Goal: Information Seeking & Learning: Learn about a topic

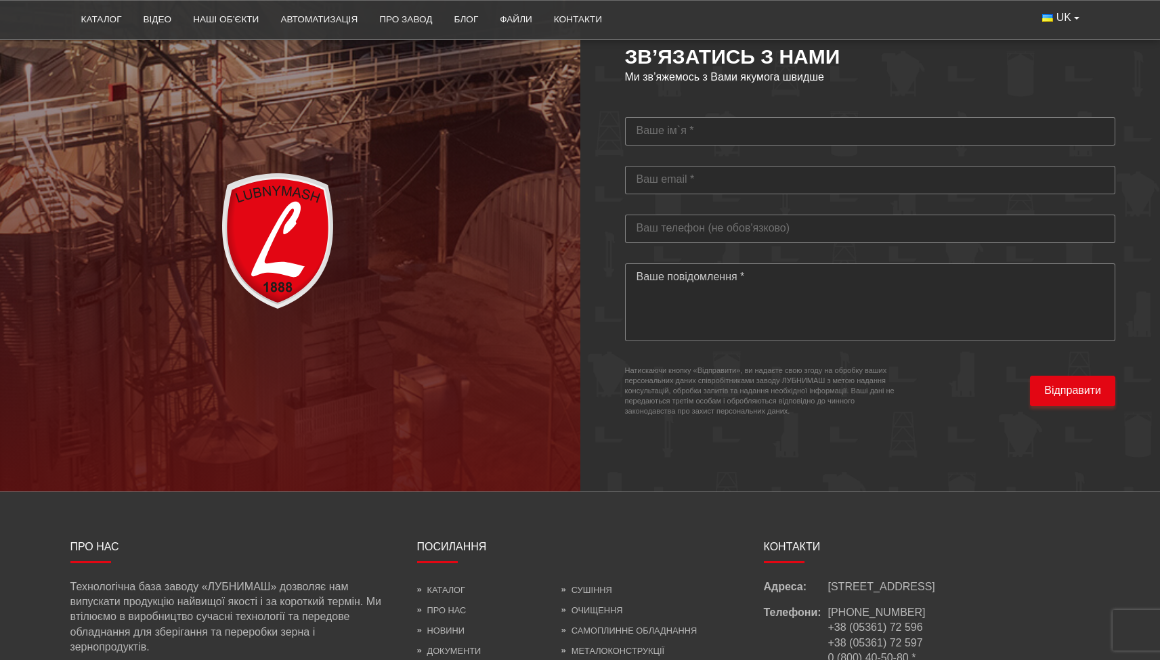
scroll to position [3990, 0]
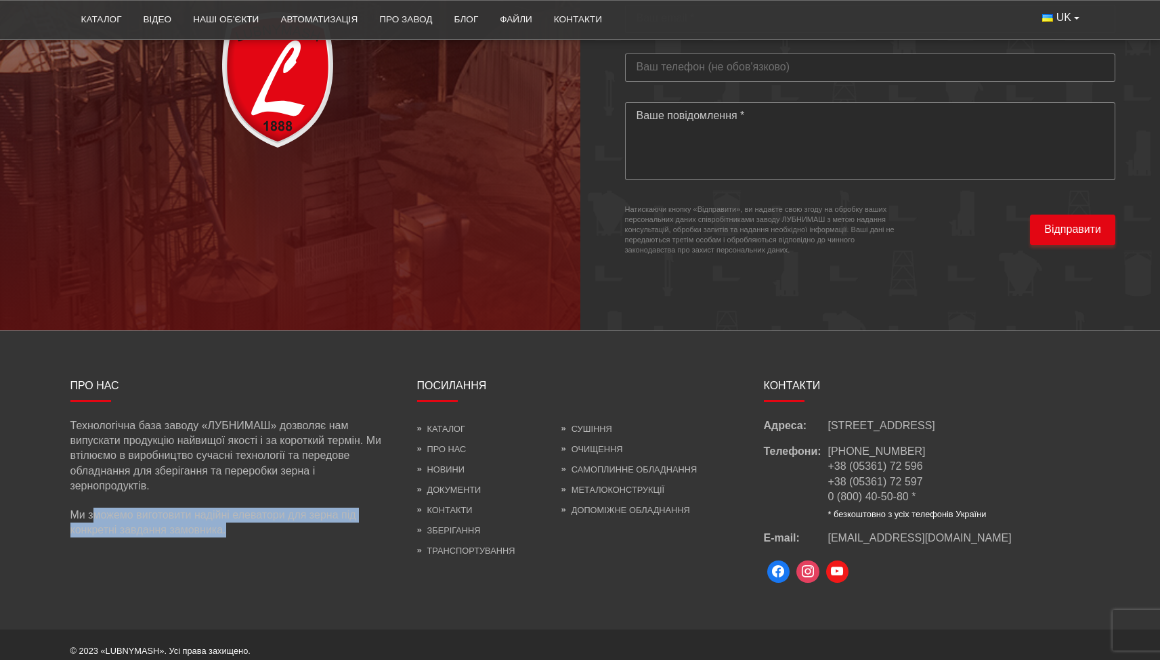
drag, startPoint x: 93, startPoint y: 500, endPoint x: 253, endPoint y: 531, distance: 162.9
click at [253, 531] on div "Про нас Технологічна база заводу «ЛУБНИМАШ» дозволяє нам випускати продукцію на…" at bounding box center [233, 480] width 347 height 213
click at [259, 531] on div "Про нас Технологічна база заводу «ЛУБНИМАШ» дозволяє нам випускати продукцію на…" at bounding box center [233, 480] width 347 height 213
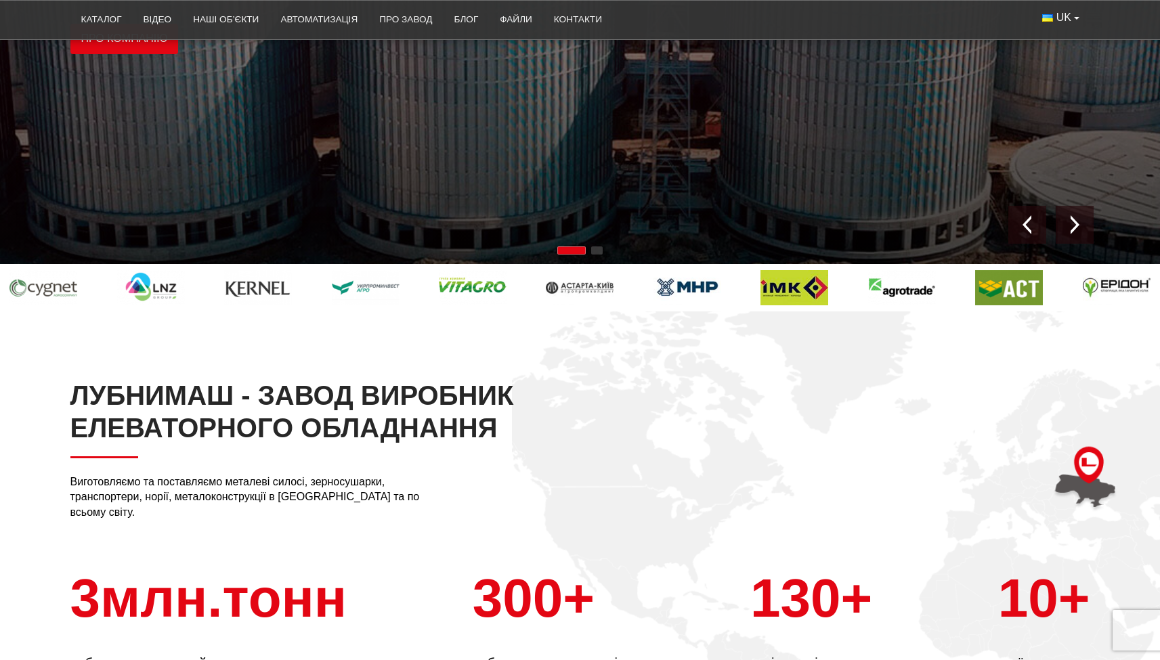
scroll to position [108, 0]
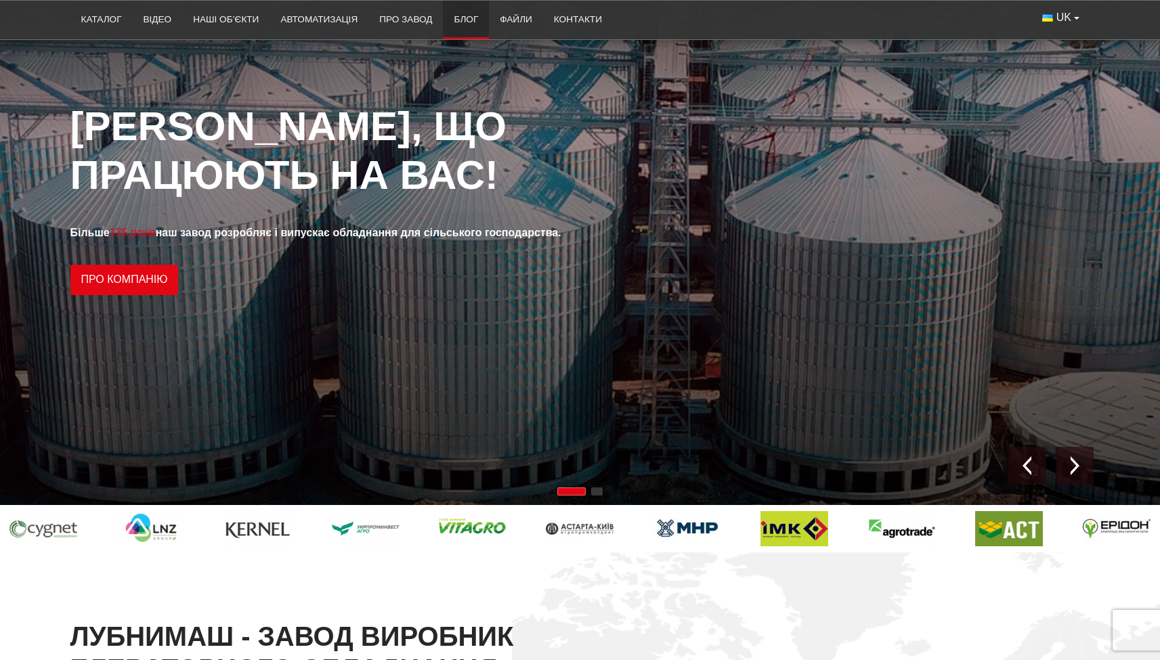
click at [477, 20] on link "Блог" at bounding box center [466, 20] width 46 height 30
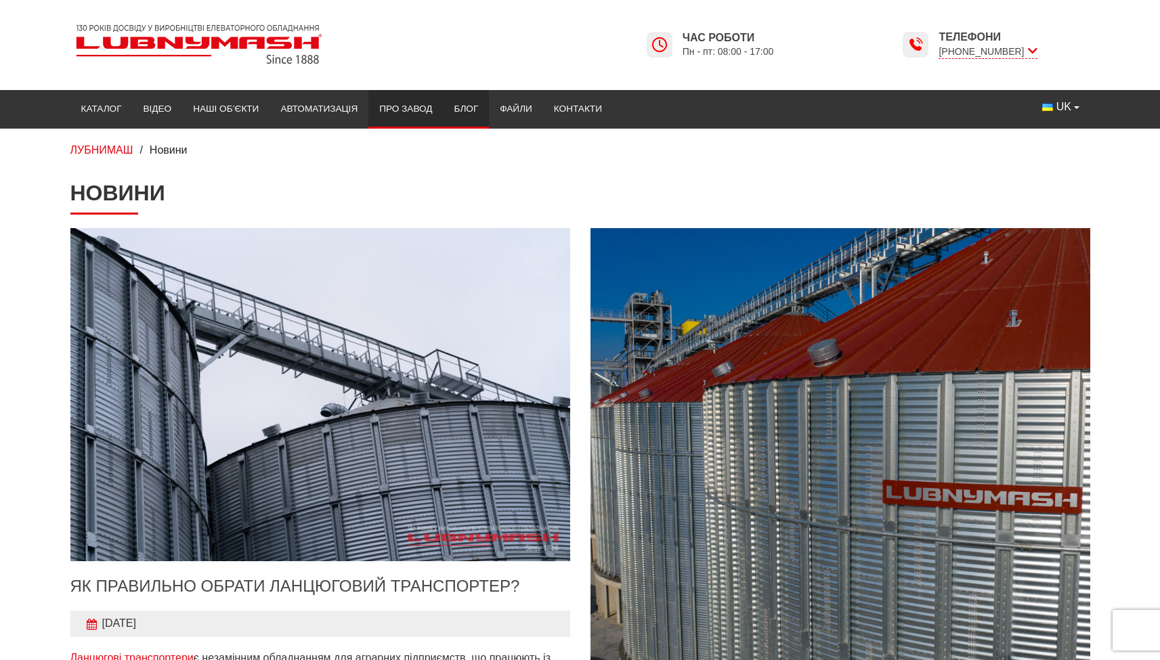
click at [398, 108] on link "Про завод" at bounding box center [405, 109] width 74 height 30
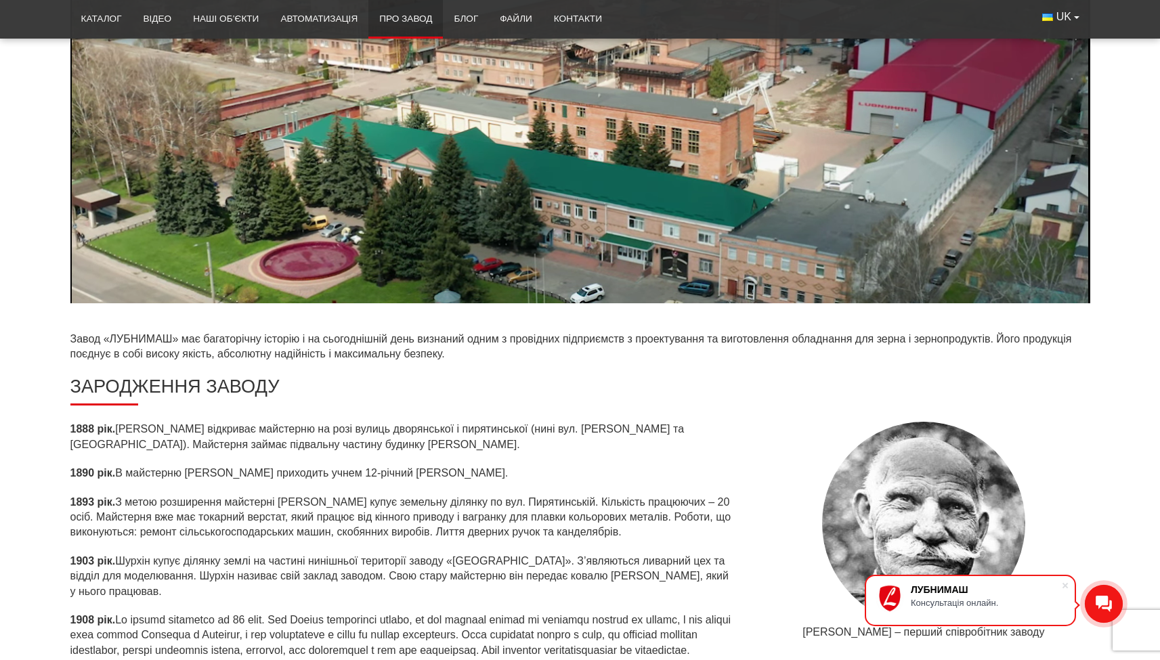
scroll to position [423, 0]
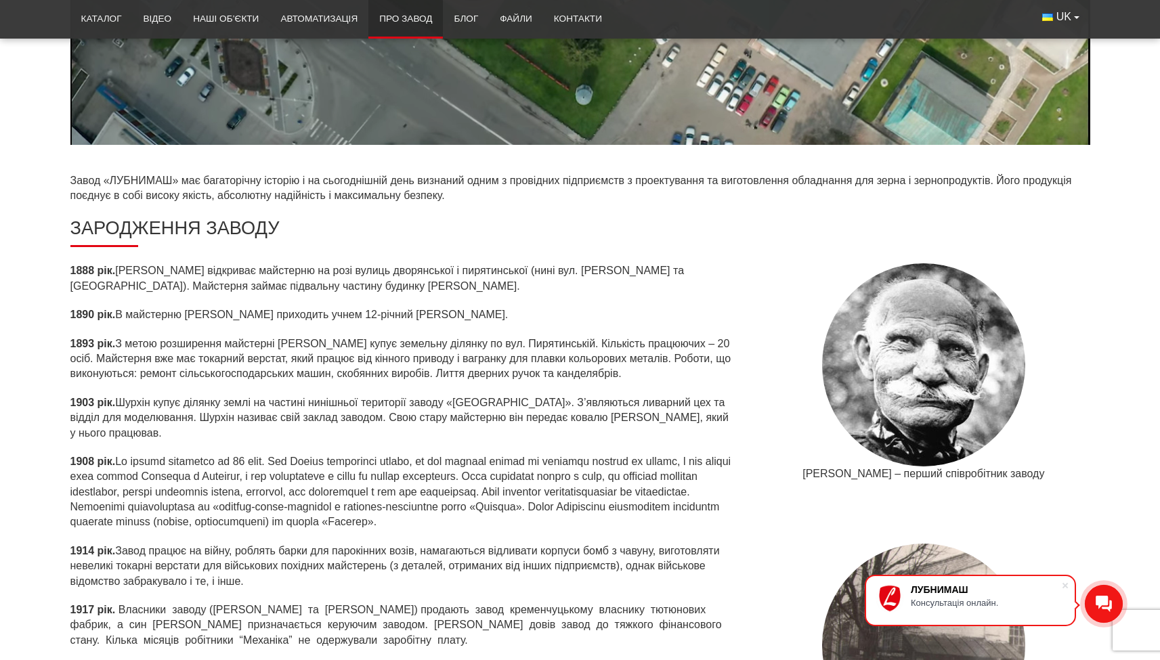
click at [168, 284] on p "1888 рік. Шурхін Іцко Аврамович відкриває майстерню на розі вулиць дворянської …" at bounding box center [402, 278] width 665 height 30
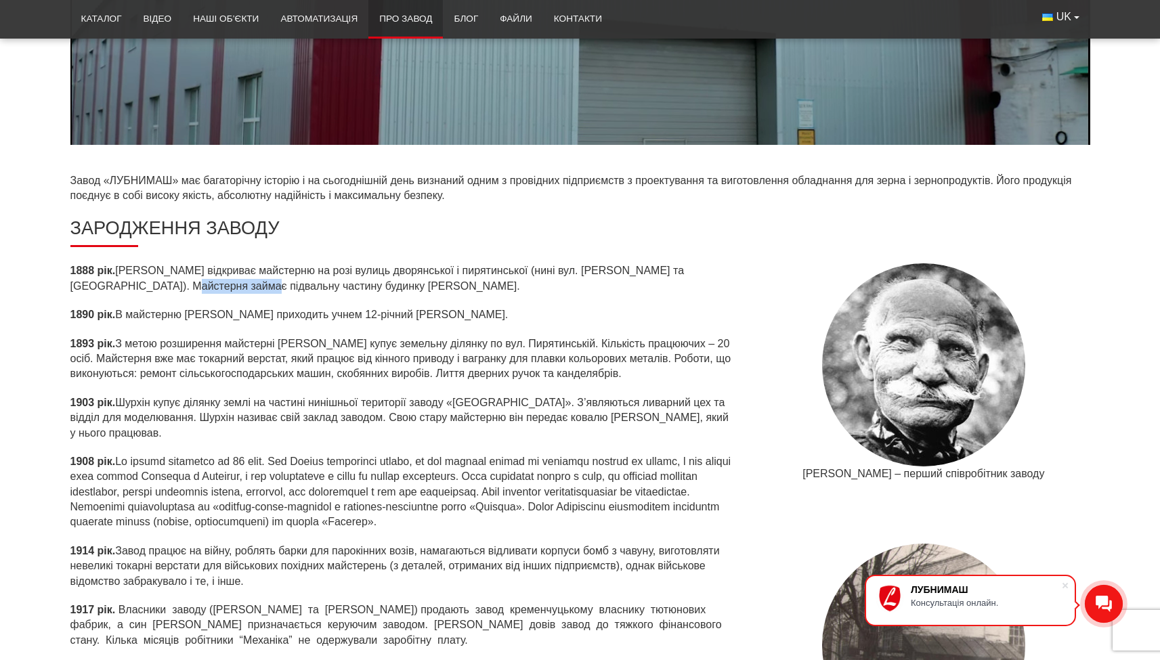
click at [168, 284] on p "1888 рік. Шурхін Іцко Аврамович відкриває майстерню на розі вулиць дворянської …" at bounding box center [402, 278] width 665 height 30
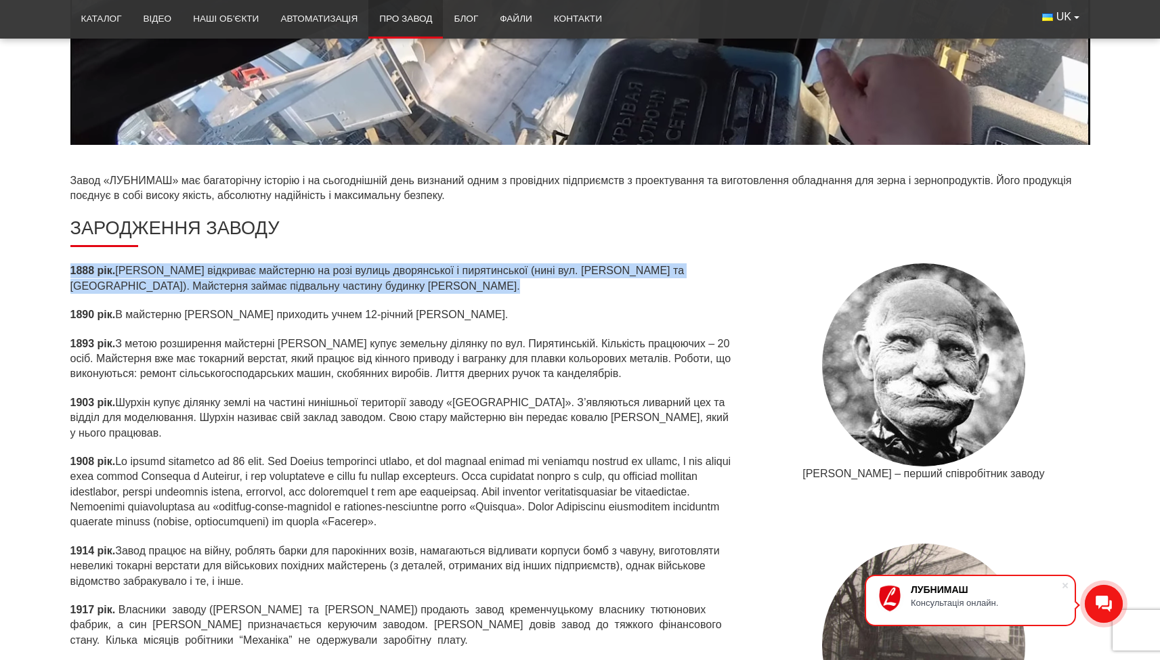
click at [168, 284] on p "1888 рік. Шурхін Іцко Аврамович відкриває майстерню на розі вулиць дворянської …" at bounding box center [402, 278] width 665 height 30
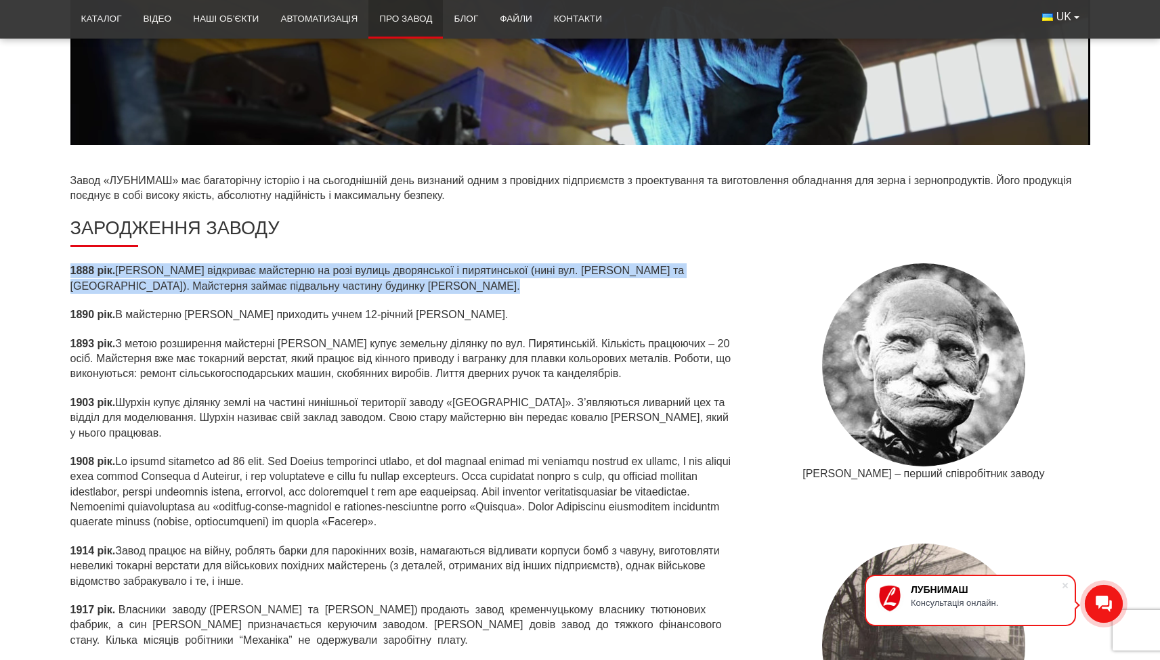
click at [168, 284] on p "1888 рік. Шурхін Іцко Аврамович відкриває майстерню на розі вулиць дворянської …" at bounding box center [402, 278] width 665 height 30
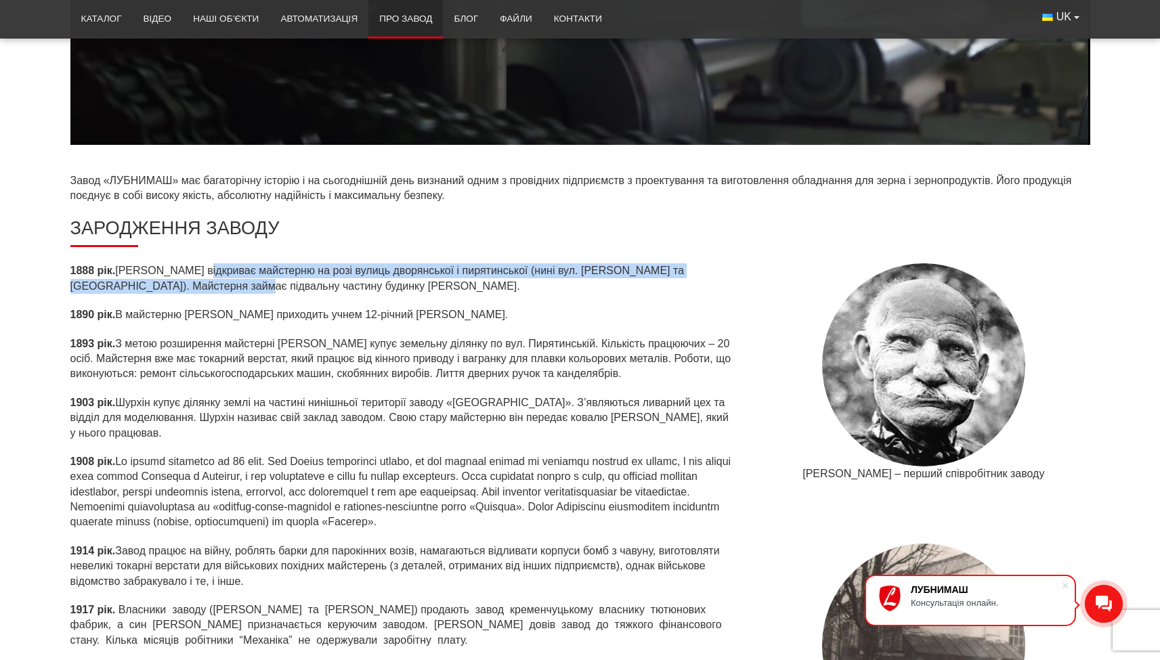
drag, startPoint x: 196, startPoint y: 264, endPoint x: 203, endPoint y: 280, distance: 17.9
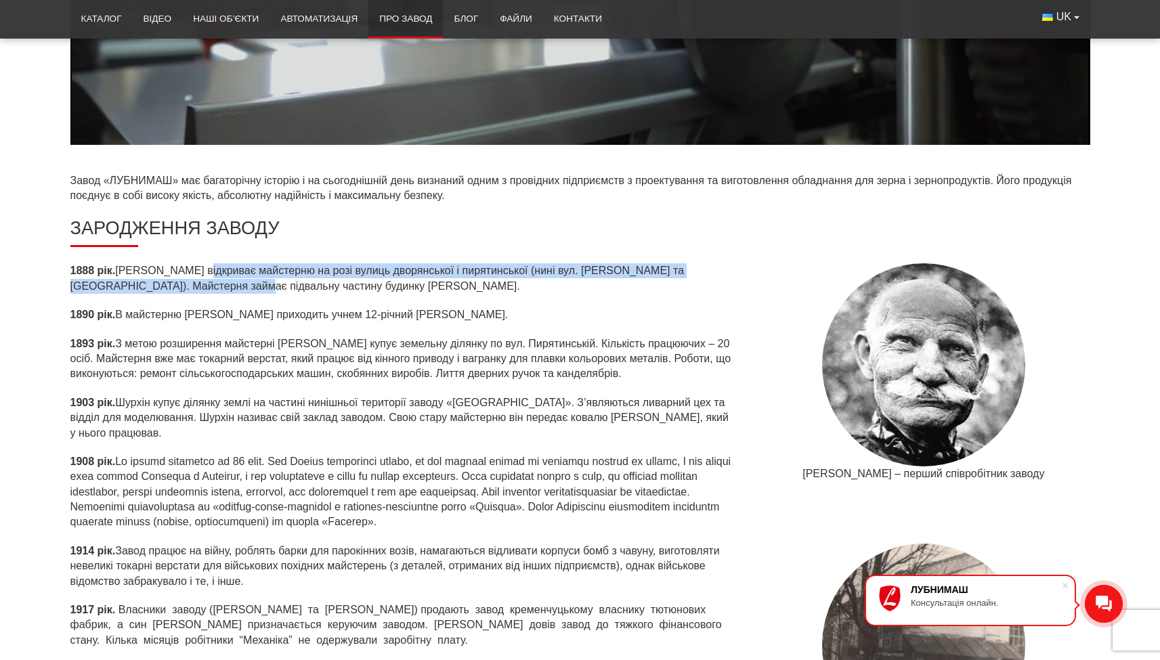
click at [203, 280] on p "1888 рік. Шурхін Іцко Аврамович відкриває майстерню на розі вулиць дворянської …" at bounding box center [402, 278] width 665 height 30
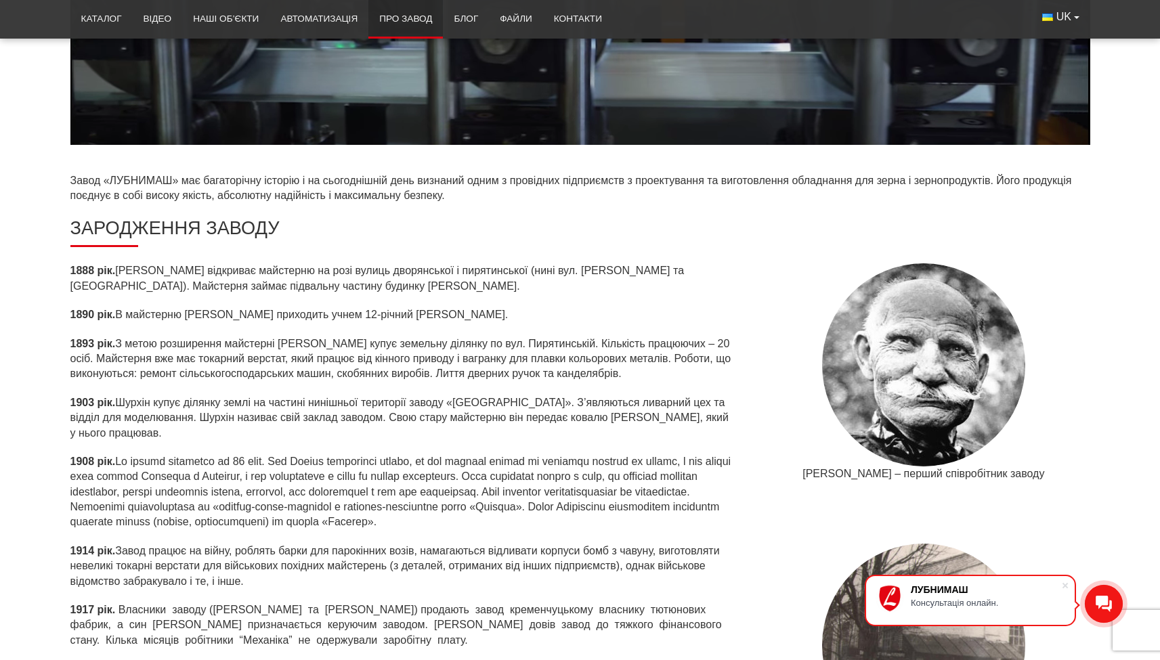
click at [278, 283] on p "1888 рік. Шурхін Іцко Аврамович відкриває майстерню на розі вулиць дворянської …" at bounding box center [402, 278] width 665 height 30
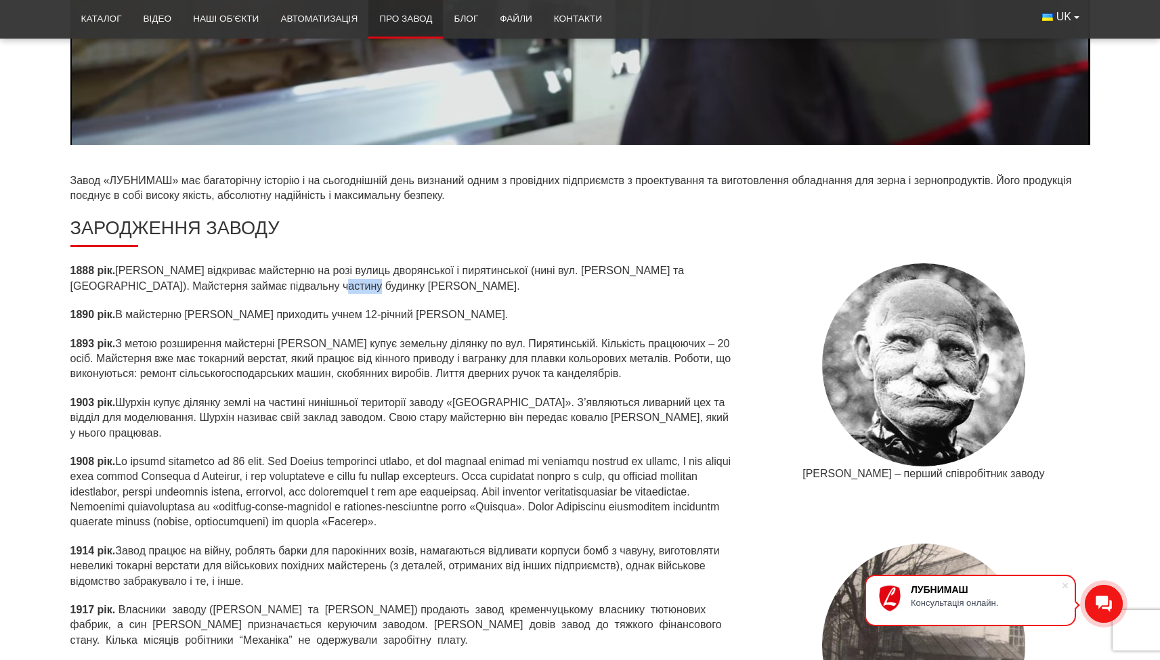
click at [278, 283] on p "1888 рік. Шурхін Іцко Аврамович відкриває майстерню на розі вулиць дворянської …" at bounding box center [402, 278] width 665 height 30
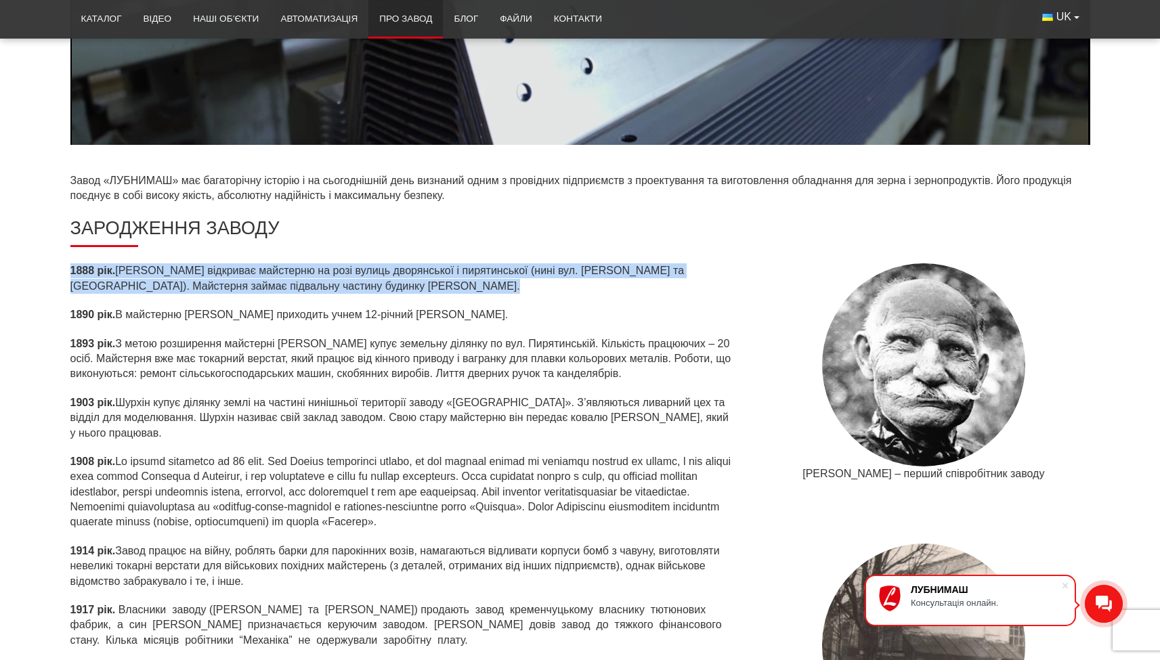
click at [278, 283] on p "1888 рік. Шурхін Іцко Аврамович відкриває майстерню на розі вулиць дворянської …" at bounding box center [402, 278] width 665 height 30
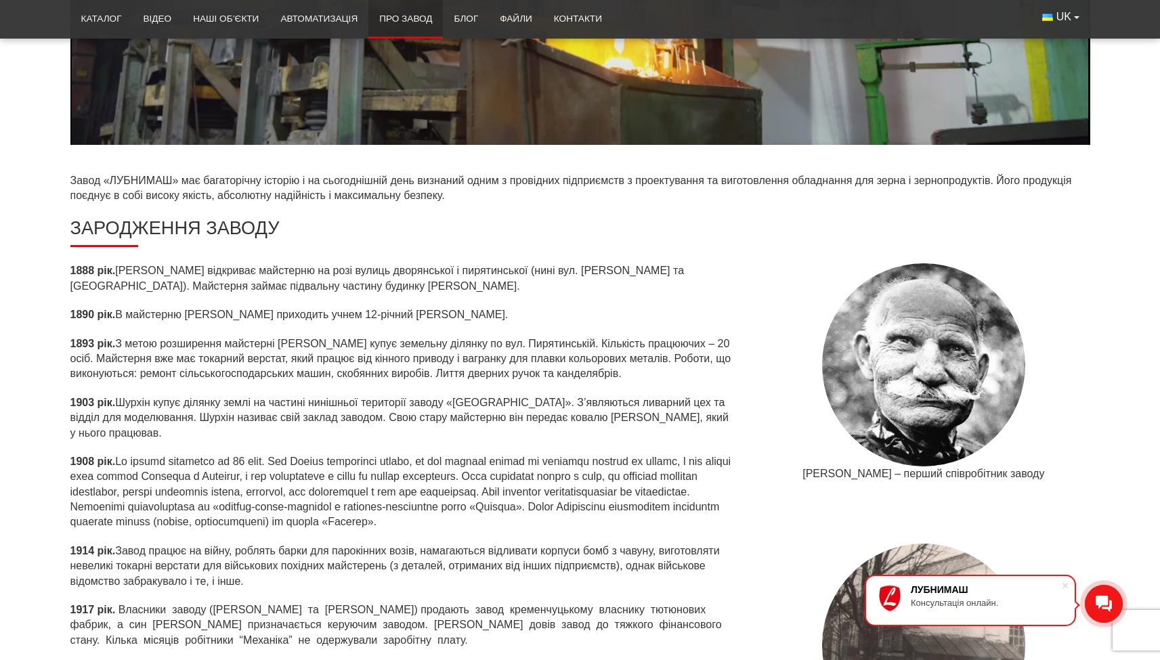
click at [181, 317] on p "1890 рік. В майстерню Шурхіна приходить учнем 12-річний Компанієць Йосип Никоно…" at bounding box center [402, 314] width 665 height 15
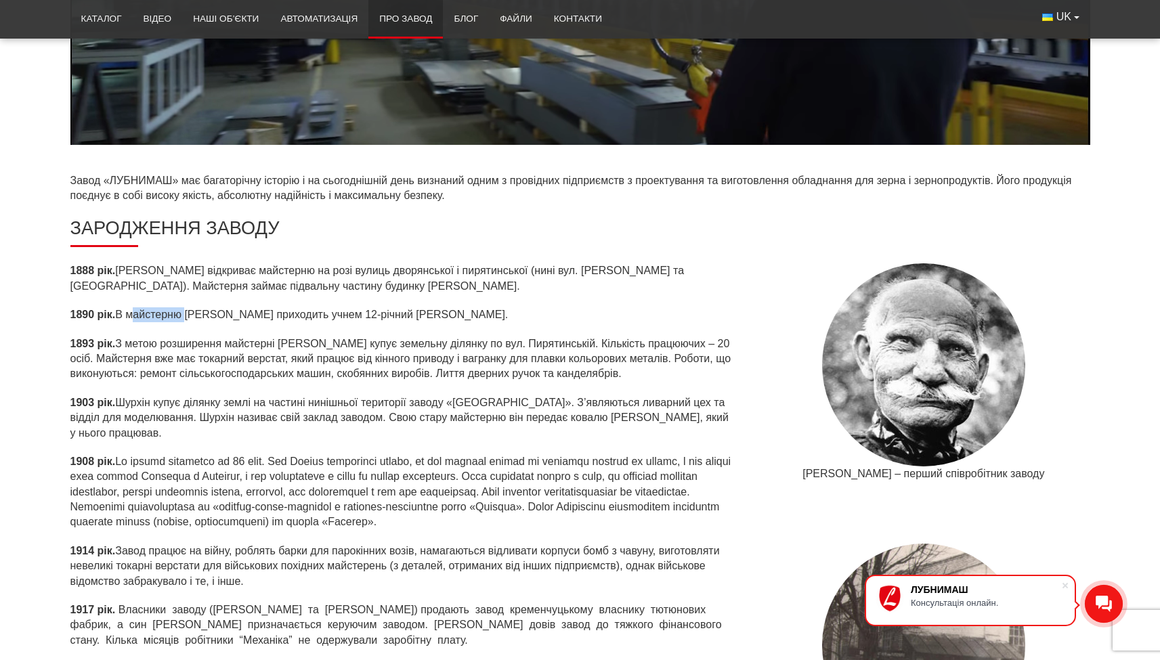
click at [181, 317] on p "1890 рік. В майстерню Шурхіна приходить учнем 12-річний Компанієць Йосип Никоно…" at bounding box center [402, 314] width 665 height 15
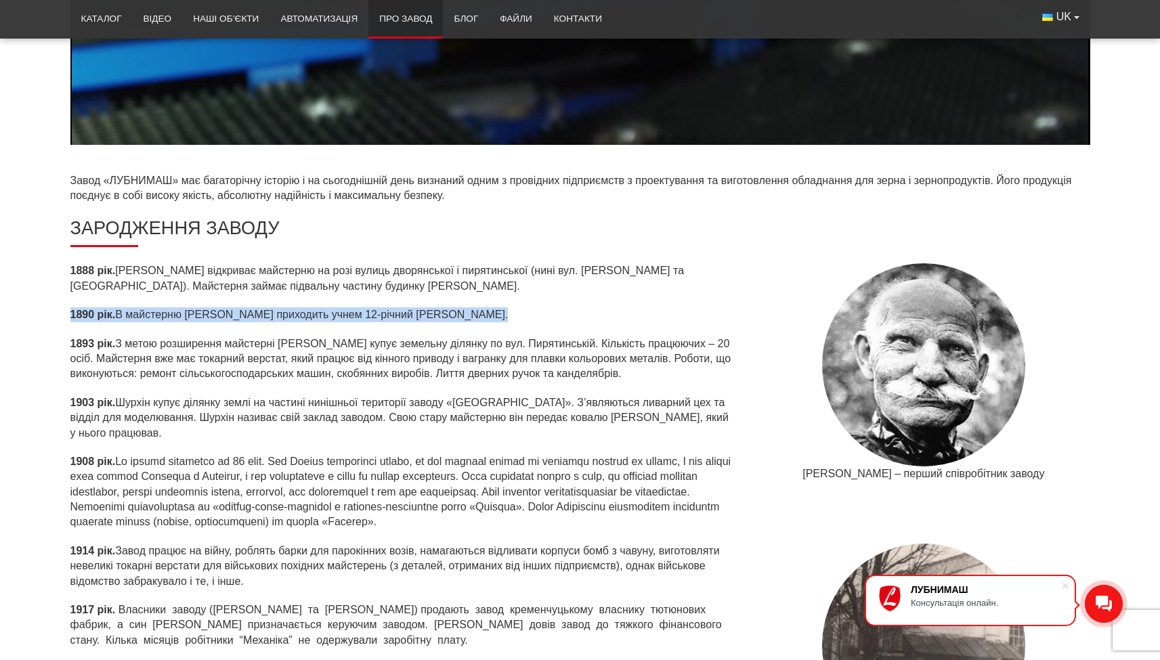
click at [181, 317] on p "1890 рік. В майстерню Шурхіна приходить учнем 12-річний Компанієць Йосип Никоно…" at bounding box center [402, 314] width 665 height 15
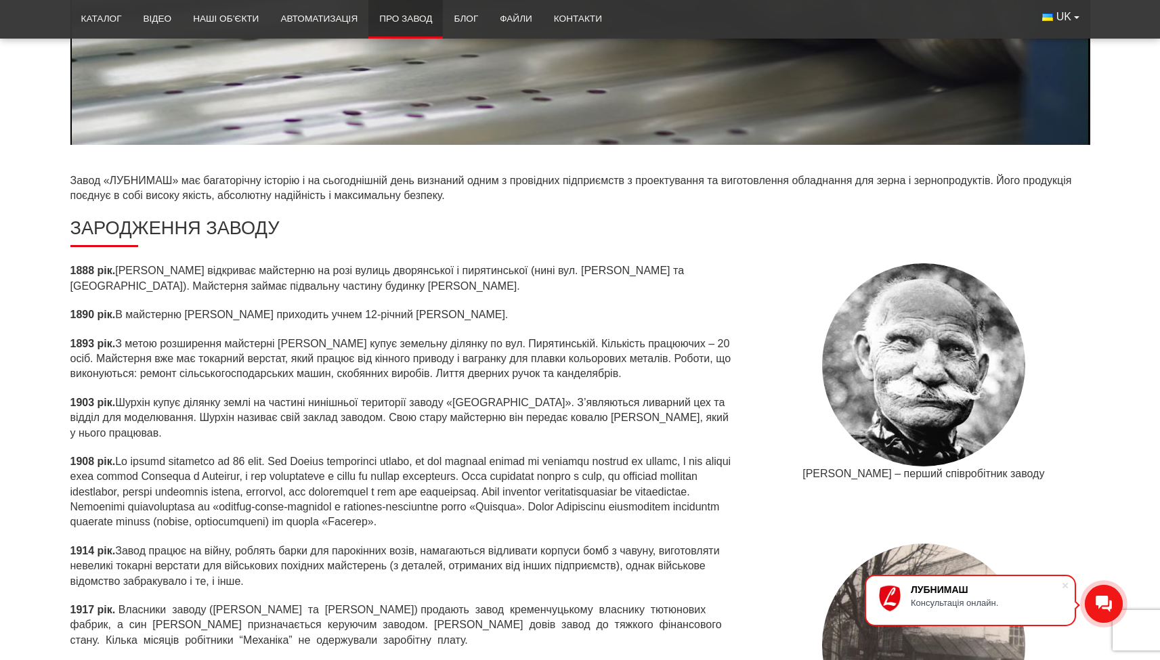
click at [138, 350] on p "1893 рік. З метою розширення майстерні Шурхін купує земельну ділянку по вул. Пи…" at bounding box center [402, 358] width 665 height 45
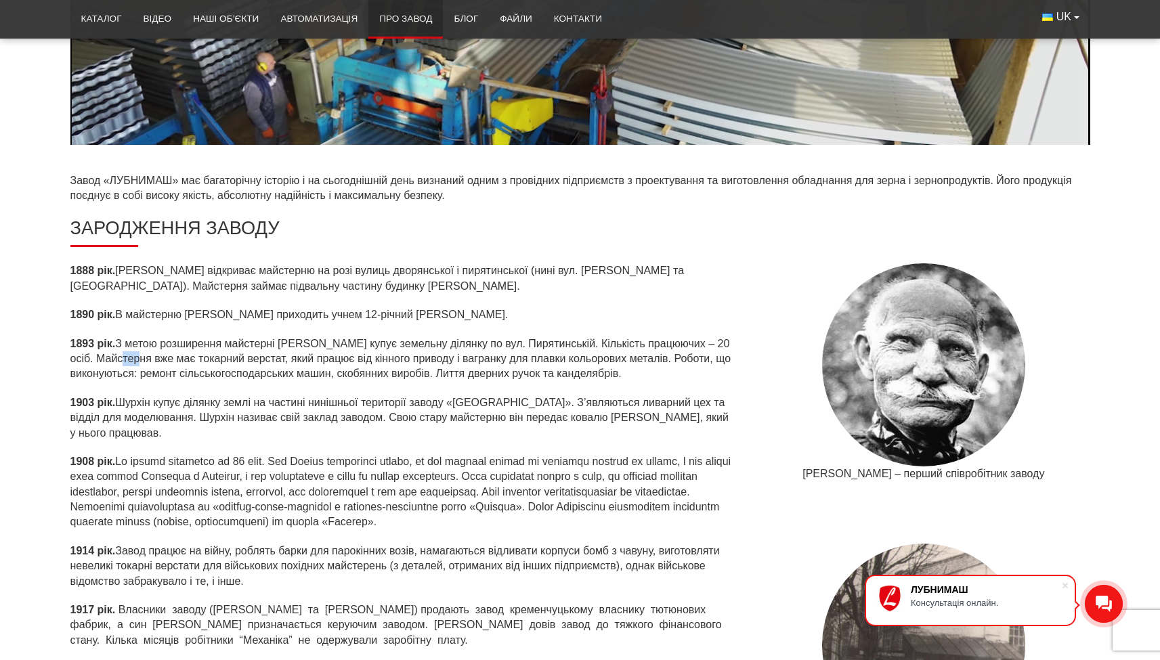
click at [138, 350] on p "1893 рік. З метою розширення майстерні Шурхін купує земельну ділянку по вул. Пи…" at bounding box center [402, 358] width 665 height 45
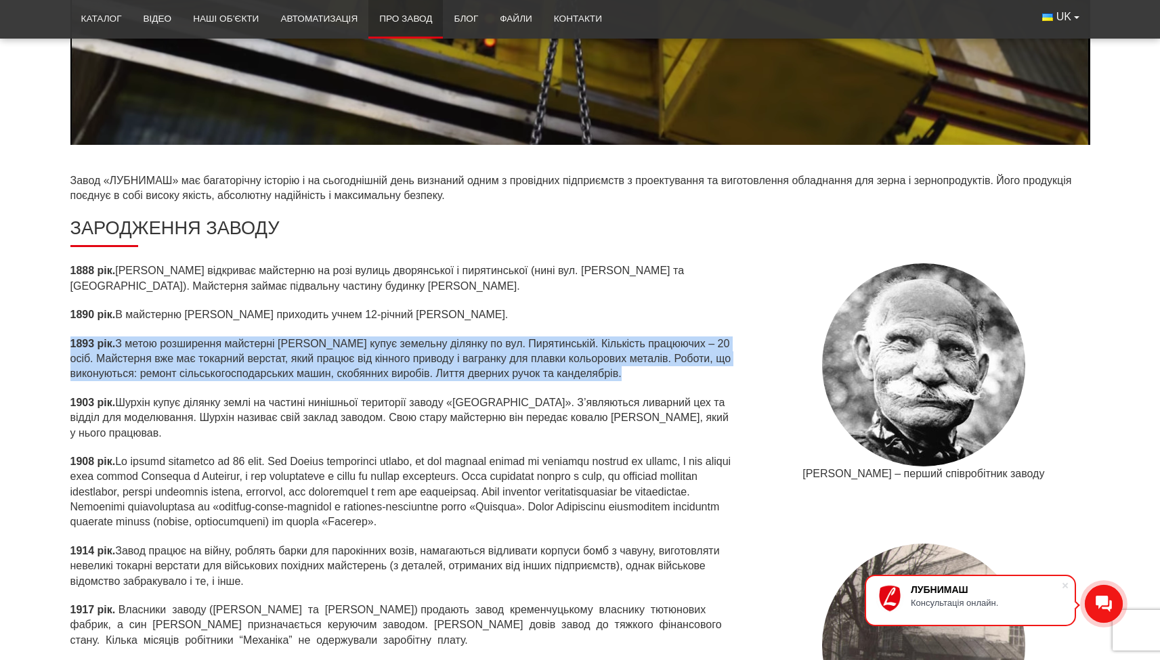
click at [138, 350] on p "1893 рік. З метою розширення майстерні Шурхін купує земельну ділянку по вул. Пи…" at bounding box center [402, 358] width 665 height 45
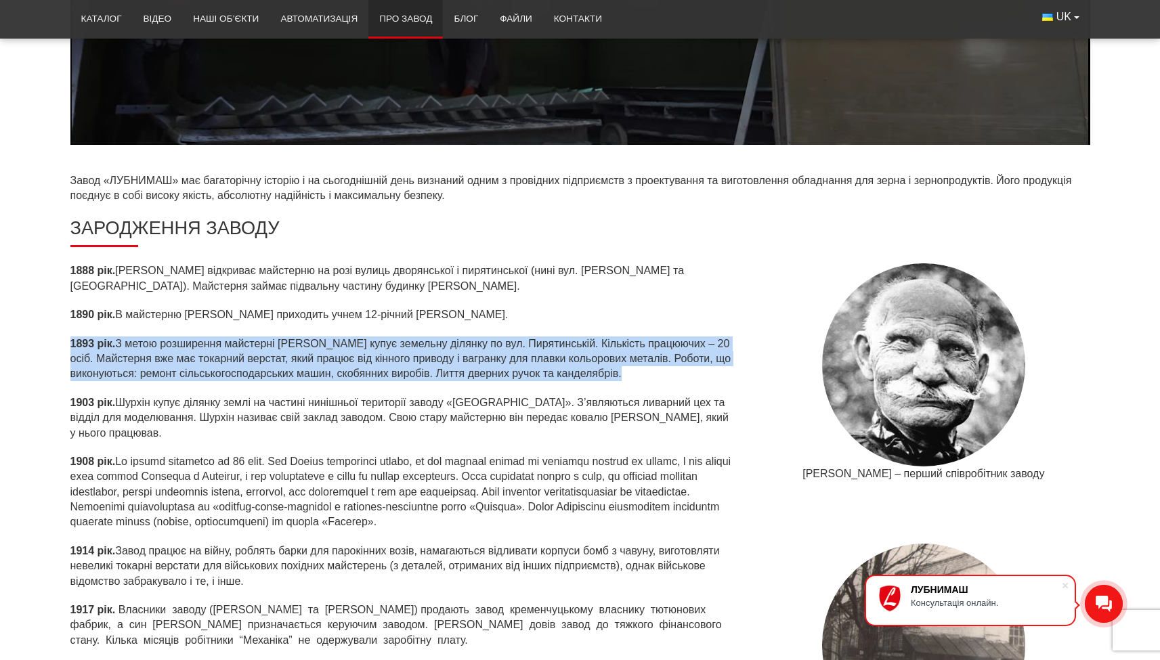
click at [138, 350] on p "1893 рік. З метою розширення майстерні Шурхін купує земельну ділянку по вул. Пи…" at bounding box center [402, 358] width 665 height 45
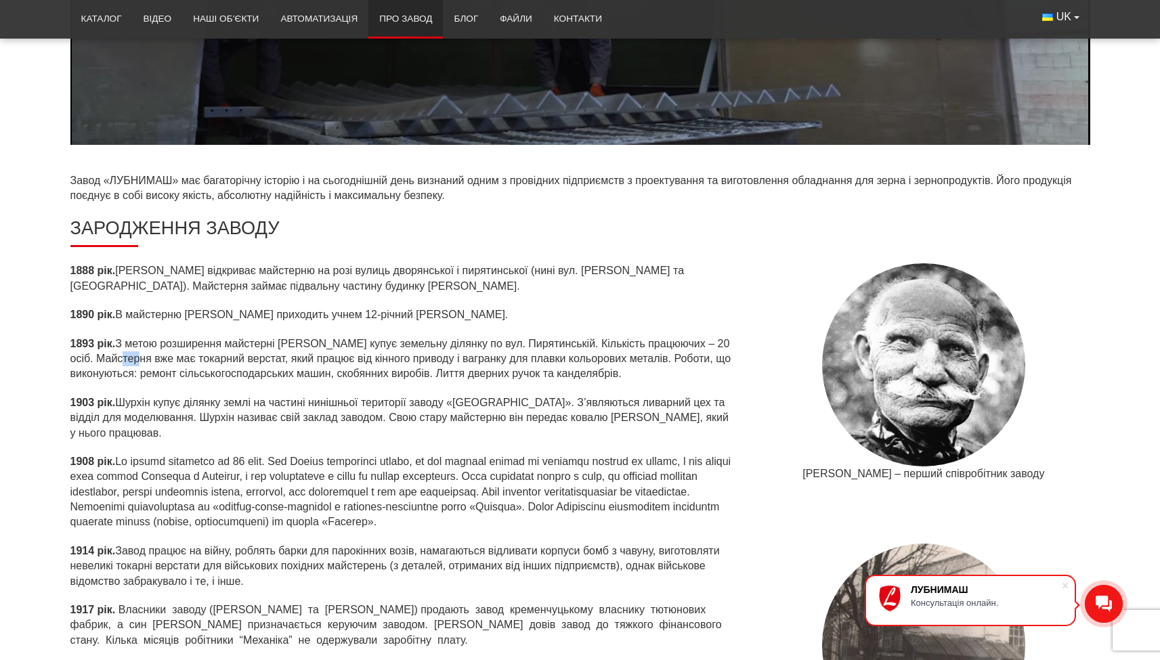
click at [138, 350] on p "1893 рік. З метою розширення майстерні Шурхін купує земельну ділянку по вул. Пи…" at bounding box center [402, 358] width 665 height 45
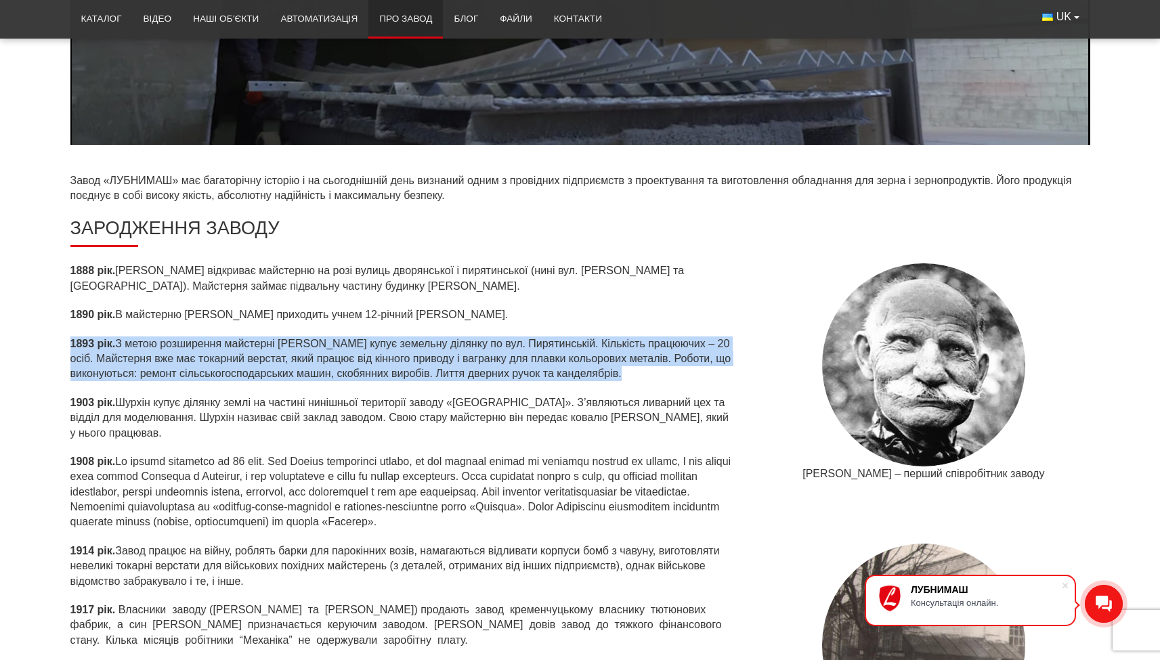
click at [138, 350] on p "1893 рік. З метою розширення майстерні Шурхін купує земельну ділянку по вул. Пи…" at bounding box center [402, 358] width 665 height 45
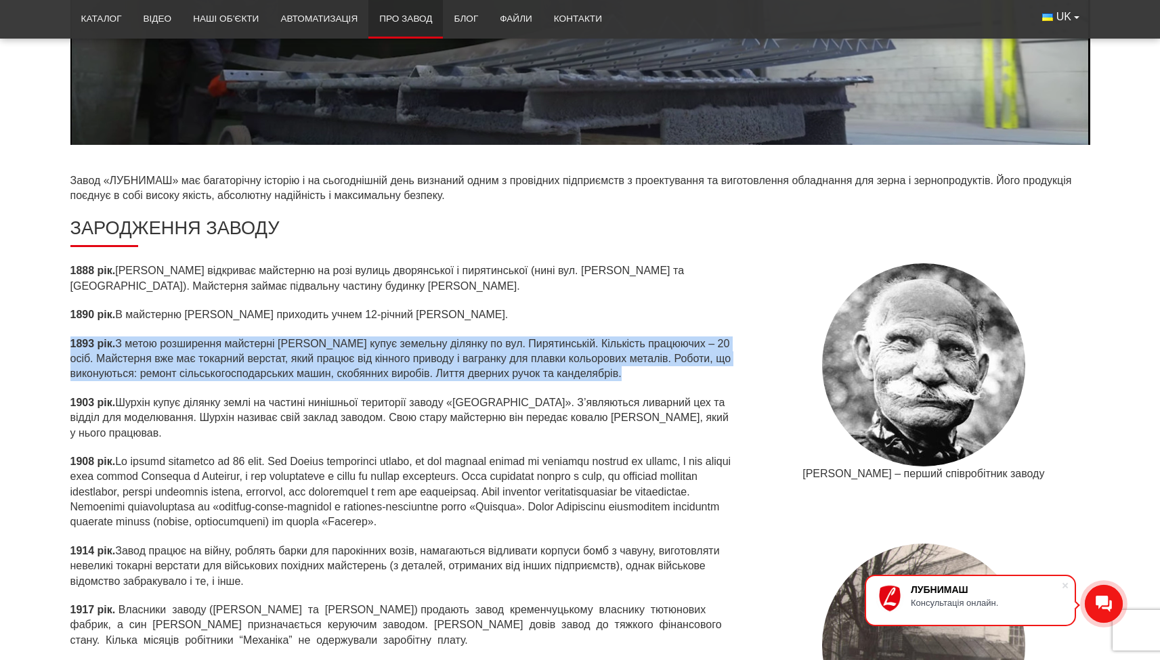
click at [138, 350] on p "1893 рік. З метою розширення майстерні Шурхін купує земельну ділянку по вул. Пи…" at bounding box center [402, 358] width 665 height 45
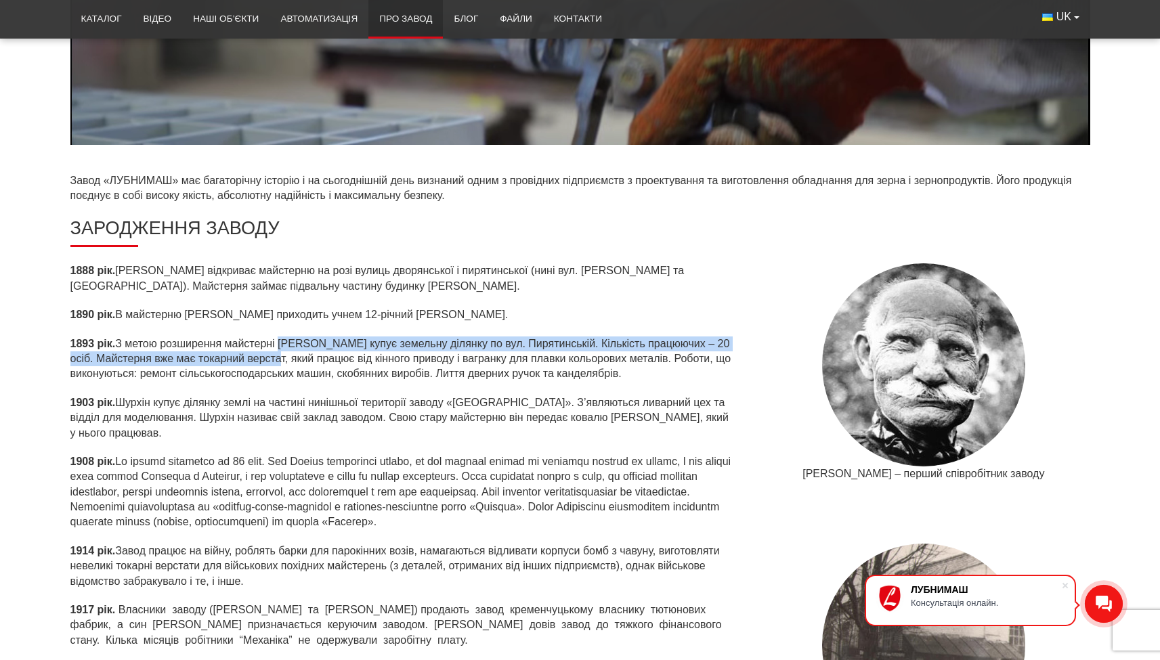
drag, startPoint x: 282, startPoint y: 339, endPoint x: 287, endPoint y: 356, distance: 17.6
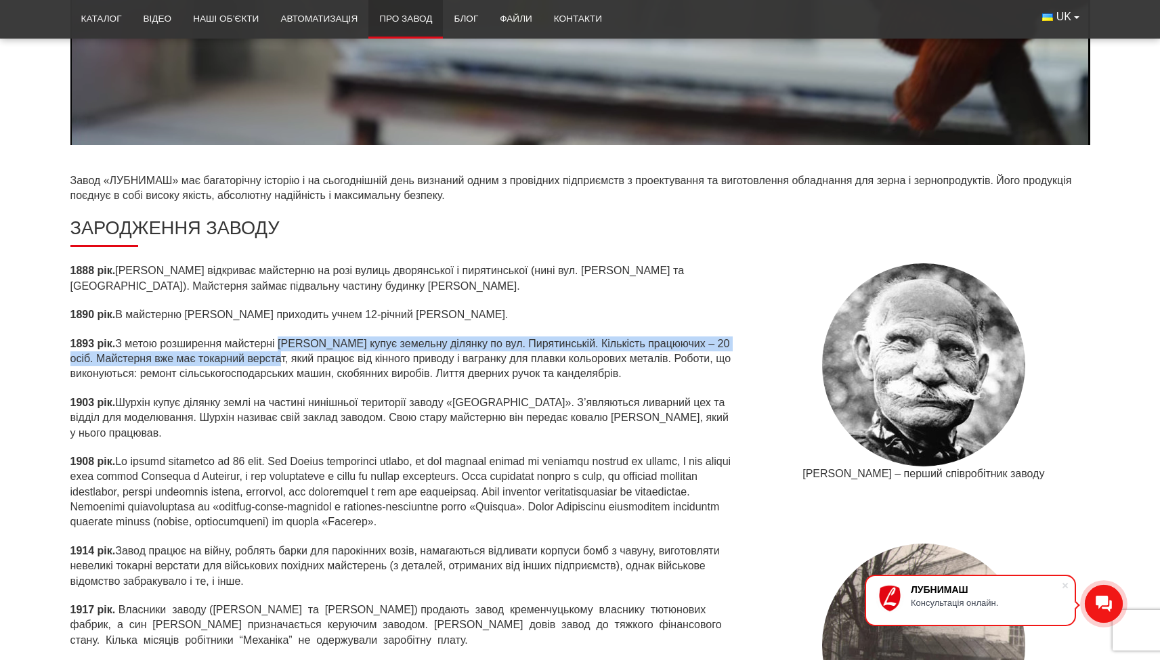
click at [287, 356] on p "1893 рік. З метою розширення майстерні Шурхін купує земельну ділянку по вул. Пи…" at bounding box center [402, 358] width 665 height 45
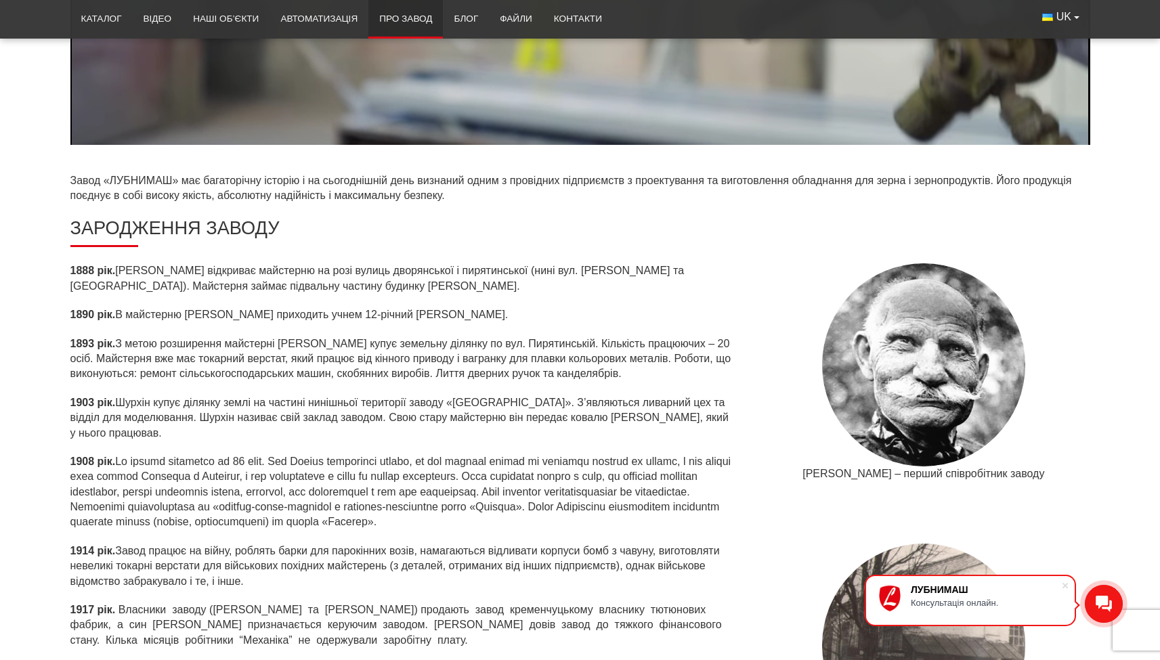
click at [114, 414] on p "1903 рік. Шурхін купує ділянку землі на частині нинішньої території заводу «ЛУБ…" at bounding box center [402, 417] width 665 height 45
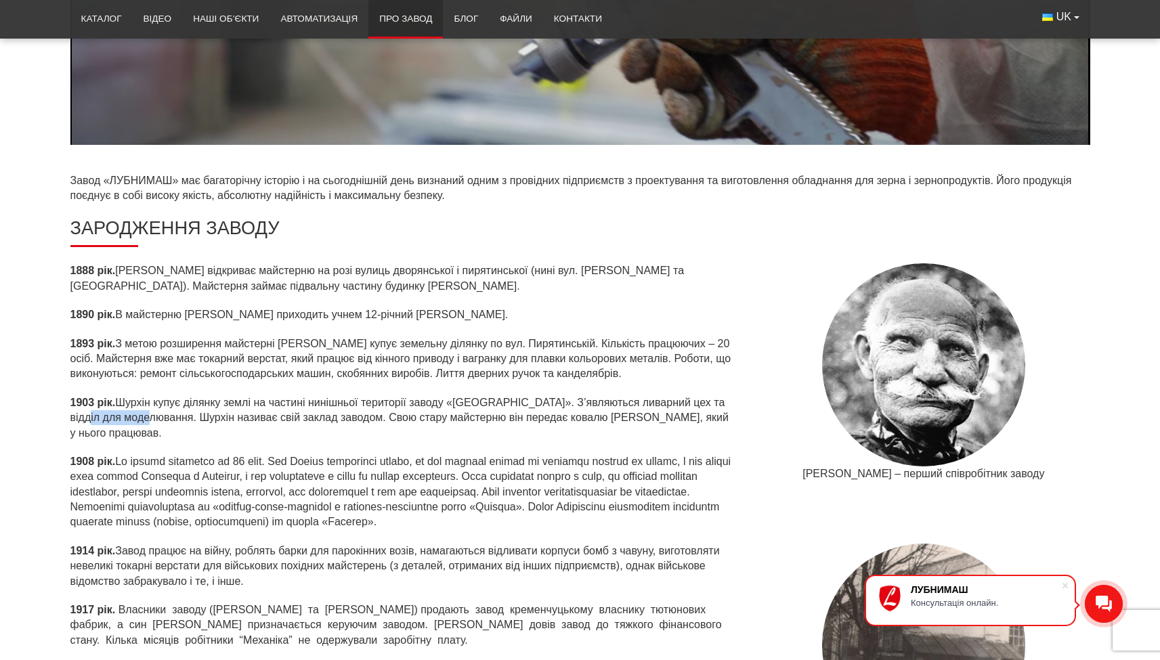
click at [114, 414] on p "1903 рік. Шурхін купує ділянку землі на частині нинішньої території заводу «ЛУБ…" at bounding box center [402, 417] width 665 height 45
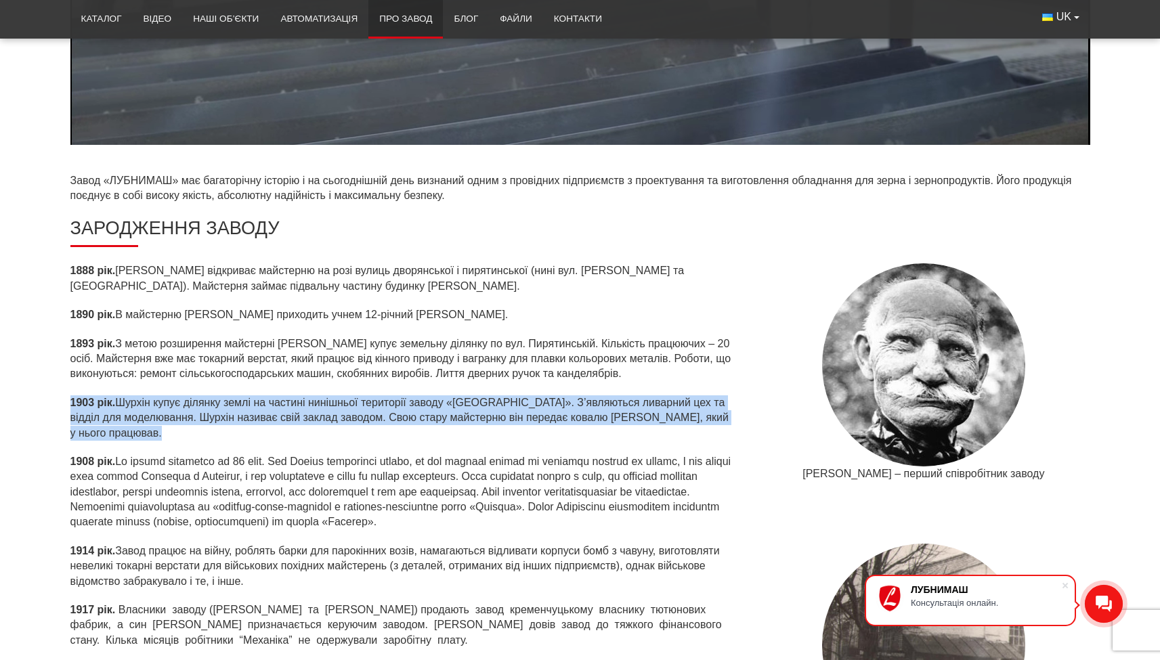
click at [114, 414] on p "1903 рік. Шурхін купує ділянку землі на частині нинішньої території заводу «ЛУБ…" at bounding box center [402, 417] width 665 height 45
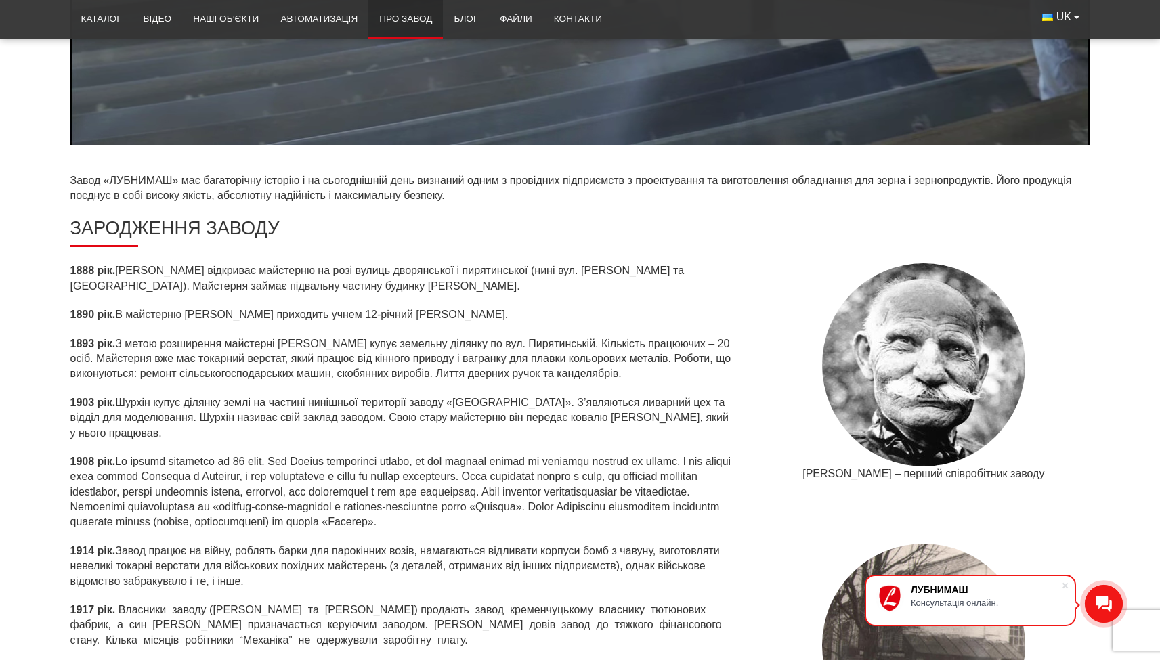
click at [129, 459] on p "1908 рік." at bounding box center [402, 492] width 665 height 76
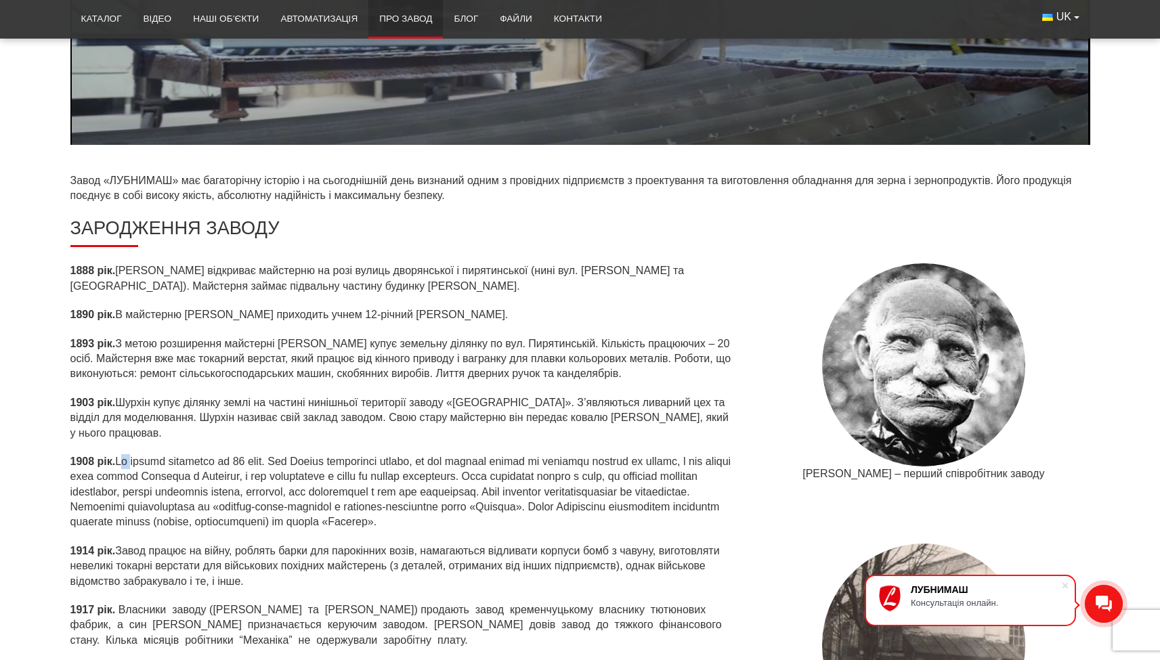
click at [129, 459] on p "1908 рік." at bounding box center [402, 492] width 665 height 76
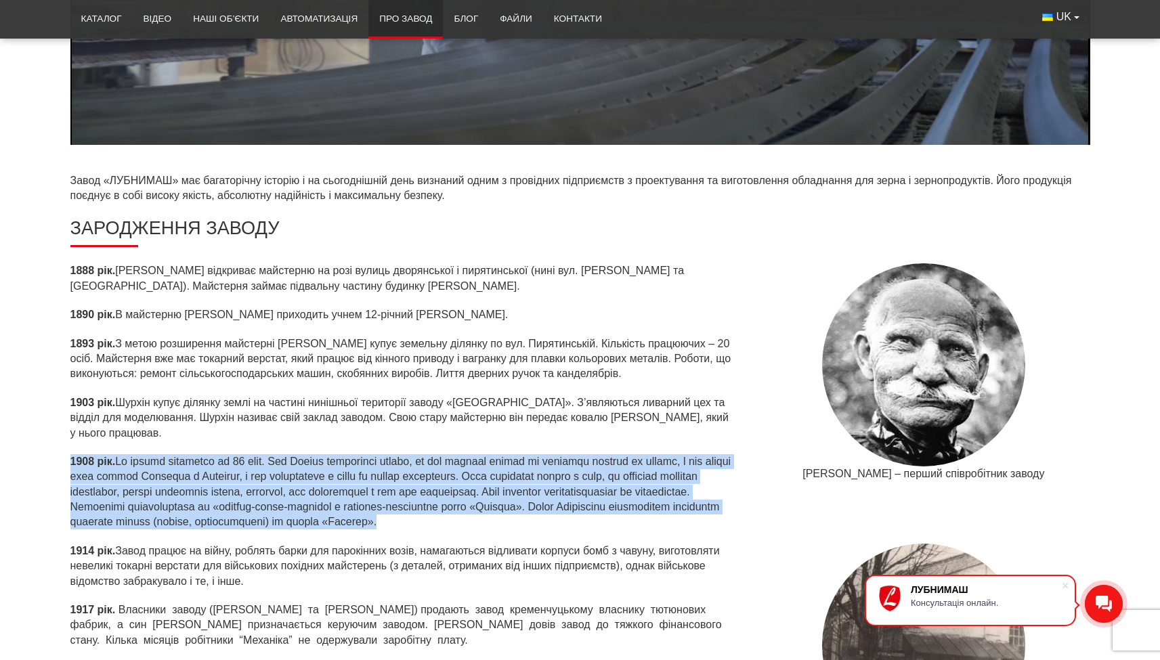
click at [129, 459] on p "1908 рік." at bounding box center [402, 492] width 665 height 76
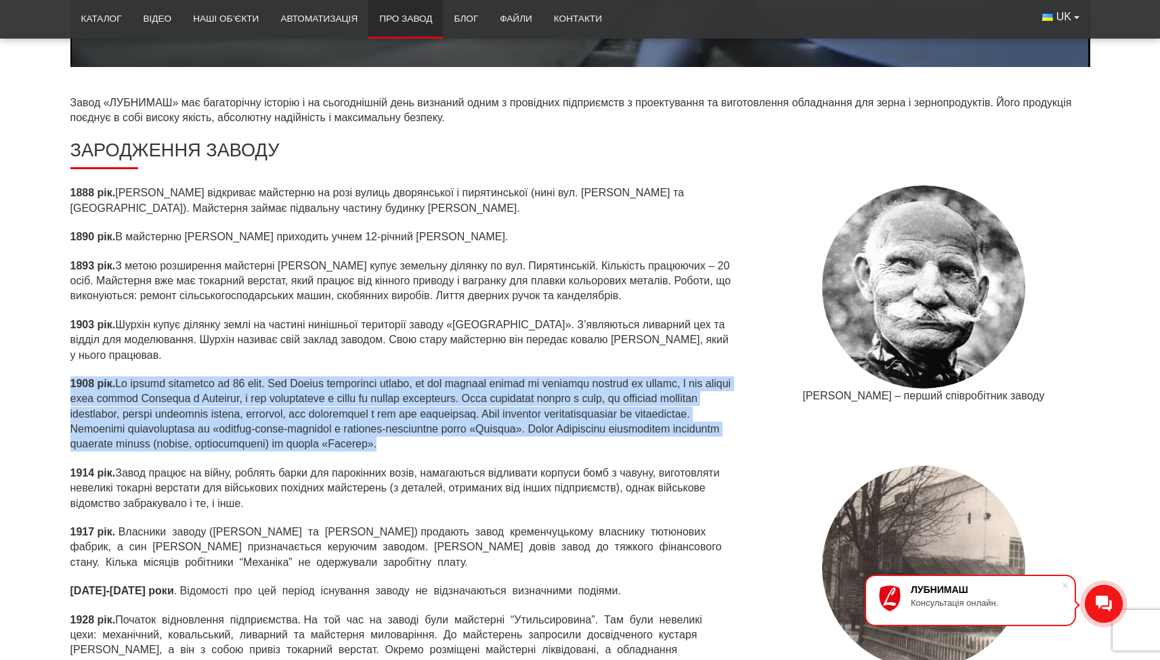
scroll to position [567, 0]
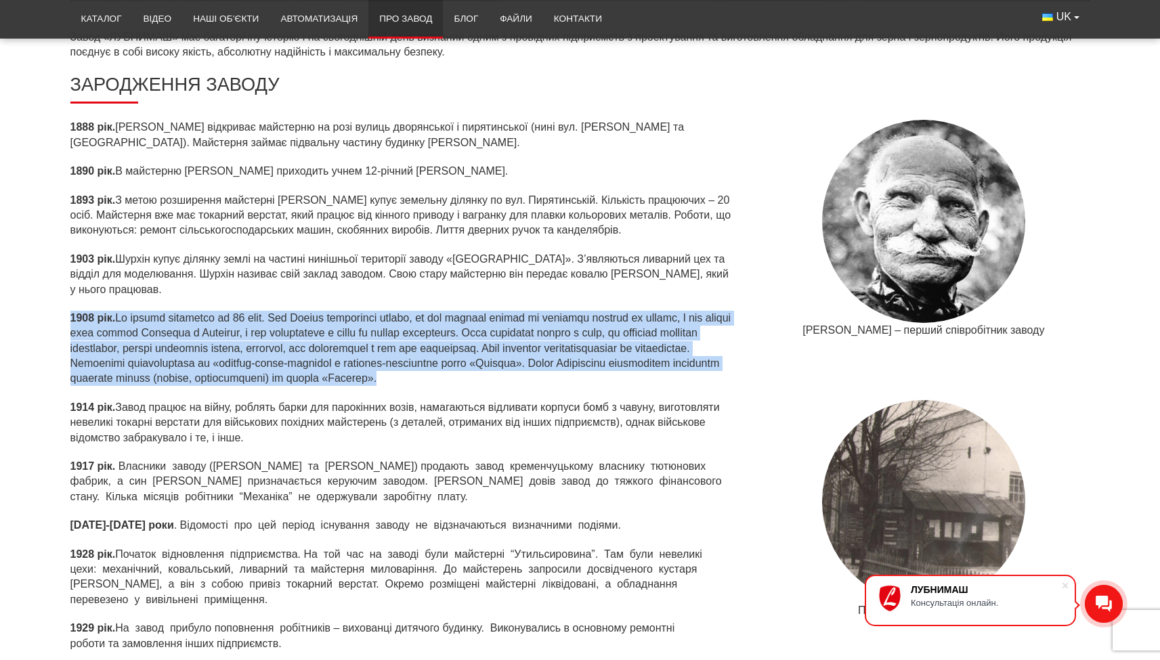
click at [102, 328] on p "1908 рік." at bounding box center [402, 349] width 665 height 76
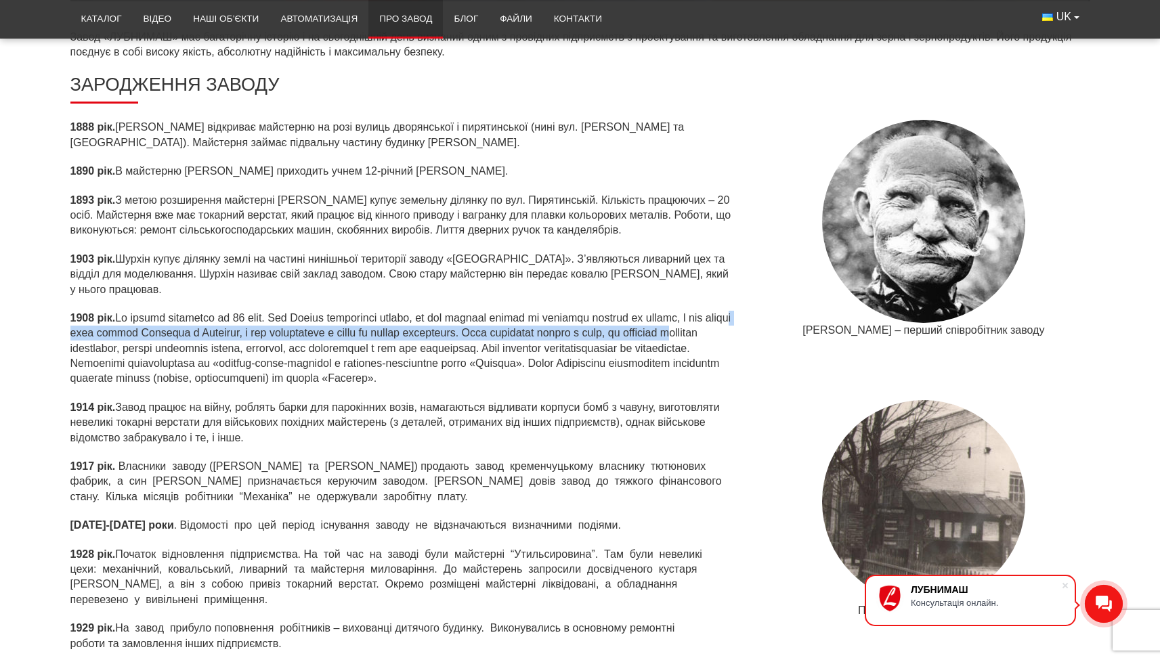
drag, startPoint x: 115, startPoint y: 328, endPoint x: 119, endPoint y: 347, distance: 19.4
click at [119, 347] on p "1908 рік." at bounding box center [402, 349] width 665 height 76
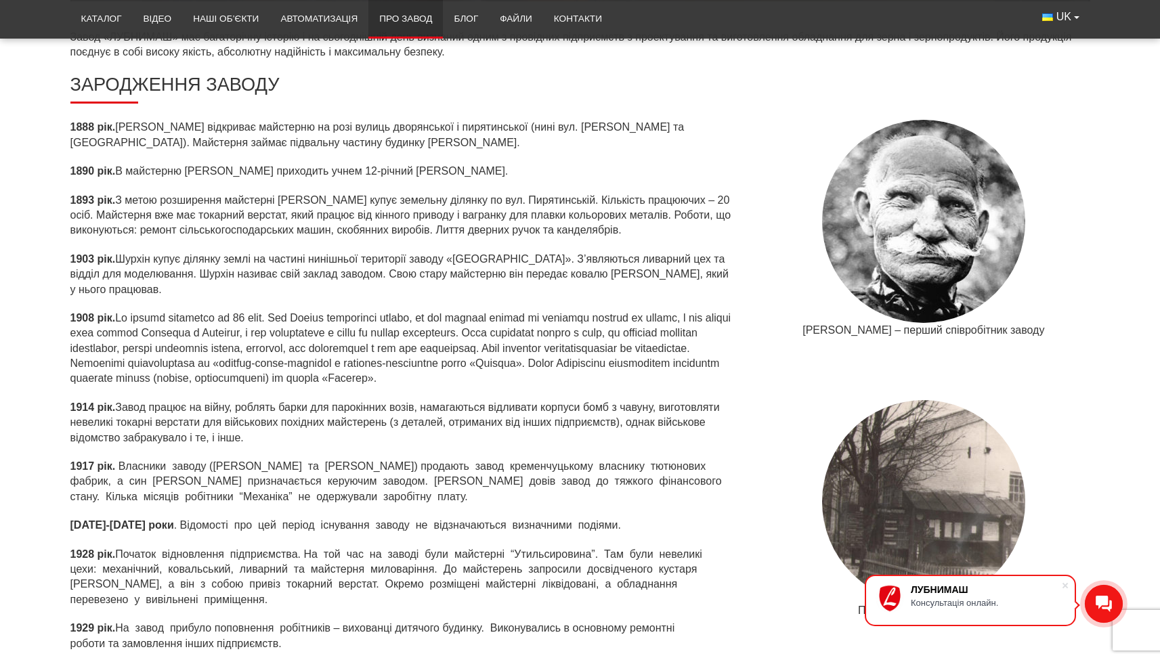
click at [113, 353] on p "1908 рік." at bounding box center [402, 349] width 665 height 76
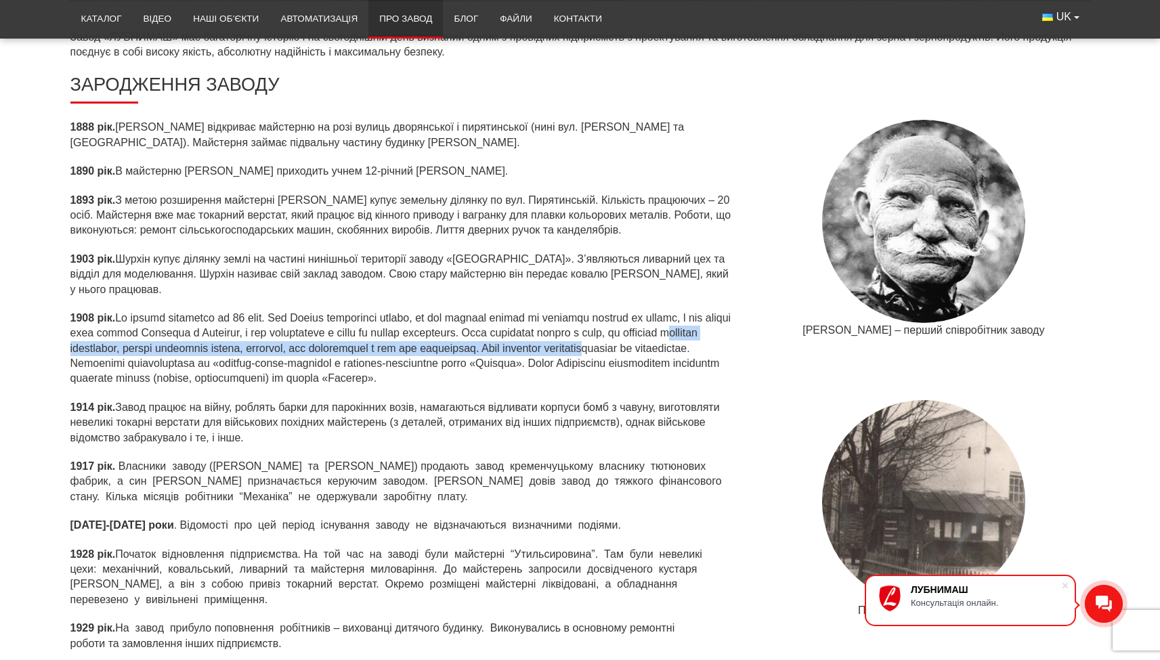
click at [118, 361] on p "1908 рік." at bounding box center [402, 349] width 665 height 76
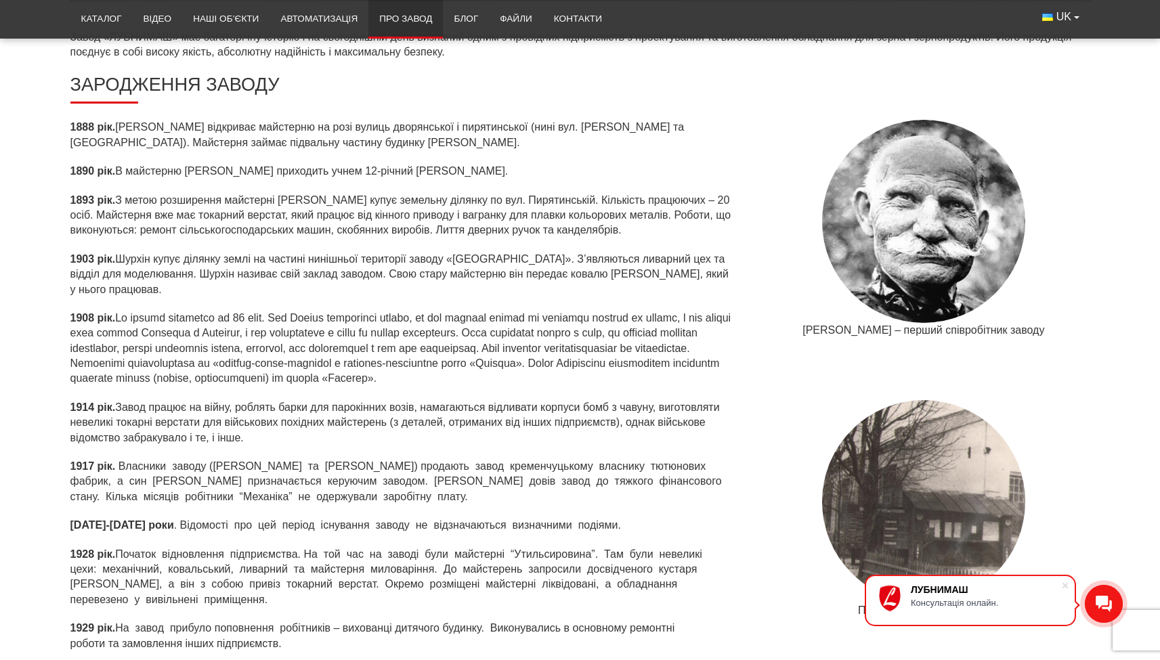
click at [190, 361] on p "1908 рік." at bounding box center [402, 349] width 665 height 76
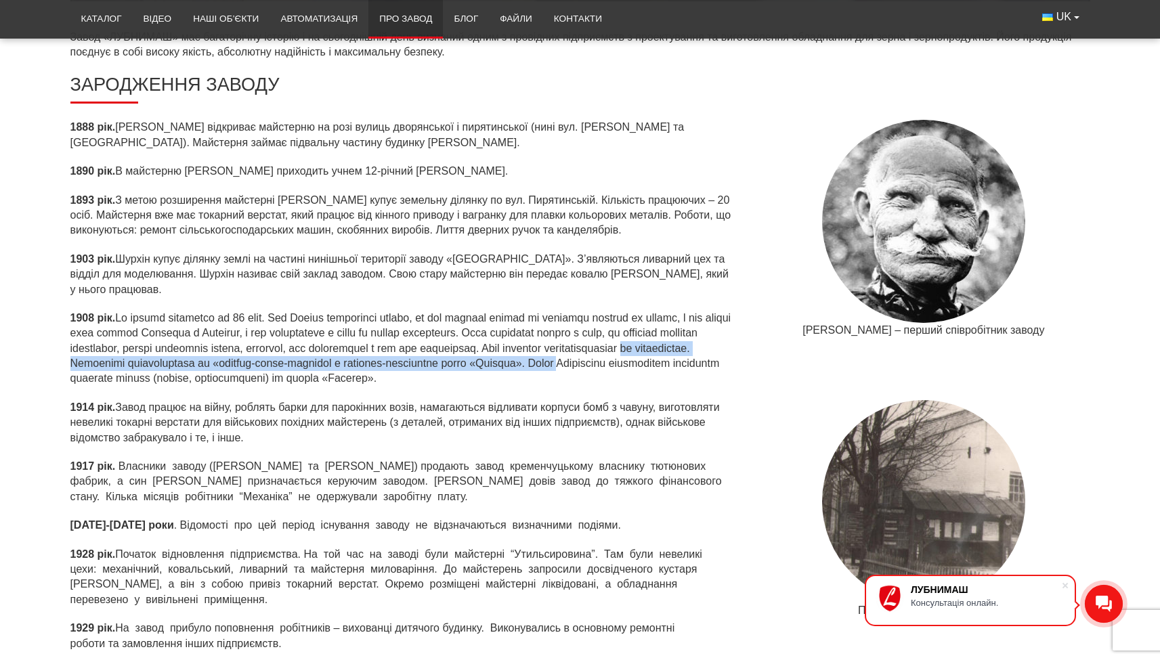
drag, startPoint x: 160, startPoint y: 362, endPoint x: 159, endPoint y: 376, distance: 14.3
click at [159, 376] on p "1908 рік." at bounding box center [402, 349] width 665 height 76
drag, startPoint x: 164, startPoint y: 359, endPoint x: 164, endPoint y: 376, distance: 16.9
click at [164, 376] on p "1908 рік." at bounding box center [402, 349] width 665 height 76
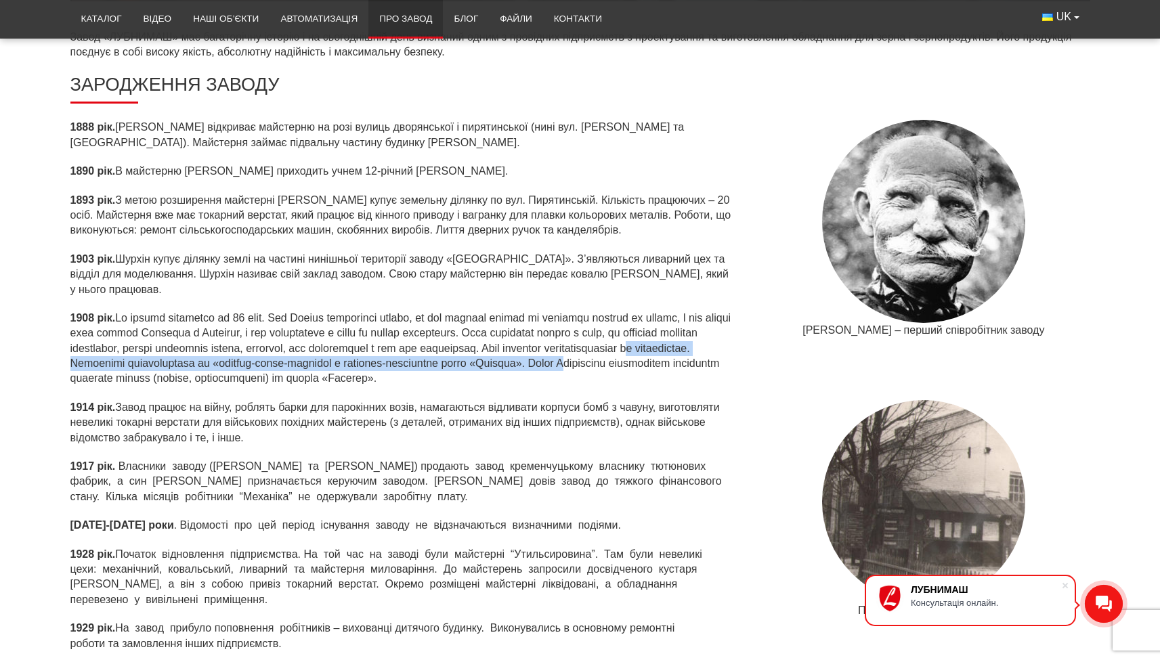
click at [164, 376] on p "1908 рік." at bounding box center [402, 349] width 665 height 76
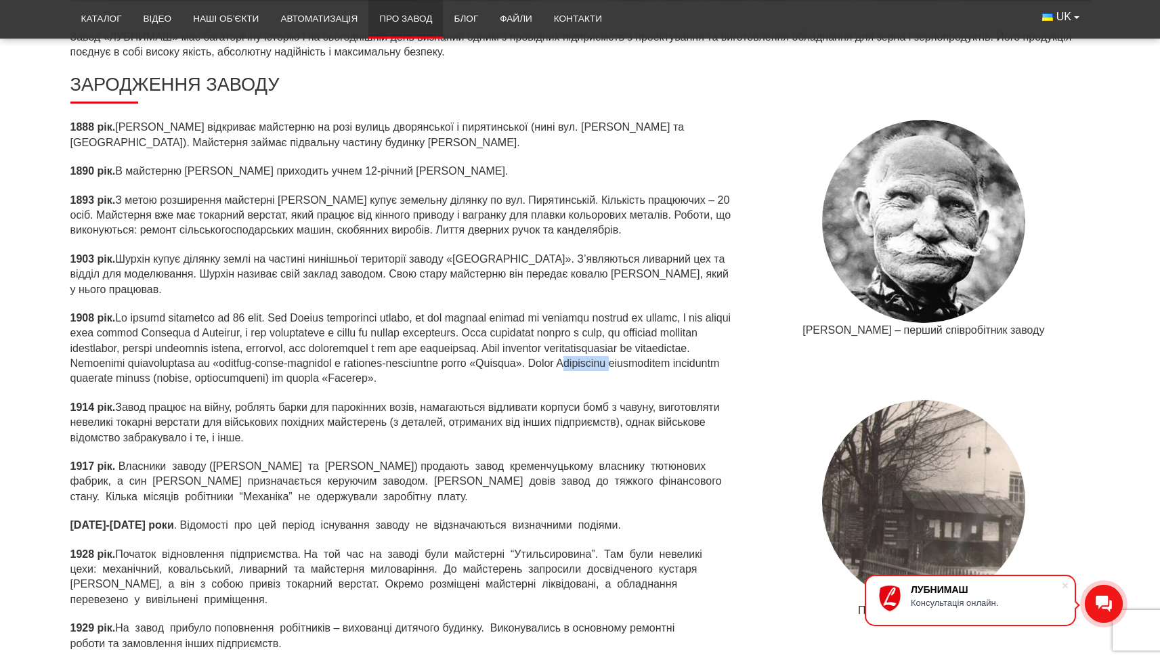
click at [164, 376] on p "1908 рік." at bounding box center [402, 349] width 665 height 76
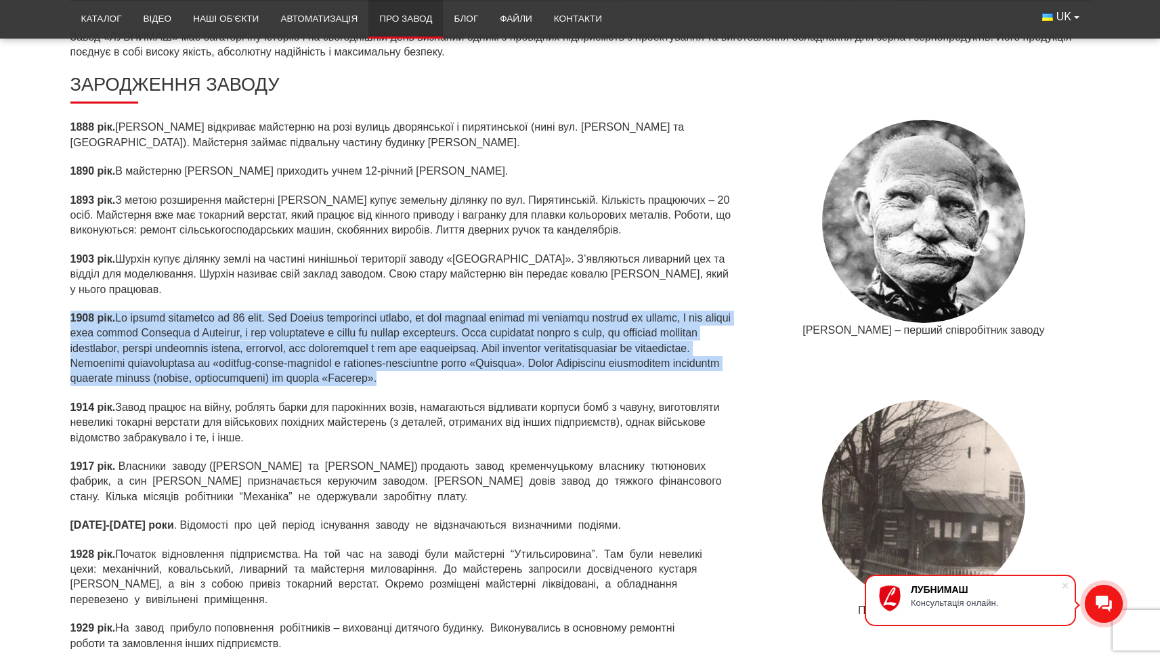
click at [164, 376] on p "1908 рік." at bounding box center [402, 349] width 665 height 76
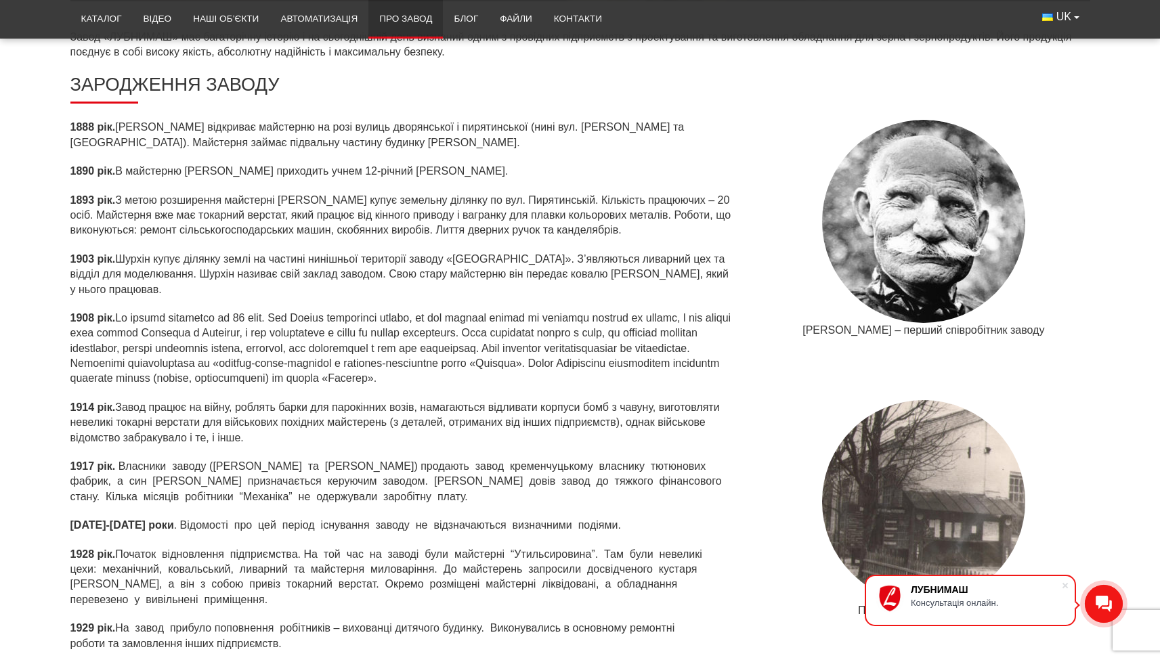
click at [160, 400] on p "1914 рік. Завод працює на війну, роблять барки для парокінних возів, намагаютьс…" at bounding box center [402, 422] width 665 height 45
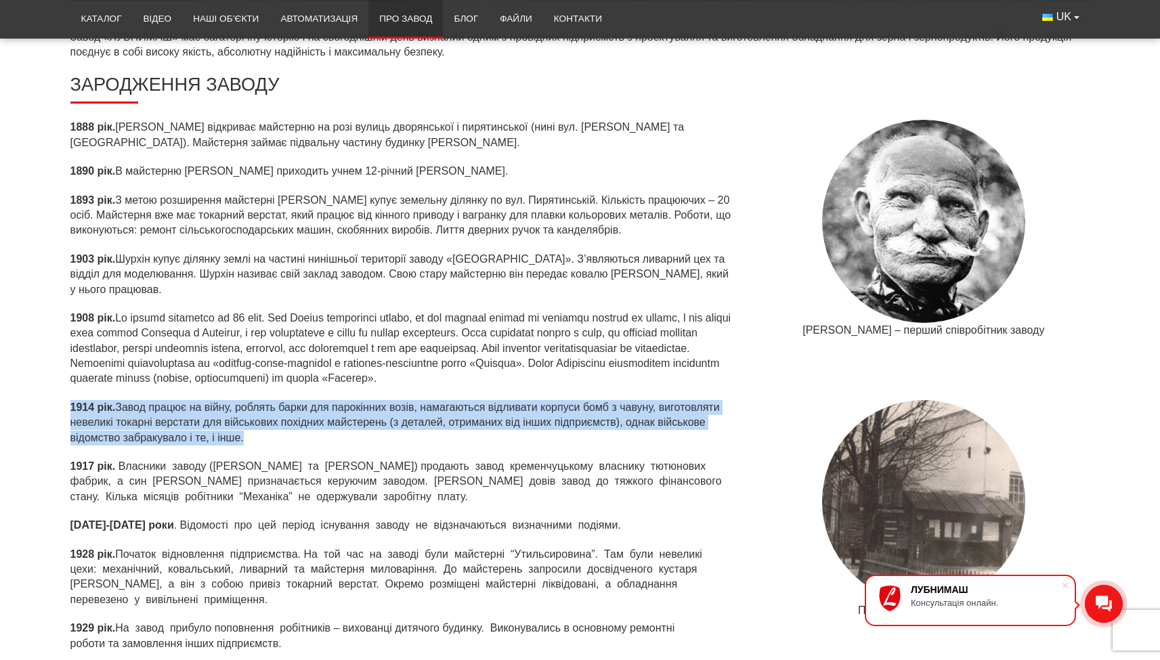
click at [160, 400] on p "1914 рік. Завод працює на війну, роблять барки для парокінних возів, намагаютьс…" at bounding box center [402, 422] width 665 height 45
click at [160, 401] on p "1914 рік. Завод працює на війну, роблять барки для парокінних возів, намагаютьс…" at bounding box center [402, 422] width 665 height 45
drag, startPoint x: 146, startPoint y: 401, endPoint x: 146, endPoint y: 433, distance: 31.8
click at [146, 433] on p "1914 рік. Завод працює на війну, роблять барки для парокінних возів, намагаютьс…" at bounding box center [402, 422] width 665 height 45
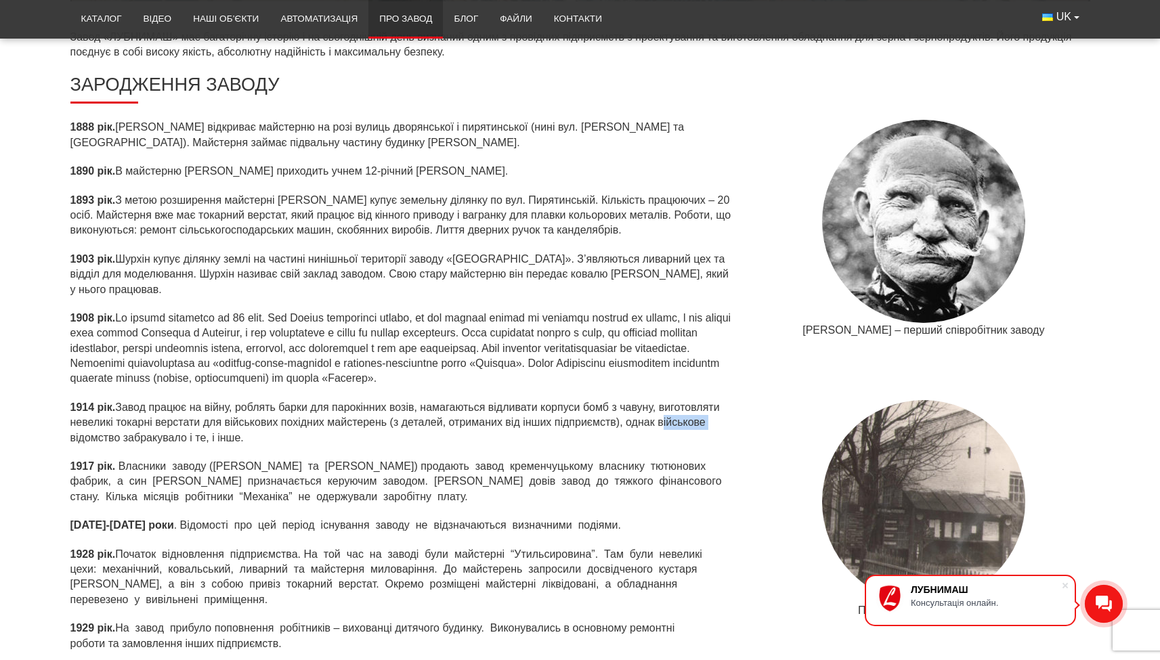
click at [146, 433] on p "1914 рік. Завод працює на війну, роблять барки для парокінних возів, намагаютьс…" at bounding box center [402, 422] width 665 height 45
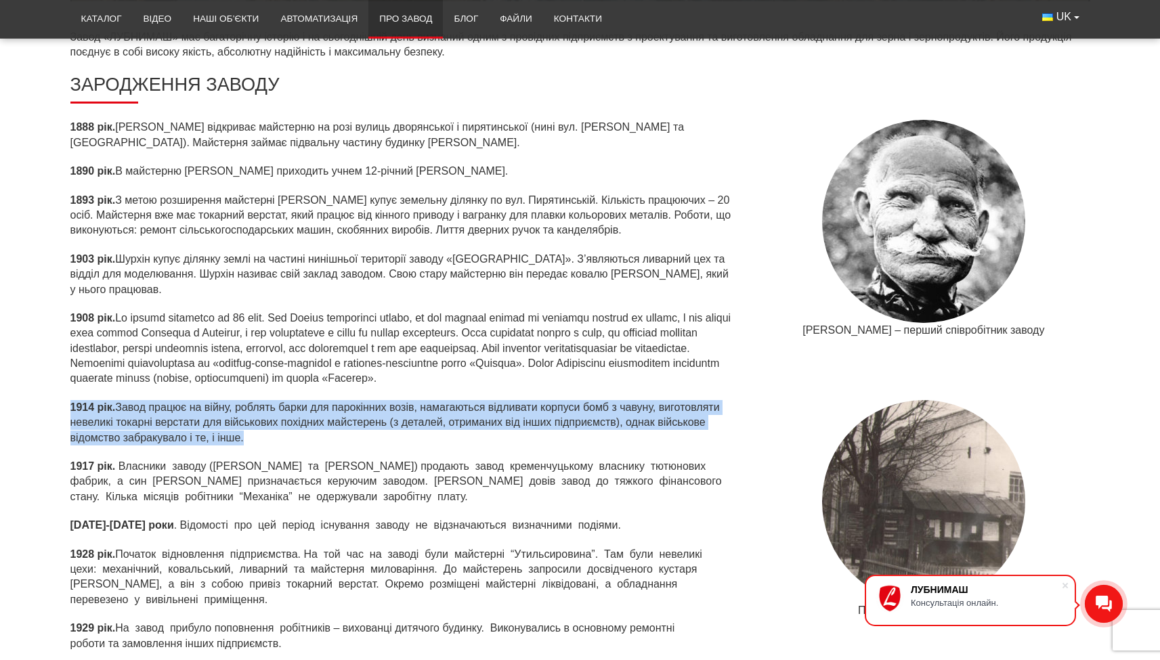
click at [146, 433] on p "1914 рік. Завод працює на війну, роблять барки для парокінних возів, намагаютьс…" at bounding box center [402, 422] width 665 height 45
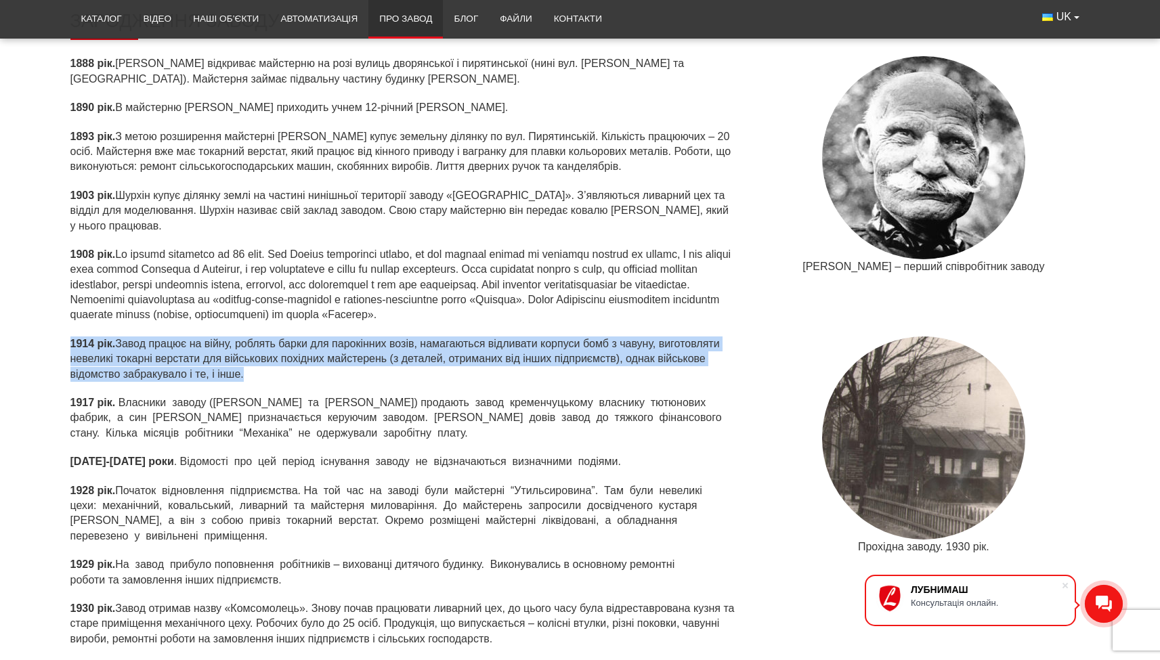
scroll to position [672, 0]
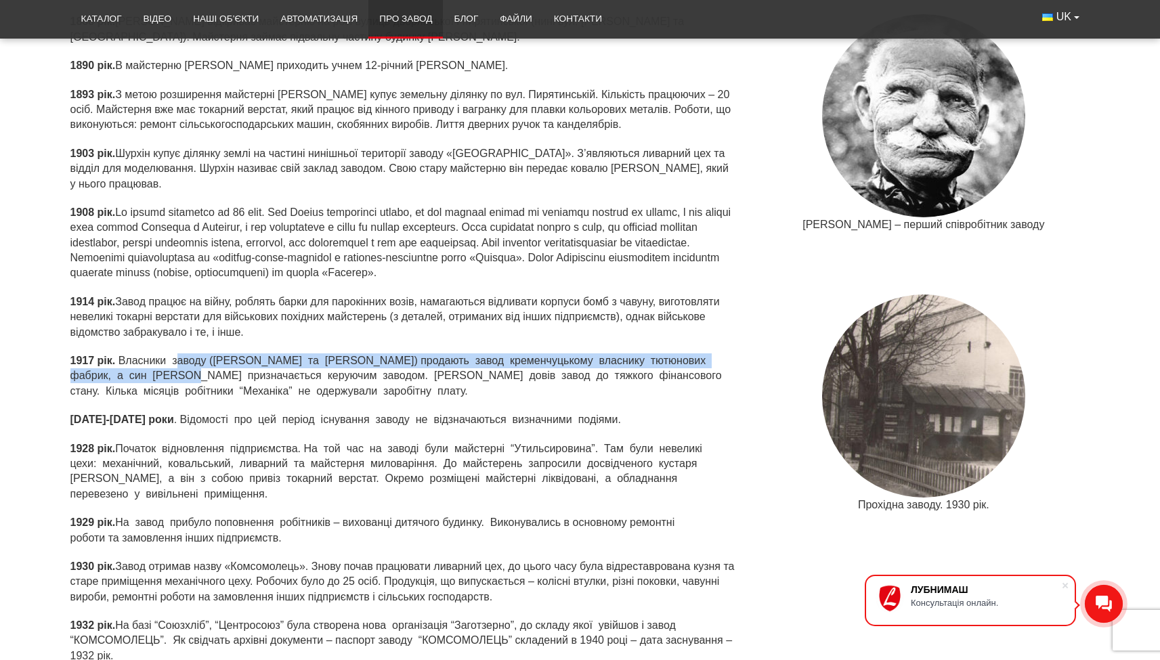
drag, startPoint x: 178, startPoint y: 359, endPoint x: 176, endPoint y: 375, distance: 16.4
click at [176, 375] on p "1917 рік. Власники заводу (Кабаков та Боровий) продають завод кременчуцькому вл…" at bounding box center [402, 375] width 665 height 45
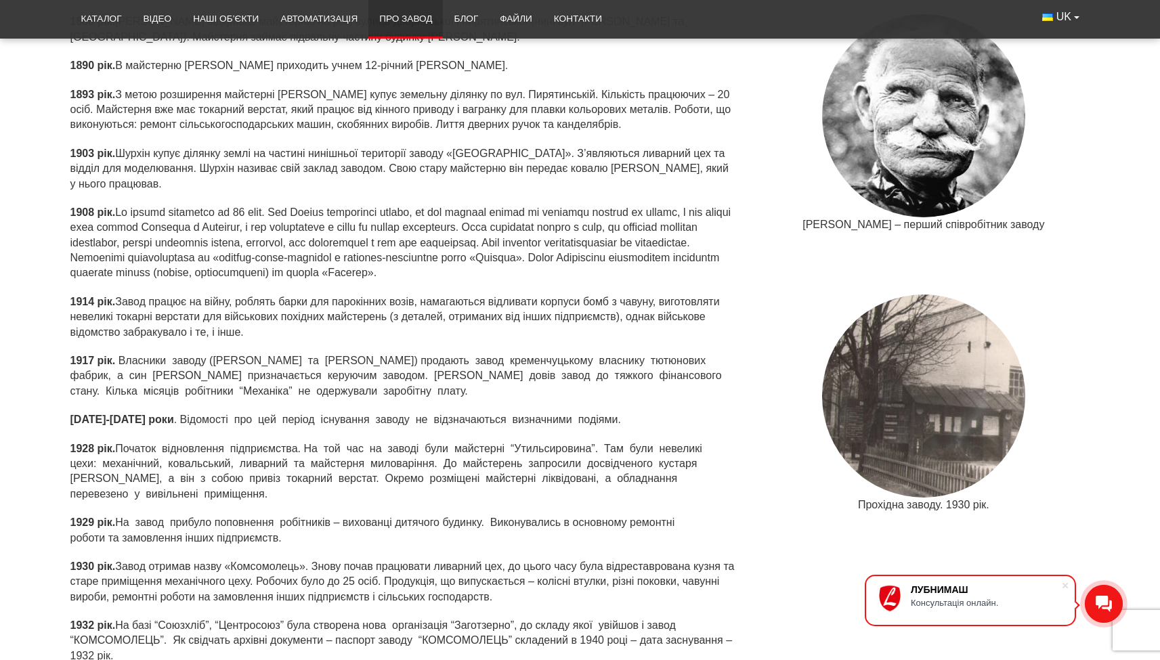
click at [204, 389] on p "1917 рік. Власники заводу (Кабаков та Боровий) продають завод кременчуцькому вл…" at bounding box center [402, 375] width 665 height 45
click at [209, 367] on p "1917 рік. Власники заводу (Кабаков та Боровий) продають завод кременчуцькому вл…" at bounding box center [402, 375] width 665 height 45
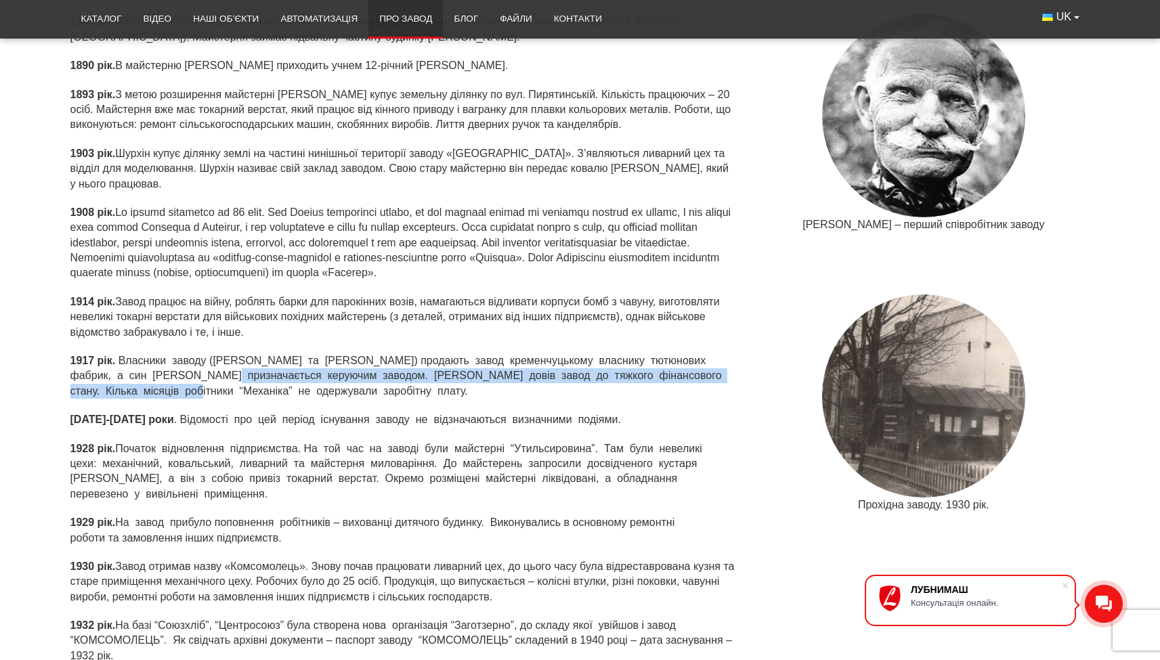
click at [205, 384] on p "1917 рік. Власники заводу (Кабаков та Боровий) продають завод кременчуцькому вл…" at bounding box center [402, 375] width 665 height 45
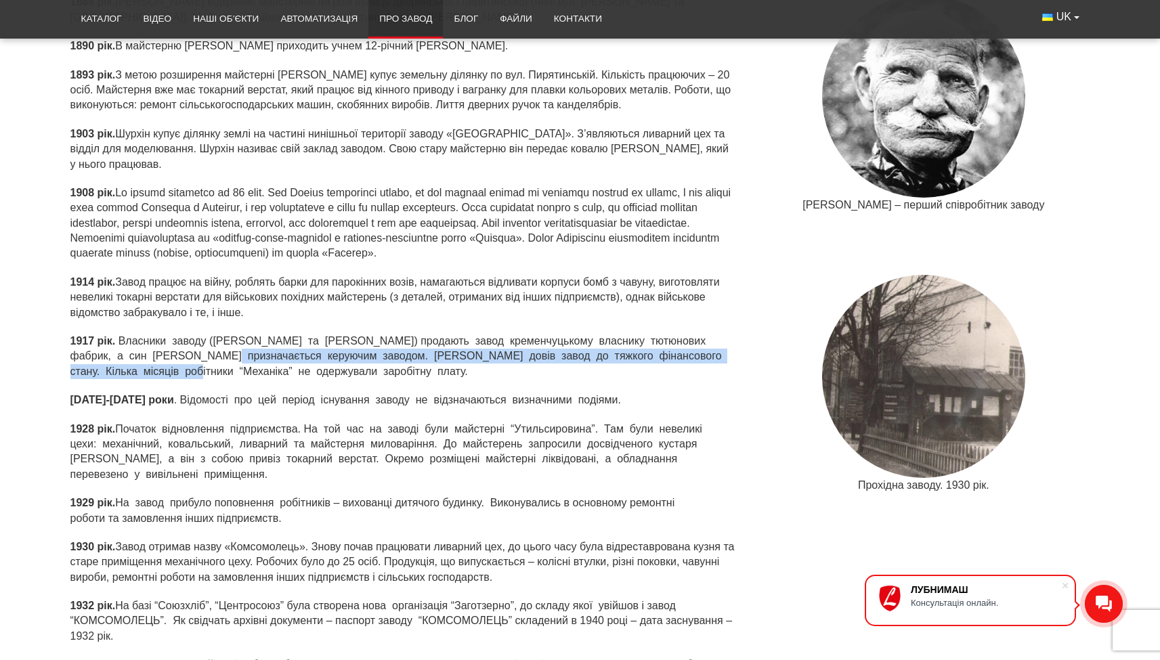
scroll to position [743, 0]
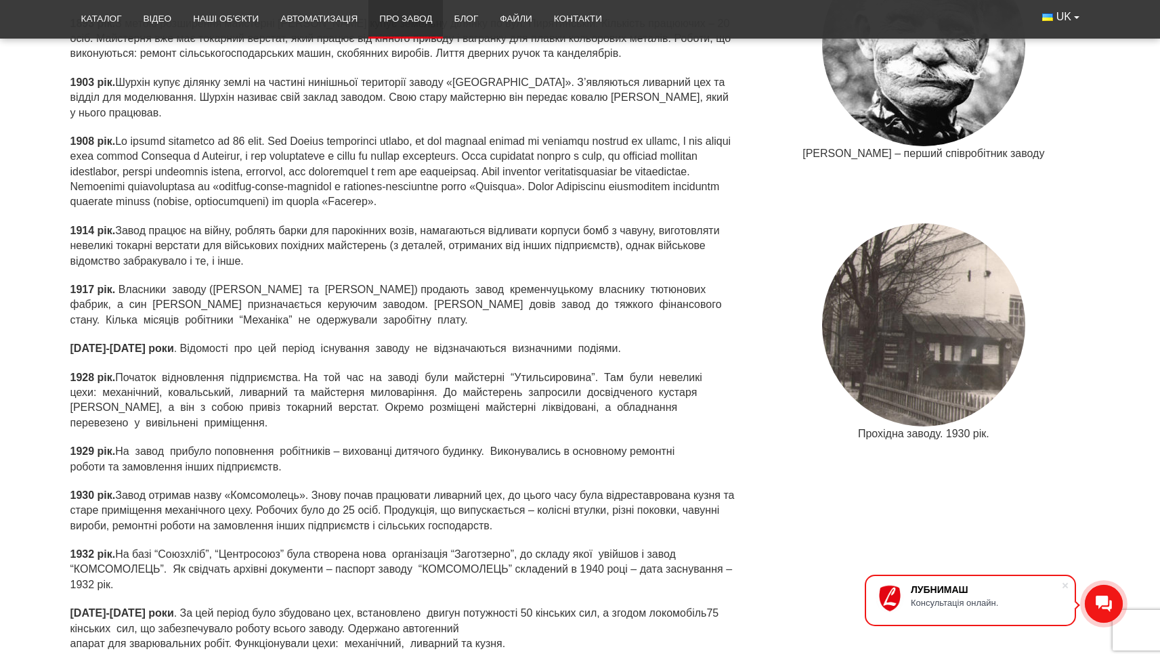
click at [155, 345] on p "1920-1927 роки . Відомості про цей період існування заводу не відзначаються виз…" at bounding box center [402, 348] width 665 height 15
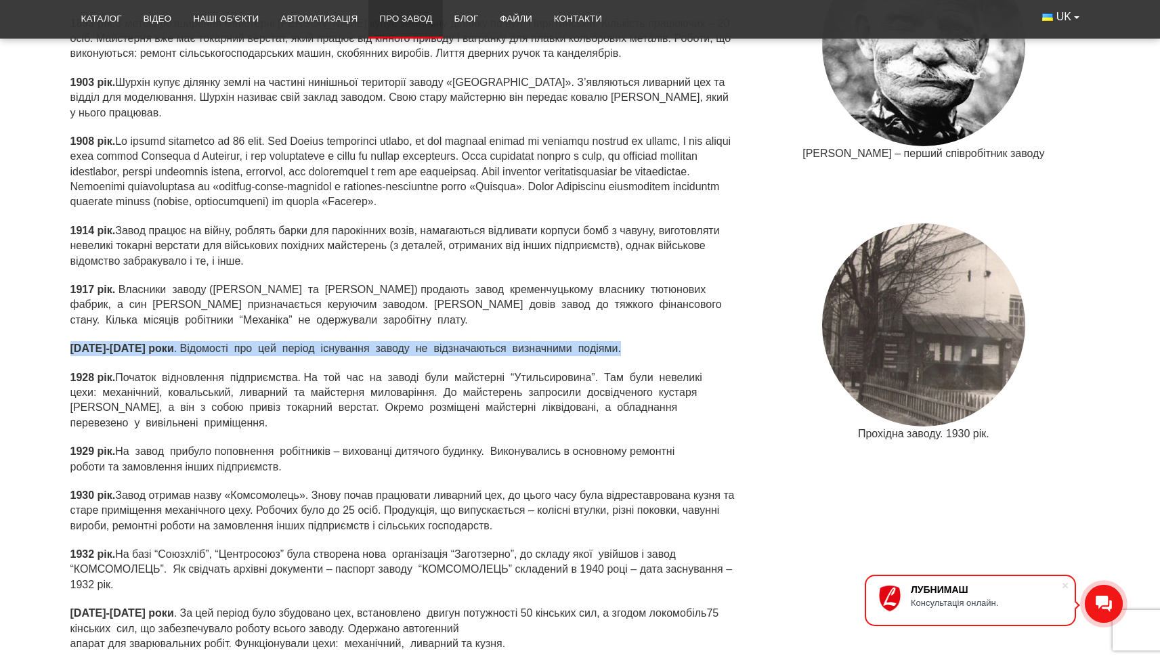
click at [155, 345] on p "1920-1927 роки . Відомості про цей період існування заводу не відзначаються виз…" at bounding box center [402, 348] width 665 height 15
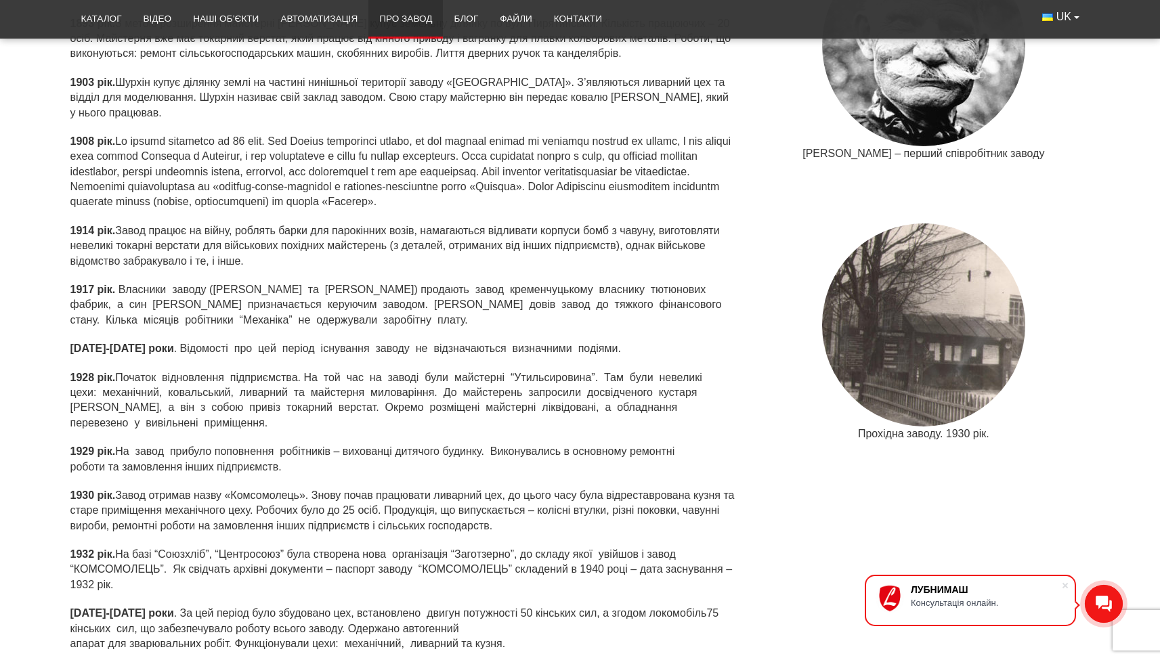
click at [149, 376] on p "1928 рік. Початок відновлення підприємства. На той час на заводі були майстерні…" at bounding box center [402, 400] width 665 height 61
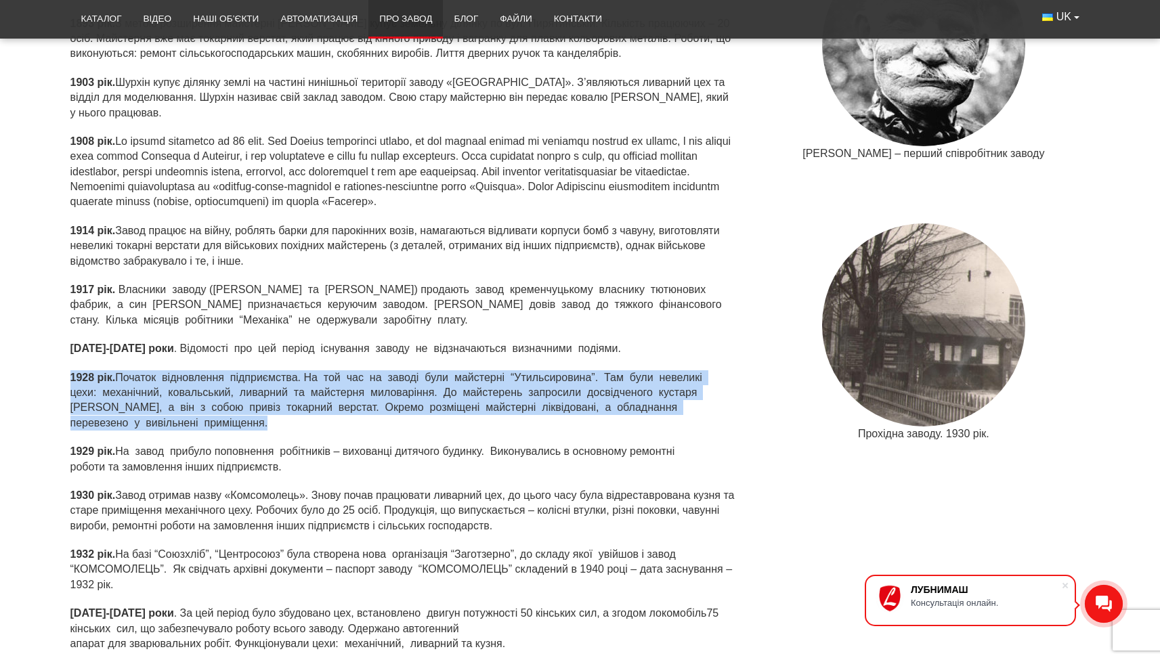
click at [149, 376] on p "1928 рік. Початок відновлення підприємства. На той час на заводі були майстерні…" at bounding box center [402, 400] width 665 height 61
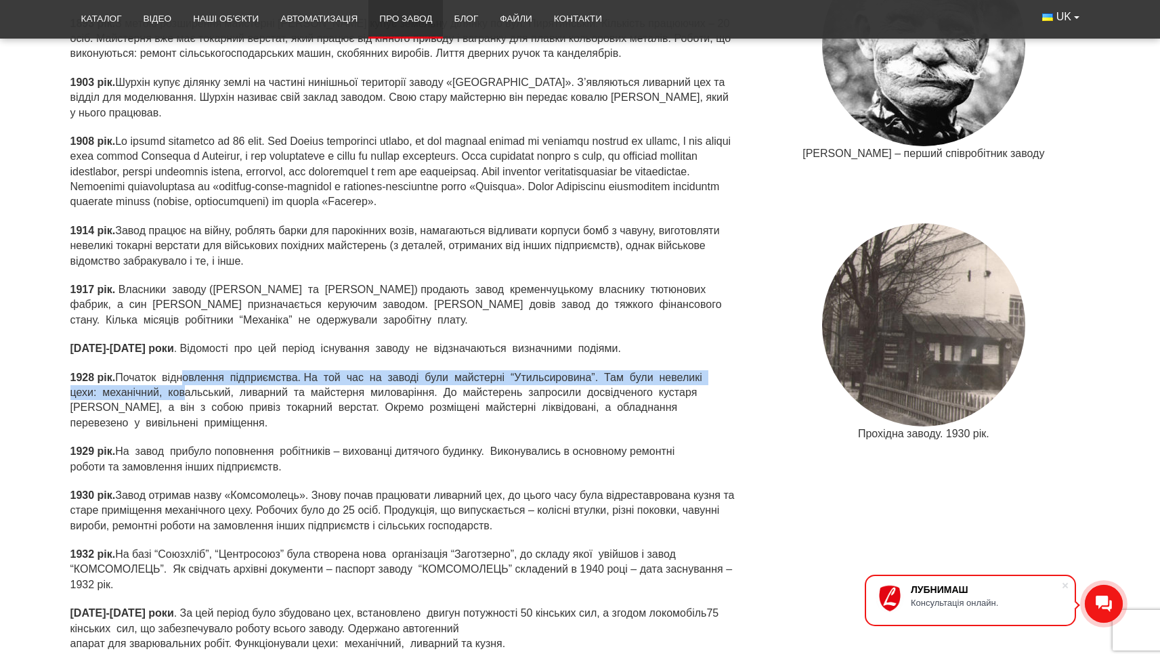
drag, startPoint x: 181, startPoint y: 370, endPoint x: 181, endPoint y: 391, distance: 20.3
click at [181, 391] on p "1928 рік. Початок відновлення підприємства. На той час на заводі були майстерні…" at bounding box center [402, 400] width 665 height 61
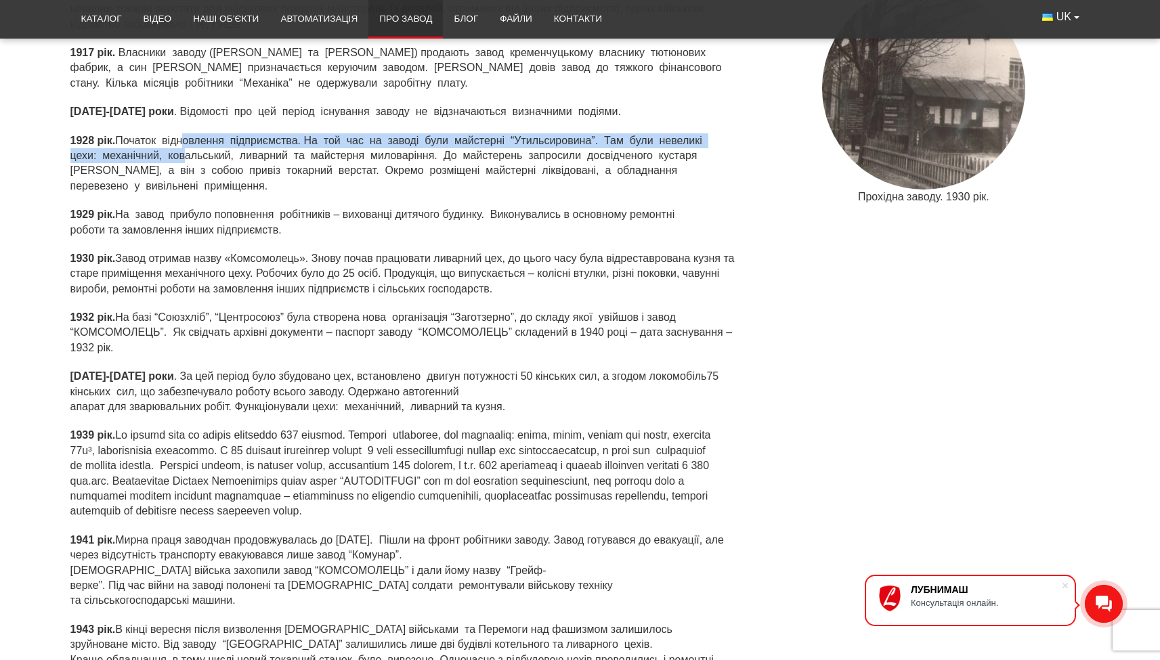
scroll to position [1081, 0]
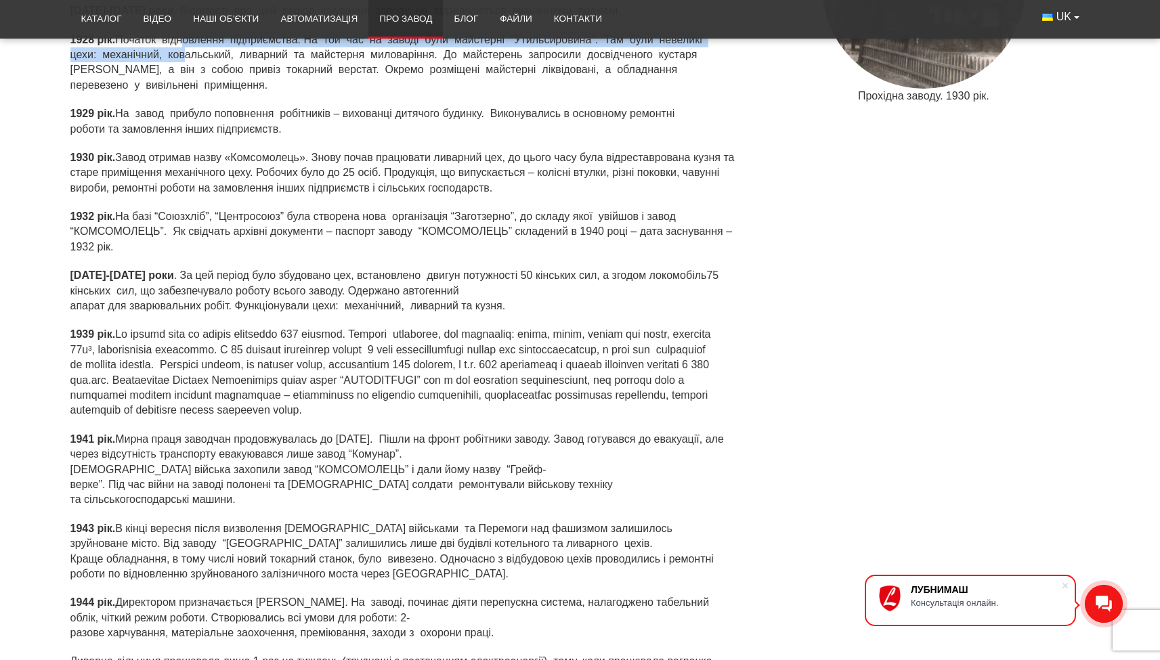
click at [159, 209] on p "1932 рік. На базі “Союзхліб”, “Центросоюз” була створена нова організація “Заго…" at bounding box center [402, 231] width 665 height 45
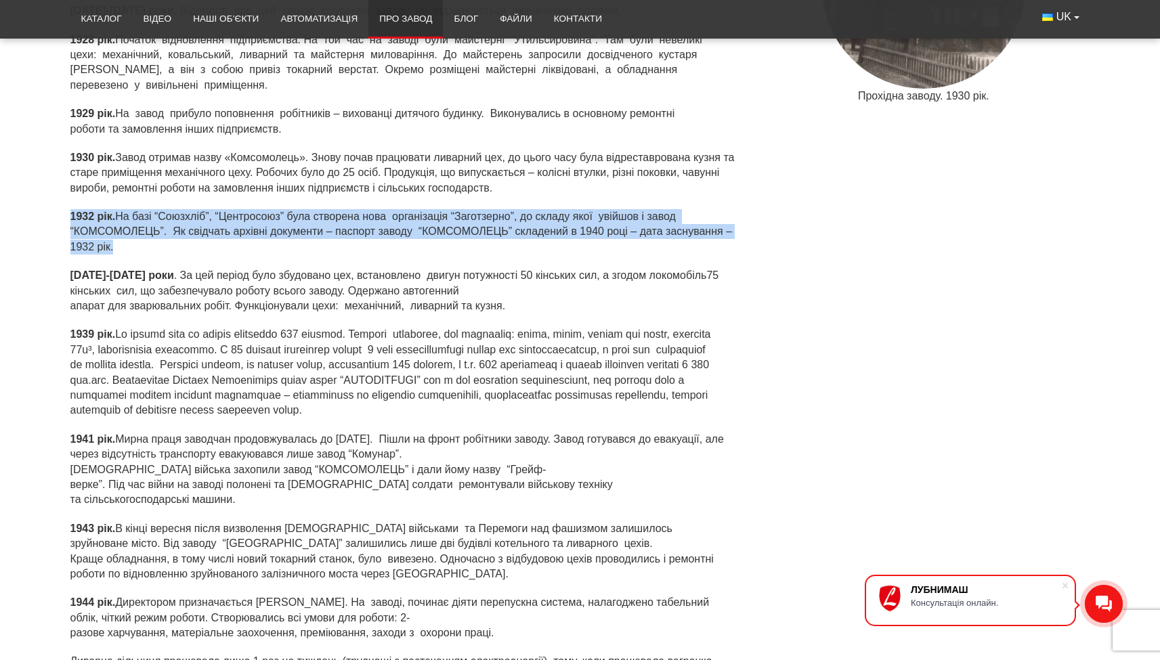
click at [159, 209] on p "1932 рік. На базі “Союзхліб”, “Центросоюз” була створена нова організація “Заго…" at bounding box center [402, 231] width 665 height 45
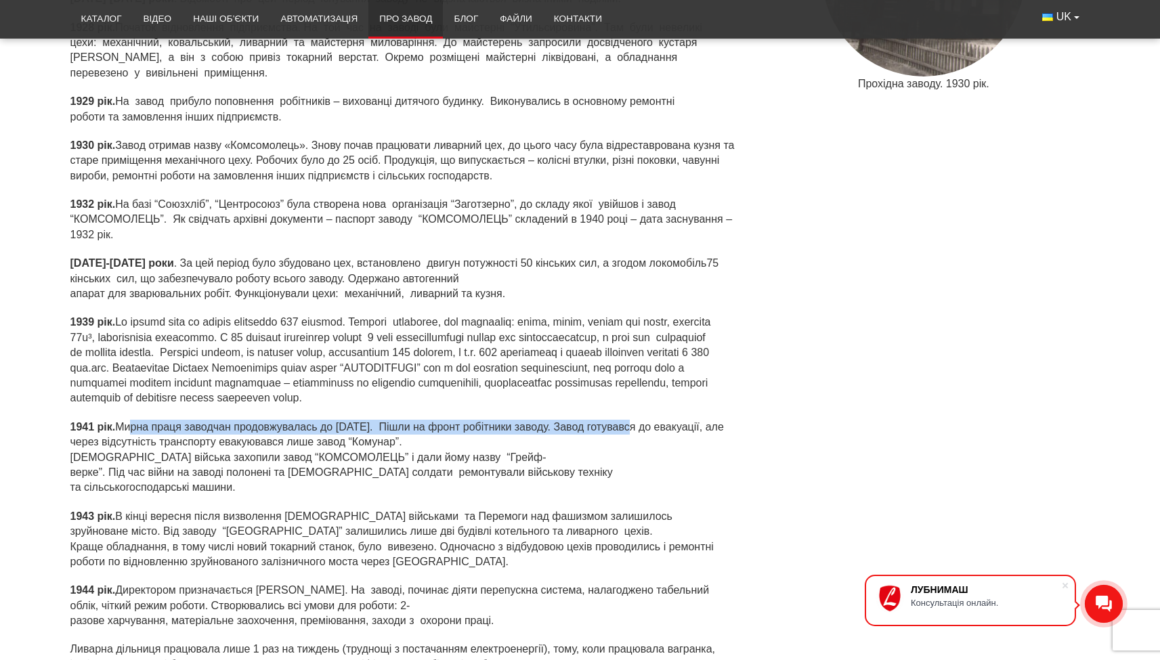
drag, startPoint x: 135, startPoint y: 423, endPoint x: 135, endPoint y: 449, distance: 26.4
click at [135, 449] on p "1941 рік . Мирна праця заводчан продовжувалась до [DATE]. Пішли на фронт робітн…" at bounding box center [402, 458] width 665 height 76
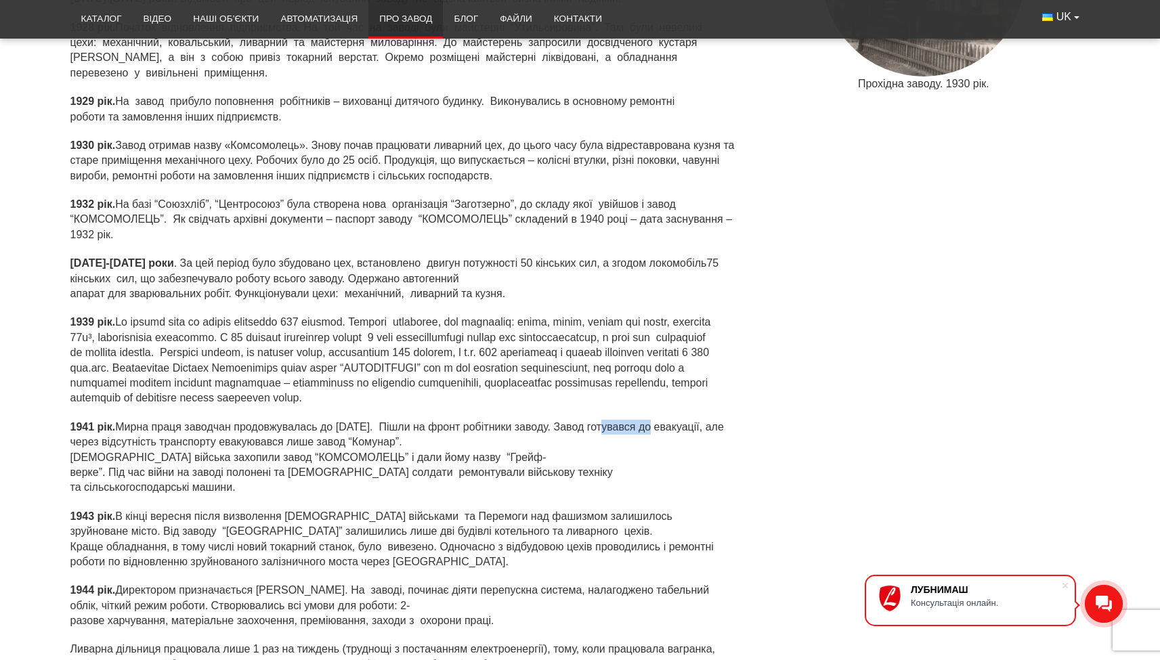
click at [135, 449] on p "1941 рік . Мирна праця заводчан продовжувалась до [DATE]. Пішли на фронт робітн…" at bounding box center [402, 458] width 665 height 76
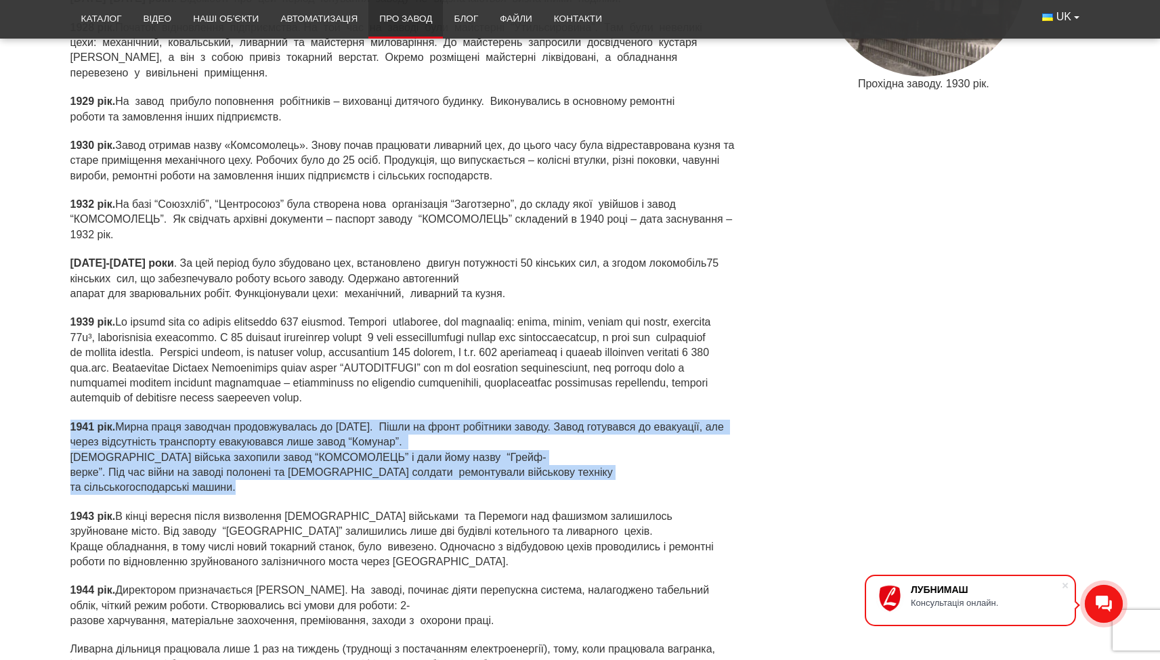
click at [135, 449] on p "1941 рік . Мирна праця заводчан продовжувалась до [DATE]. Пішли на фронт робітн…" at bounding box center [402, 458] width 665 height 76
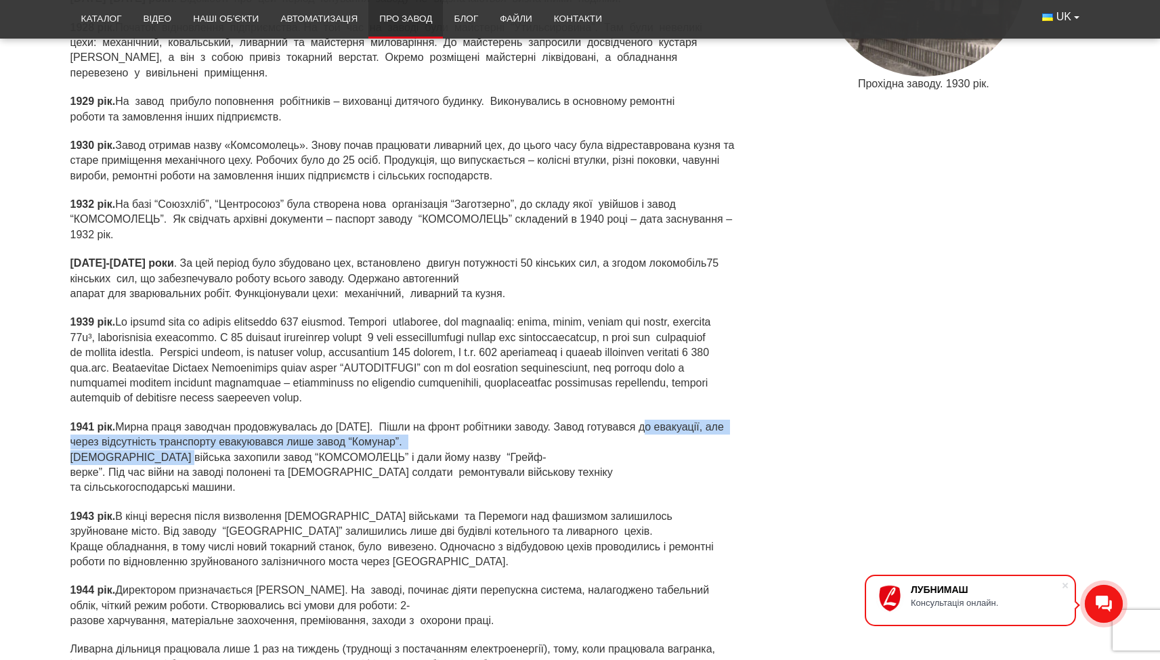
drag, startPoint x: 152, startPoint y: 445, endPoint x: 154, endPoint y: 452, distance: 7.1
click at [154, 452] on p "1941 рік . Мирна праця заводчан продовжувалась до [DATE]. Пішли на фронт робітн…" at bounding box center [402, 458] width 665 height 76
drag, startPoint x: 153, startPoint y: 444, endPoint x: 152, endPoint y: 454, distance: 10.2
click at [152, 454] on p "1941 рік . Мирна праця заводчан продовжувалась до [DATE]. Пішли на фронт робітн…" at bounding box center [402, 458] width 665 height 76
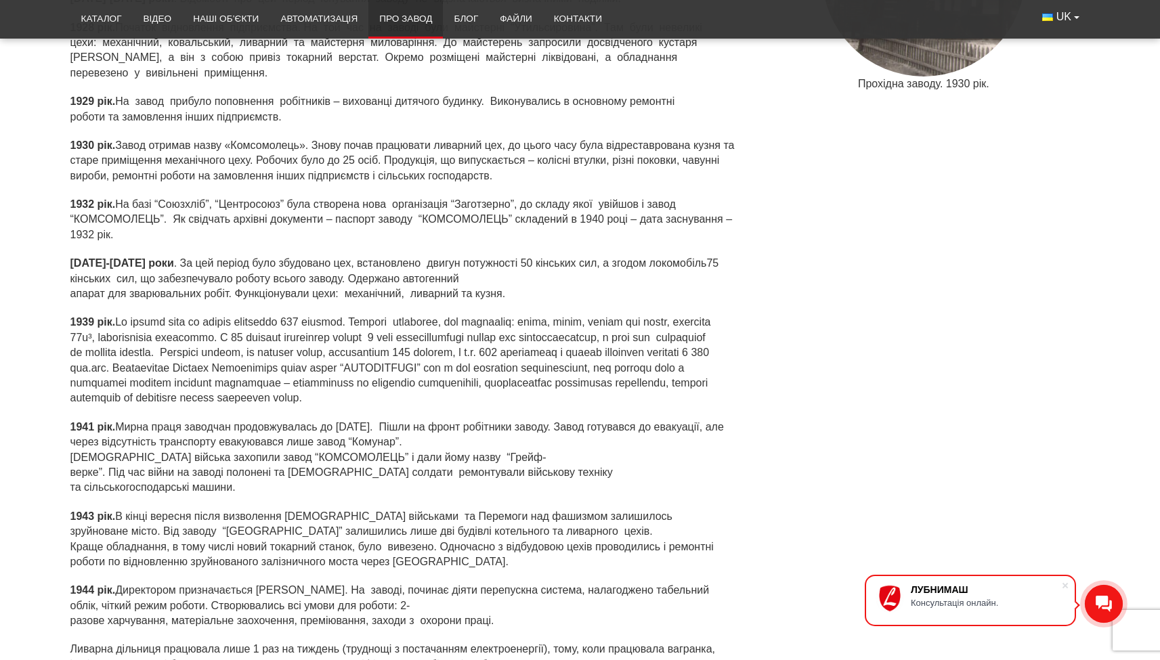
click at [161, 479] on p "1941 рік . Мирна праця заводчан продовжувалась до [DATE]. Пішли на фронт робітн…" at bounding box center [402, 458] width 665 height 76
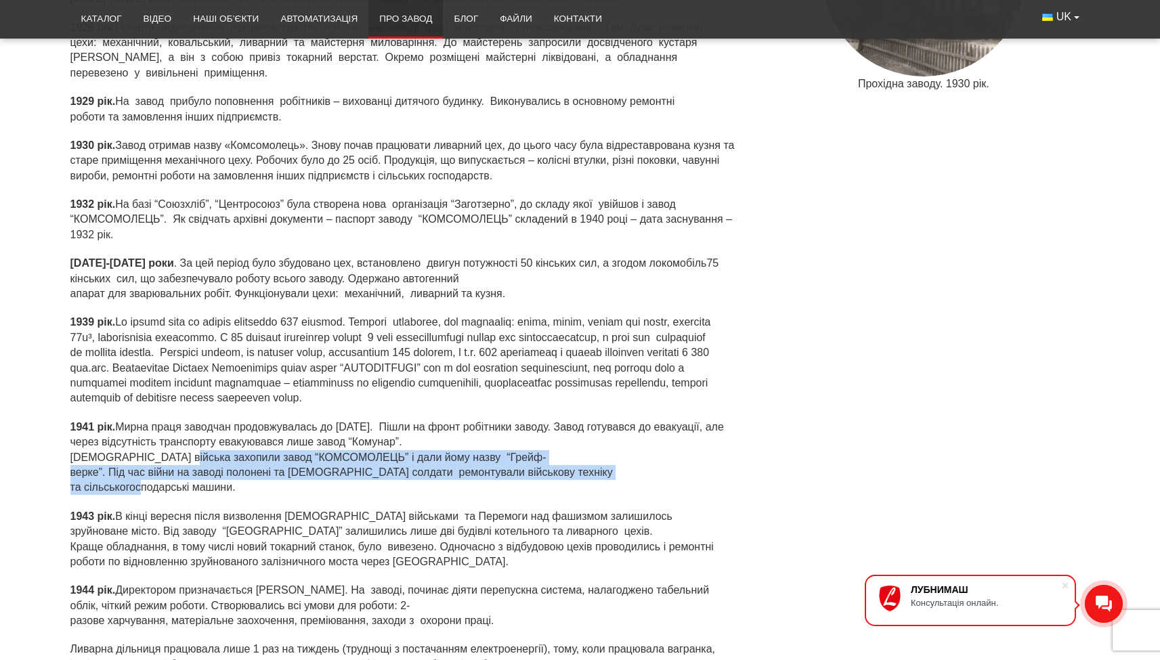
drag, startPoint x: 159, startPoint y: 454, endPoint x: 154, endPoint y: 483, distance: 30.3
click at [154, 483] on div "1932 рік. На базі “Союзхліб”, “Центросоюз” була створена нова організація “Заго…" at bounding box center [402, 353] width 665 height 312
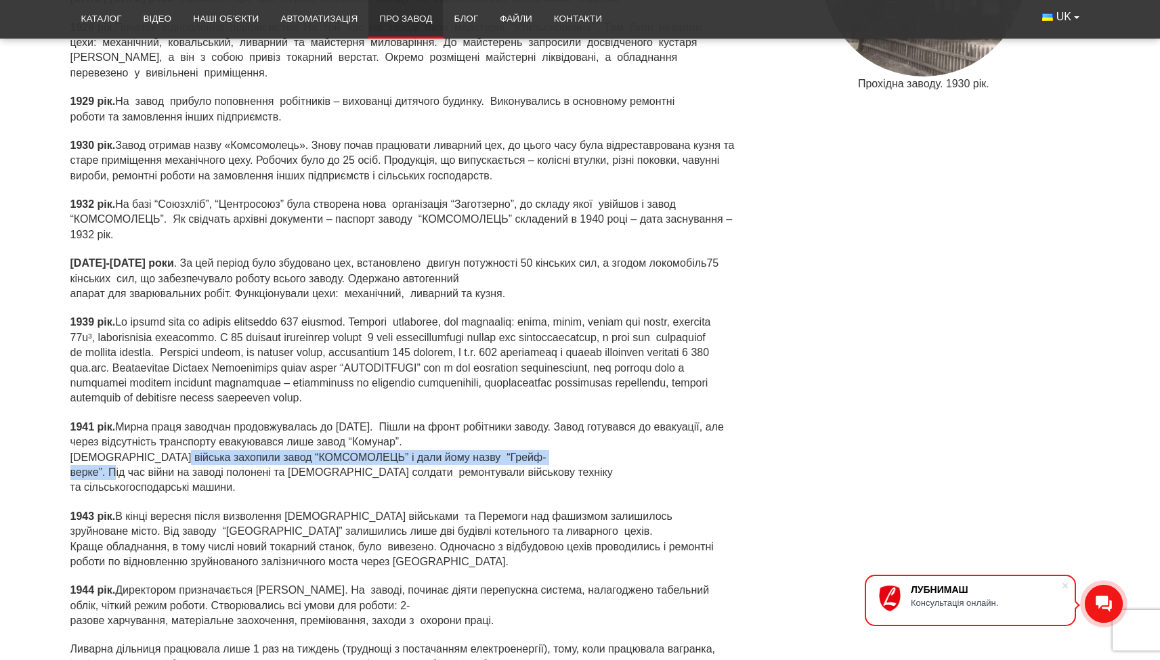
drag, startPoint x: 152, startPoint y: 469, endPoint x: 150, endPoint y: 462, distance: 7.7
click at [150, 462] on p "1941 рік . Мирна праця заводчан продовжувалась до [DATE]. Пішли на фронт робітн…" at bounding box center [402, 458] width 665 height 76
click at [296, 509] on p "1943 рік. В кінці вересня після визволення [DEMOGRAPHIC_DATA] військами та Пере…" at bounding box center [402, 539] width 665 height 61
drag, startPoint x: 441, startPoint y: 460, endPoint x: 100, endPoint y: 472, distance: 341.4
click at [100, 472] on p "1941 рік . Мирна праця заводчан продовжувалась до [DATE]. Пішли на фронт робітн…" at bounding box center [402, 458] width 665 height 76
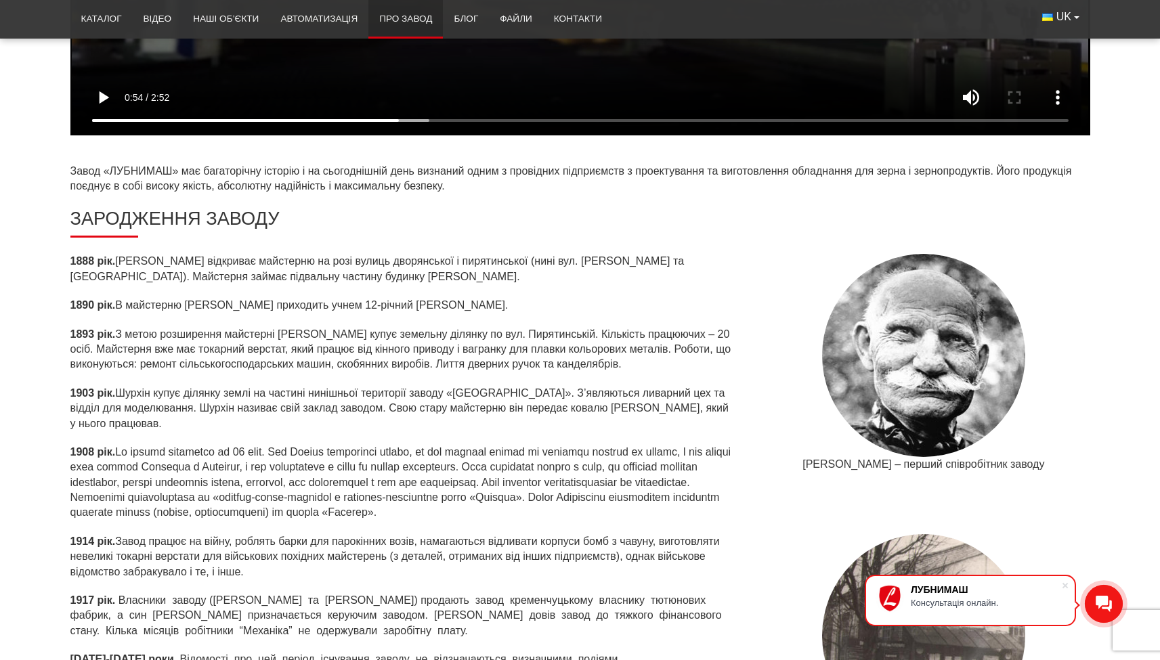
scroll to position [1244, 0]
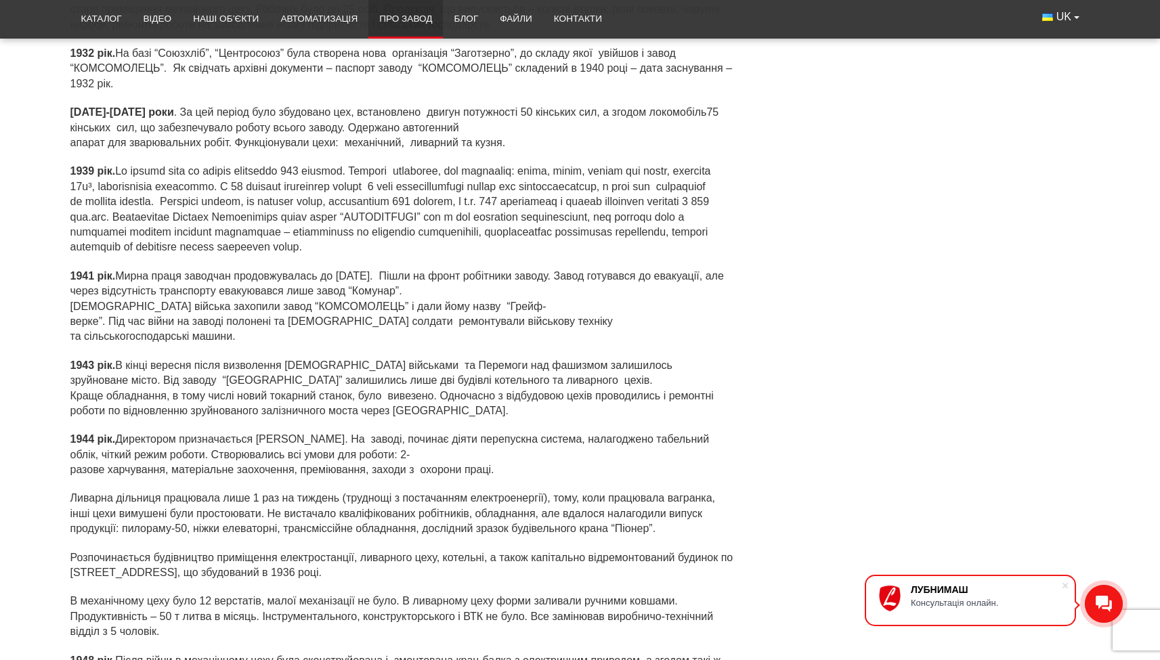
click at [224, 366] on p "1943 рік. В кінці вересня після визволення [DEMOGRAPHIC_DATA] військами та Пере…" at bounding box center [402, 388] width 665 height 61
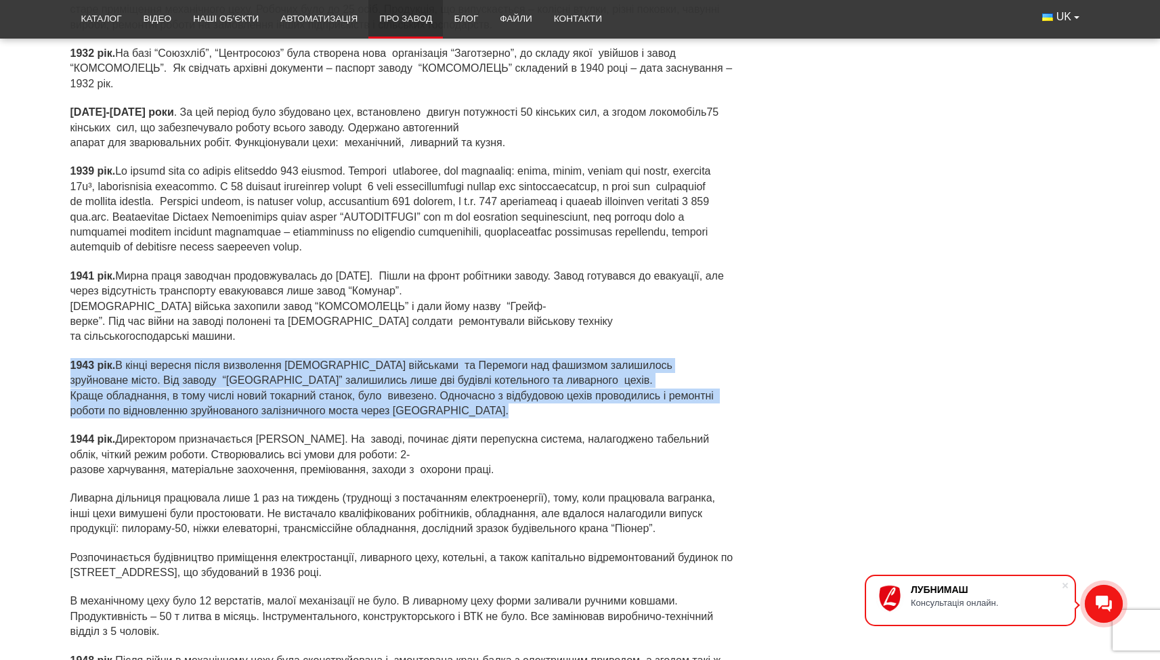
click at [224, 366] on p "1943 рік. В кінці вересня після визволення [DEMOGRAPHIC_DATA] військами та Пере…" at bounding box center [402, 388] width 665 height 61
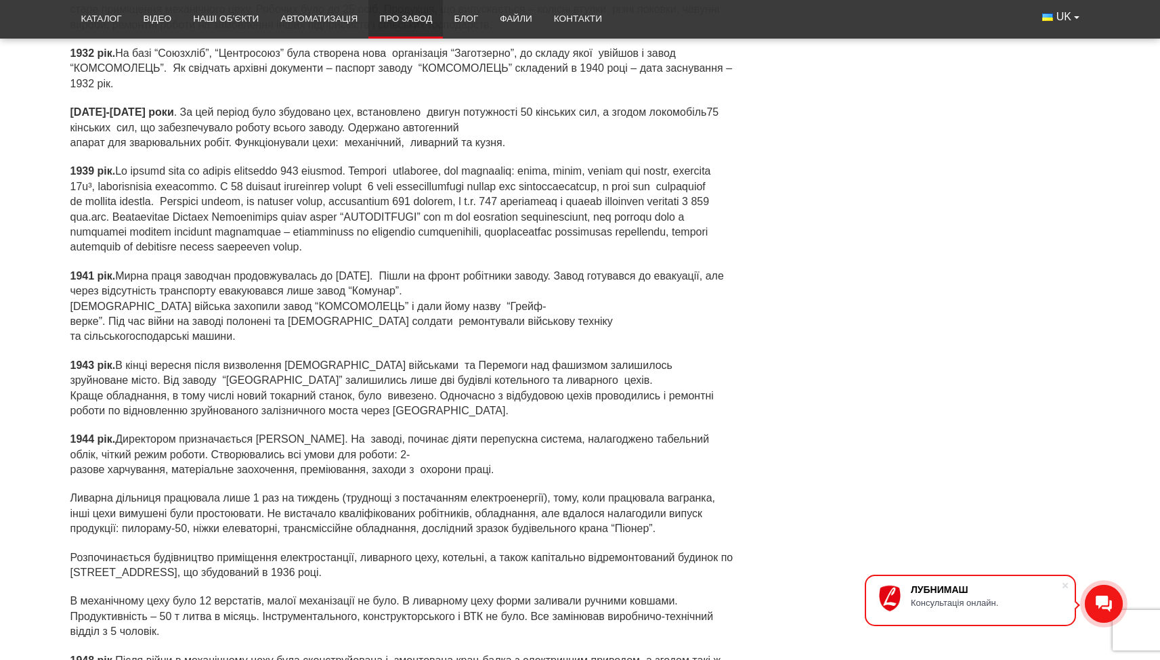
click at [266, 319] on p "1941 рік . Мирна праця заводчан продовжувалась до [DATE]. Пішли на фронт робітн…" at bounding box center [402, 307] width 665 height 76
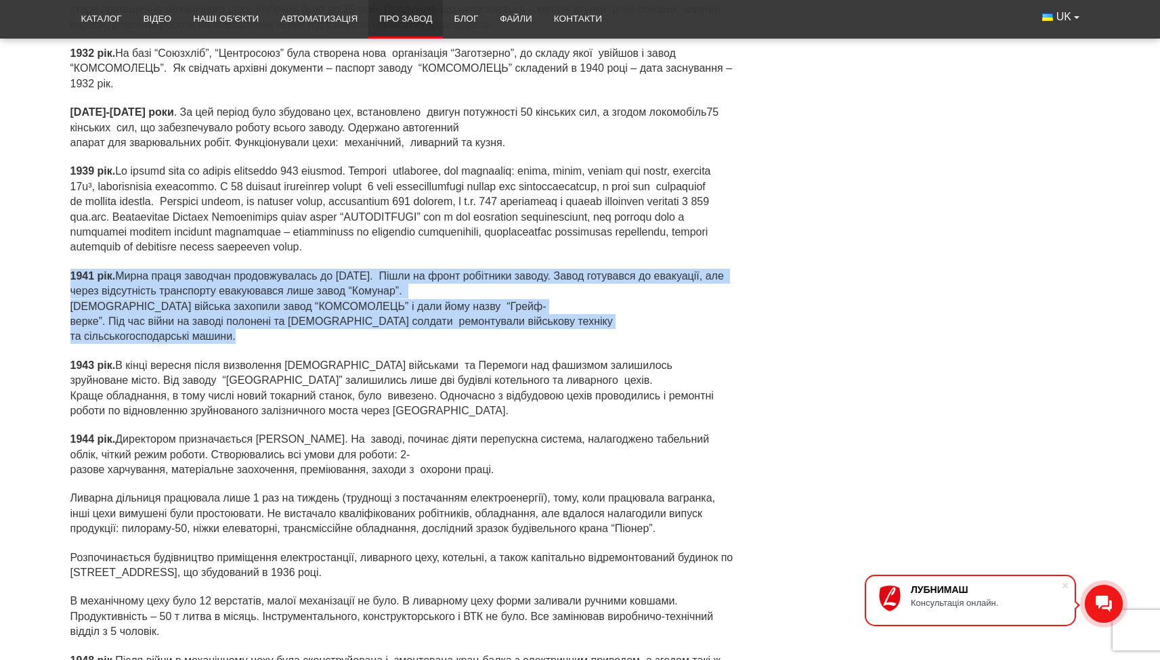
click at [266, 319] on p "1941 рік . Мирна праця заводчан продовжувалась до [DATE]. Пішли на фронт робітн…" at bounding box center [402, 307] width 665 height 76
click at [116, 341] on div "1932 рік. На базі “Союзхліб”, “Центросоюз” була створена нова організація “Заго…" at bounding box center [402, 202] width 665 height 312
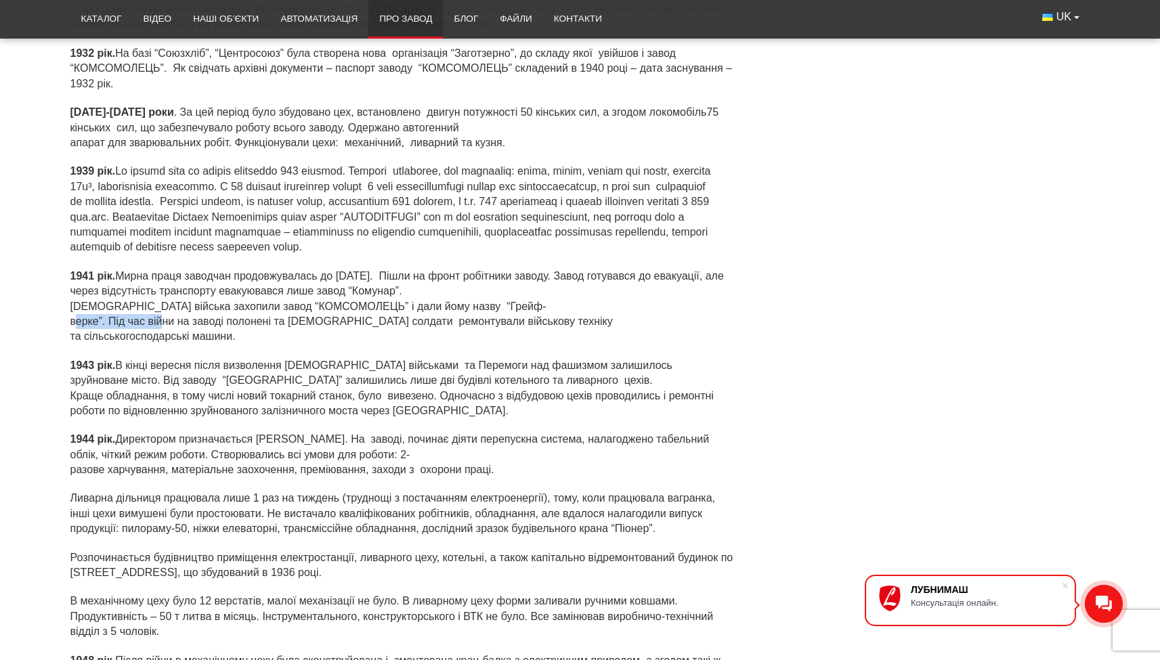
drag, startPoint x: 112, startPoint y: 324, endPoint x: 203, endPoint y: 326, distance: 91.4
click at [203, 326] on p "1941 рік . Мирна праця заводчан продовжувалась до [DATE]. Пішли на фронт робітн…" at bounding box center [402, 307] width 665 height 76
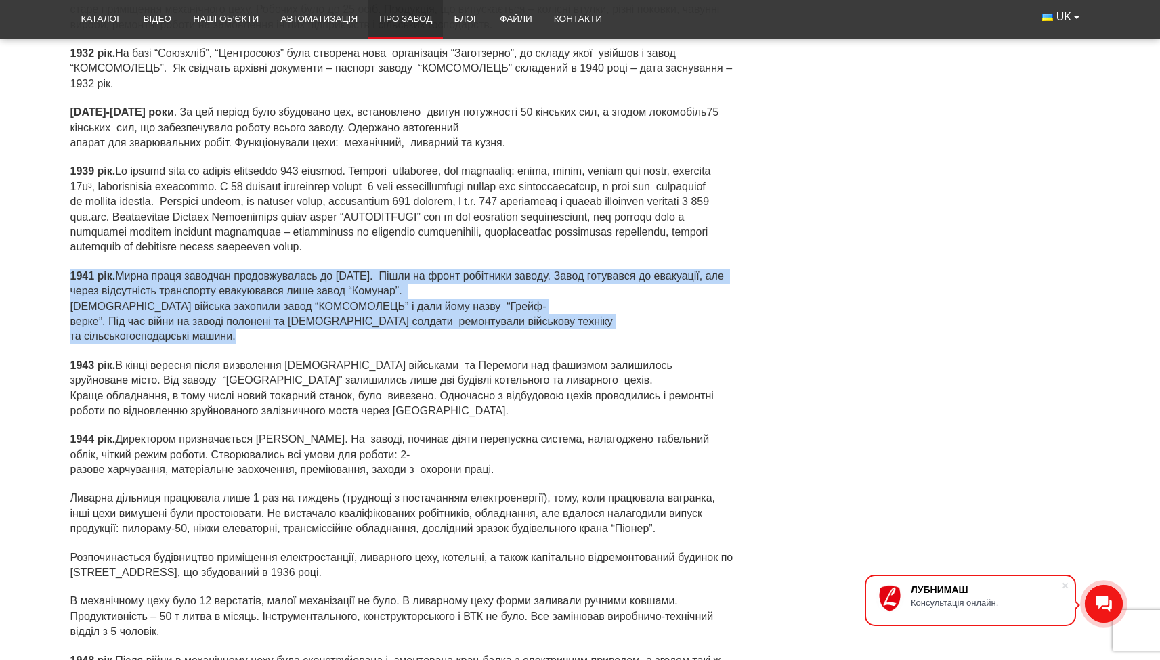
click at [203, 326] on p "1941 рік . Мирна праця заводчан продовжувалась до [DATE]. Пішли на фронт робітн…" at bounding box center [402, 307] width 665 height 76
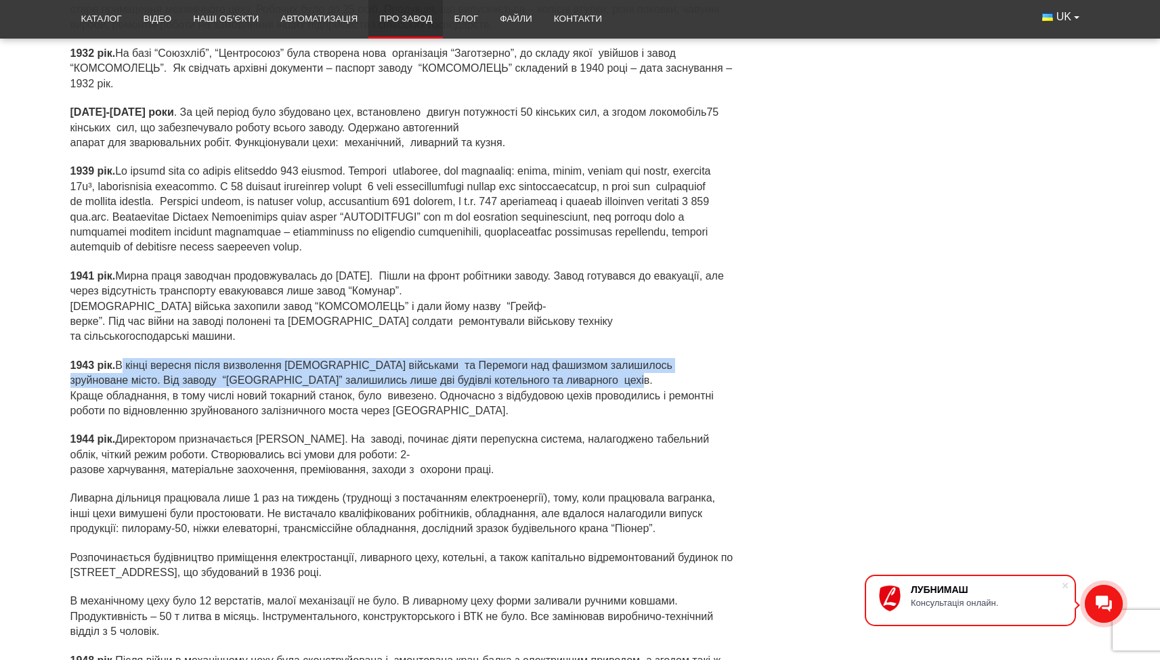
drag, startPoint x: 123, startPoint y: 351, endPoint x: 123, endPoint y: 373, distance: 22.3
click at [123, 373] on p "1943 рік. В кінці вересня після визволення [DEMOGRAPHIC_DATA] військами та Пере…" at bounding box center [402, 388] width 665 height 61
click at [127, 387] on p "1943 рік. В кінці вересня після визволення [DEMOGRAPHIC_DATA] військами та Пере…" at bounding box center [402, 388] width 665 height 61
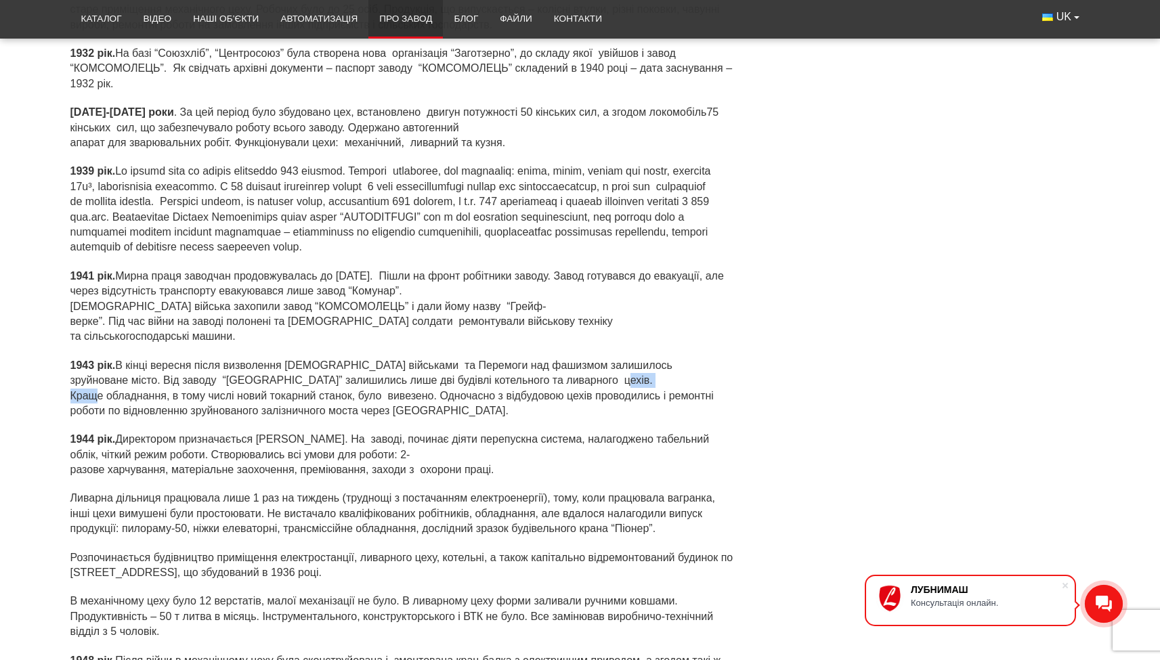
click at [127, 387] on p "1943 рік. В кінці вересня після визволення [DEMOGRAPHIC_DATA] військами та Пере…" at bounding box center [402, 388] width 665 height 61
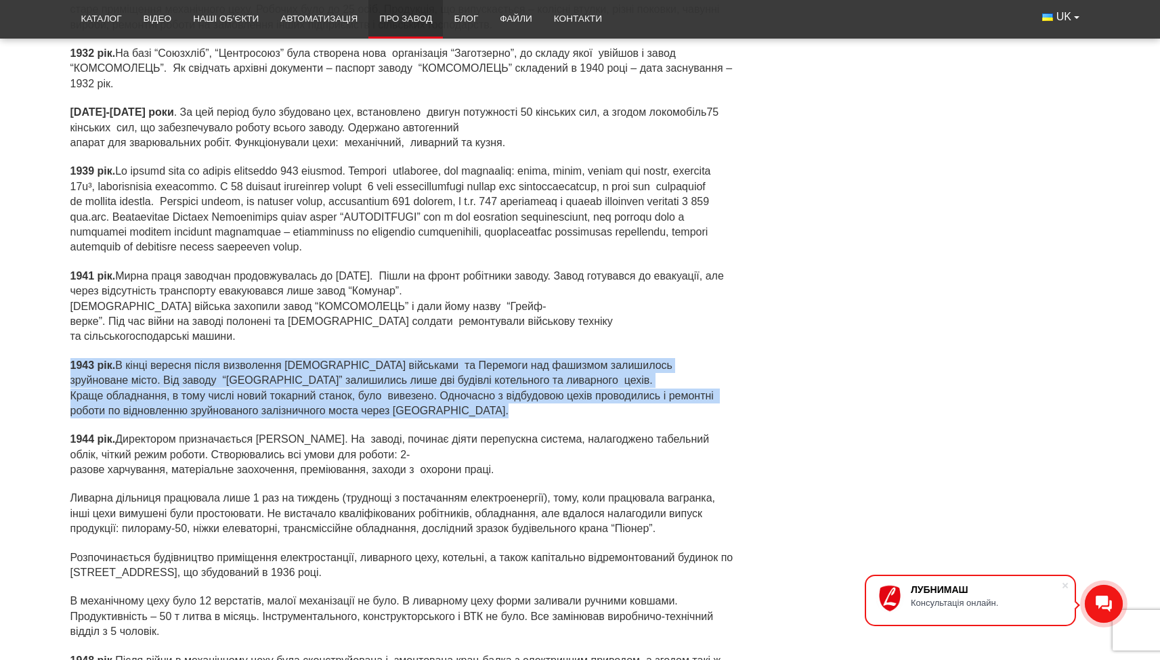
click at [127, 387] on p "1943 рік. В кінці вересня після визволення [DEMOGRAPHIC_DATA] військами та Пере…" at bounding box center [402, 388] width 665 height 61
click at [125, 397] on p "1943 рік. В кінці вересня після визволення [DEMOGRAPHIC_DATA] військами та Пере…" at bounding box center [402, 388] width 665 height 61
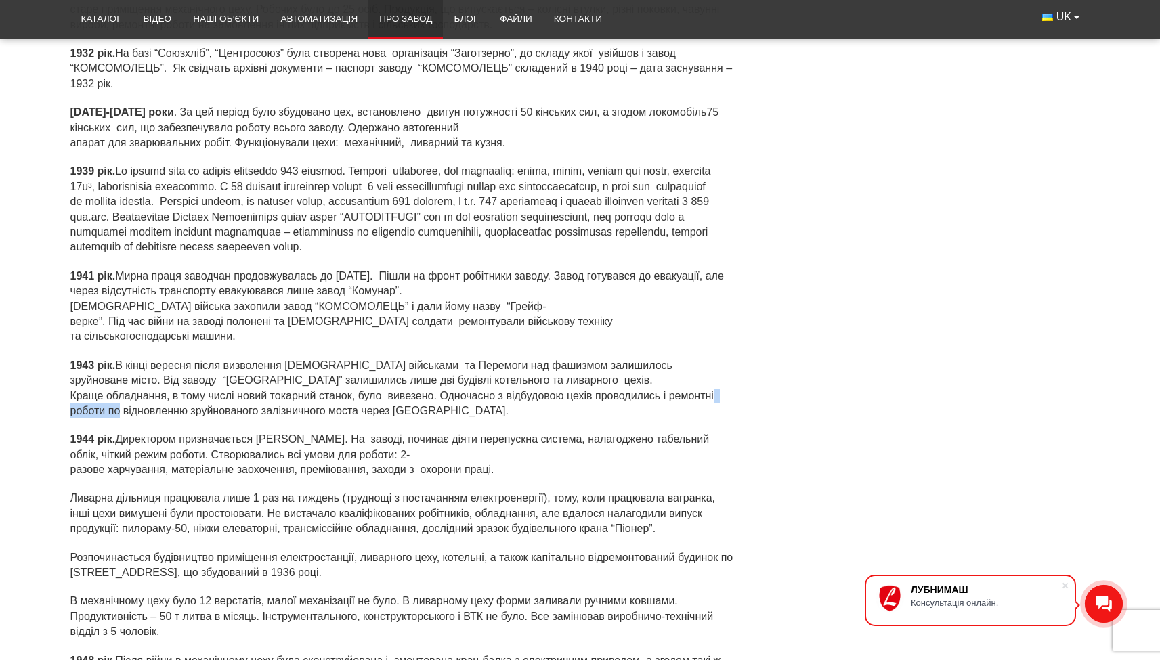
click at [125, 397] on p "1943 рік. В кінці вересня після визволення [DEMOGRAPHIC_DATA] військами та Пере…" at bounding box center [402, 388] width 665 height 61
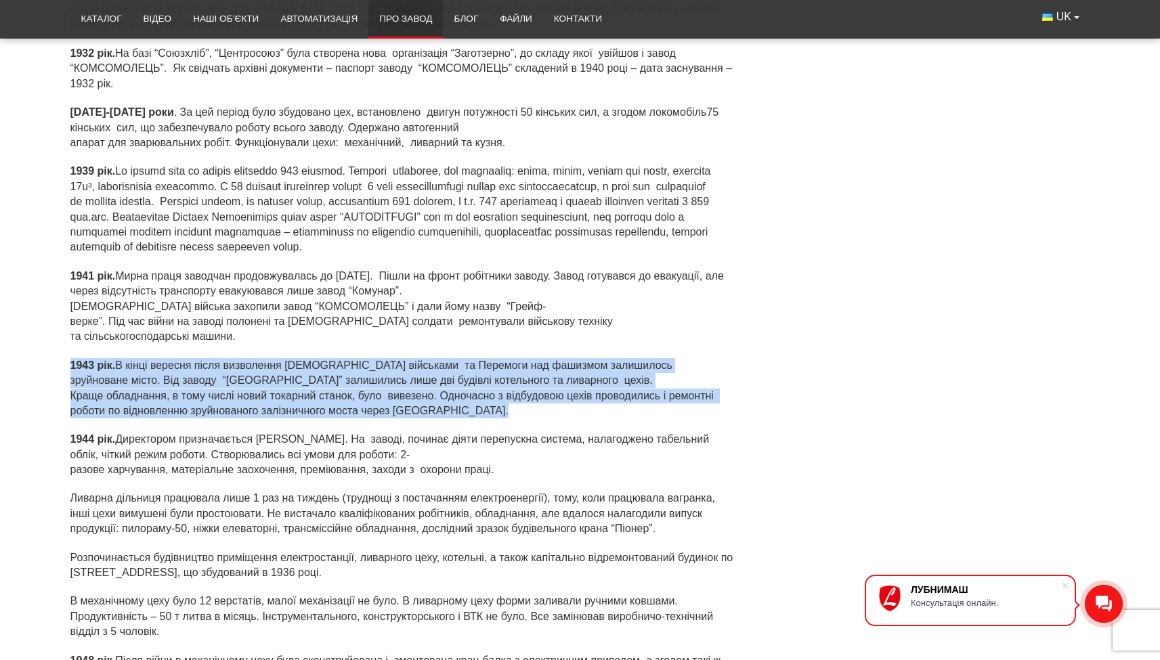
click at [125, 397] on p "1943 рік. В кінці вересня після визволення [DEMOGRAPHIC_DATA] військами та Пере…" at bounding box center [402, 388] width 665 height 61
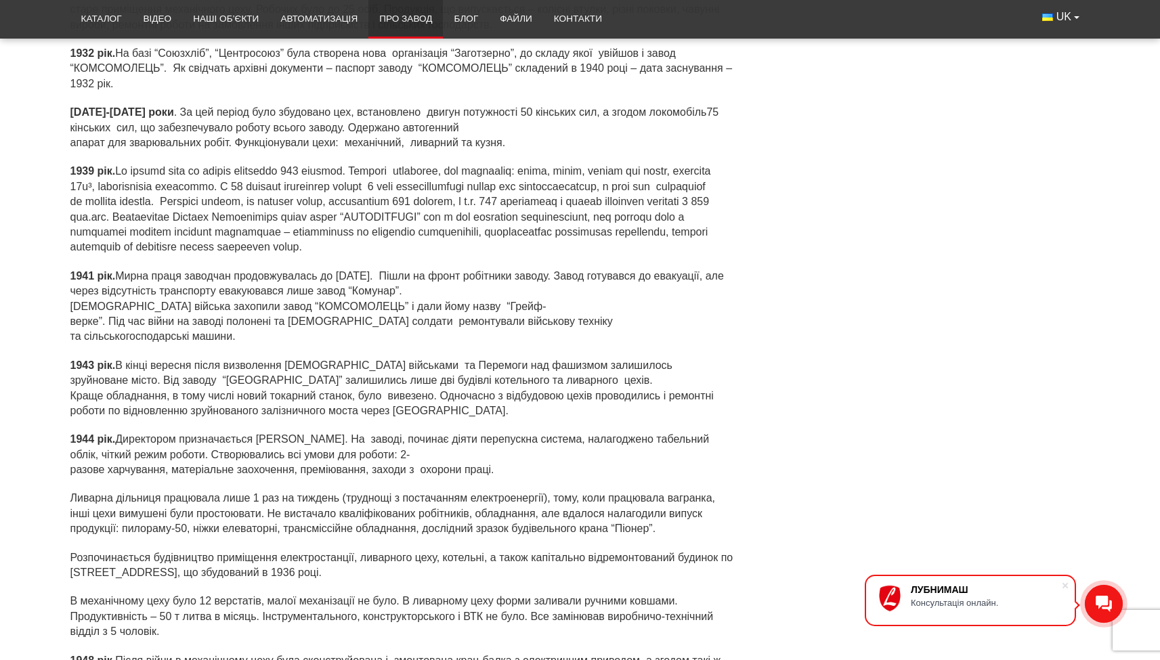
click at [111, 433] on strong "1944 рік." at bounding box center [92, 439] width 45 height 12
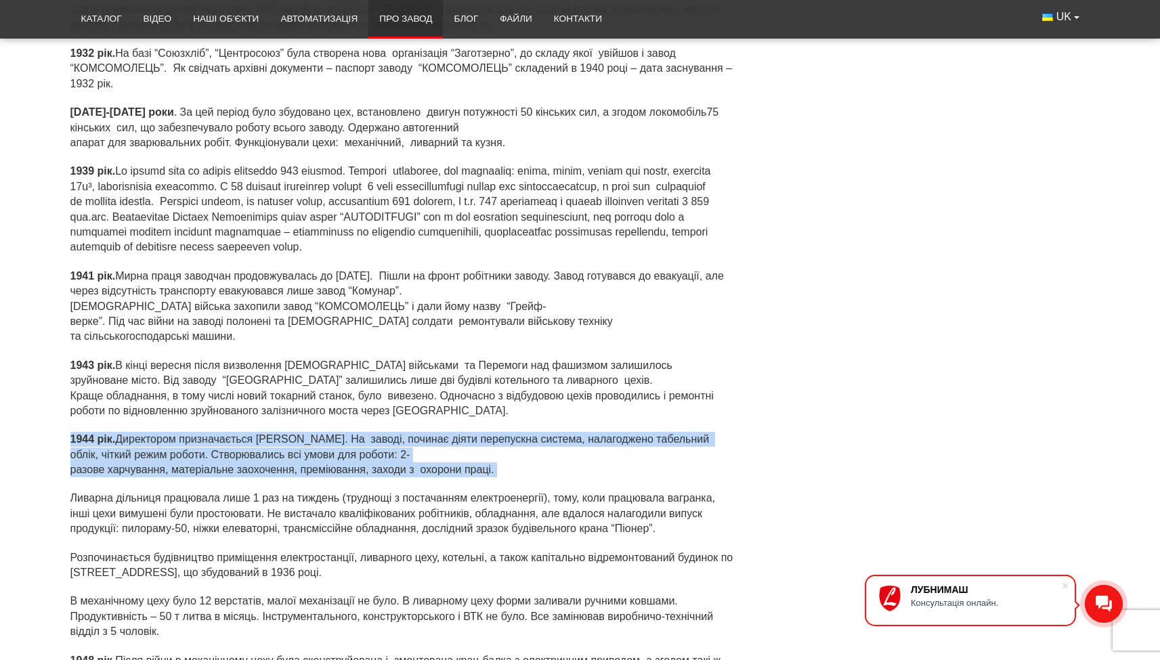
click at [111, 433] on strong "1944 рік." at bounding box center [92, 439] width 45 height 12
click at [180, 442] on p "1944 рік. Директором призначається [PERSON_NAME]. На заводі, починає діяти пере…" at bounding box center [402, 454] width 665 height 45
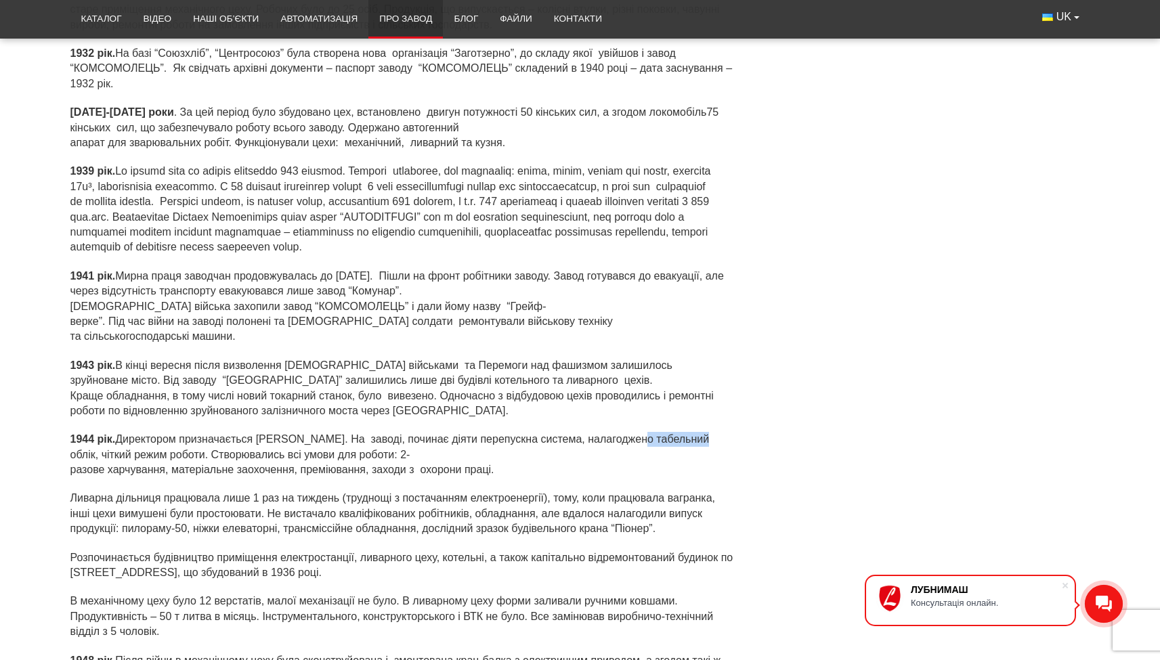
click at [180, 442] on p "1944 рік. Директором призначається [PERSON_NAME]. На заводі, починає діяти пере…" at bounding box center [402, 454] width 665 height 45
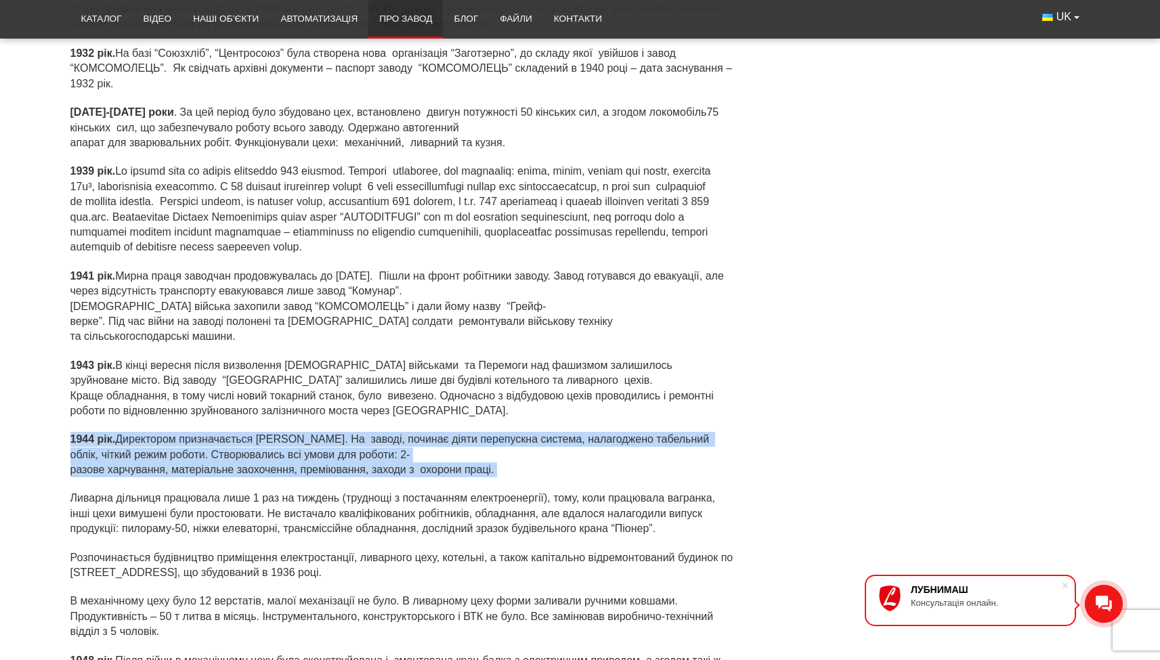
click at [180, 442] on p "1944 рік. Директором призначається [PERSON_NAME]. На заводі, починає діяти пере…" at bounding box center [402, 454] width 665 height 45
click at [168, 452] on p "1944 рік. Директором призначається [PERSON_NAME]. На заводі, починає діяти пере…" at bounding box center [402, 454] width 665 height 45
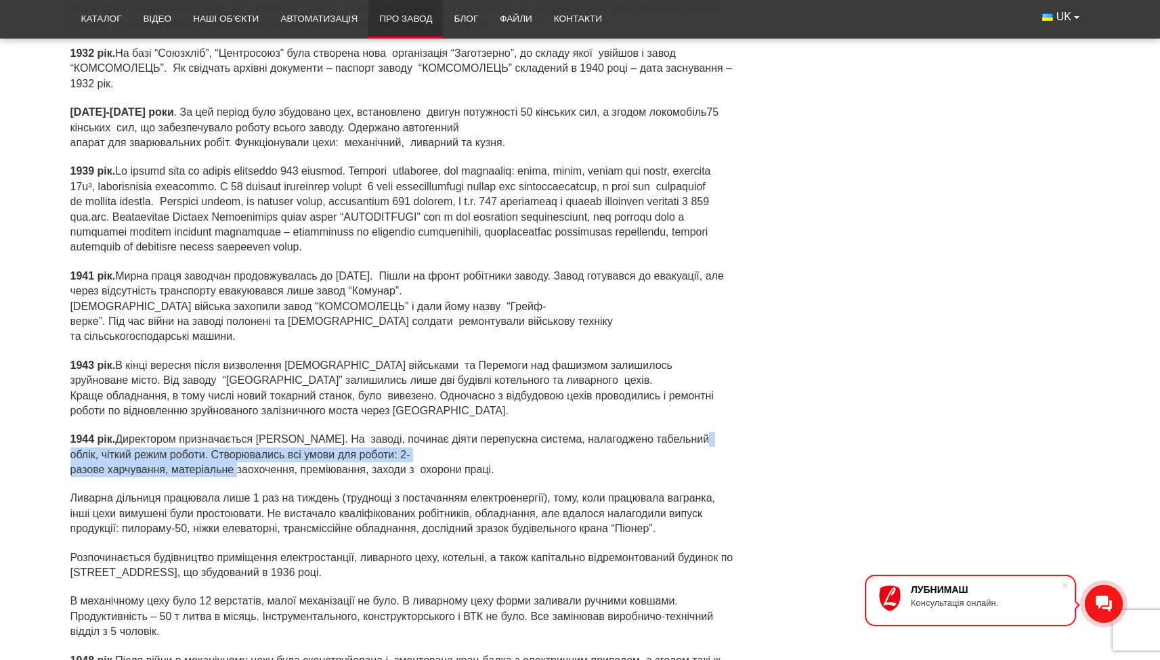
drag, startPoint x: 185, startPoint y: 440, endPoint x: 188, endPoint y: 449, distance: 10.1
click at [188, 449] on p "1944 рік. Директором призначається [PERSON_NAME]. На заводі, починає діяти пере…" at bounding box center [402, 454] width 665 height 45
drag, startPoint x: 192, startPoint y: 436, endPoint x: 192, endPoint y: 450, distance: 14.2
click at [192, 450] on p "1944 рік. Директором призначається [PERSON_NAME]. На заводі, починає діяти пере…" at bounding box center [402, 454] width 665 height 45
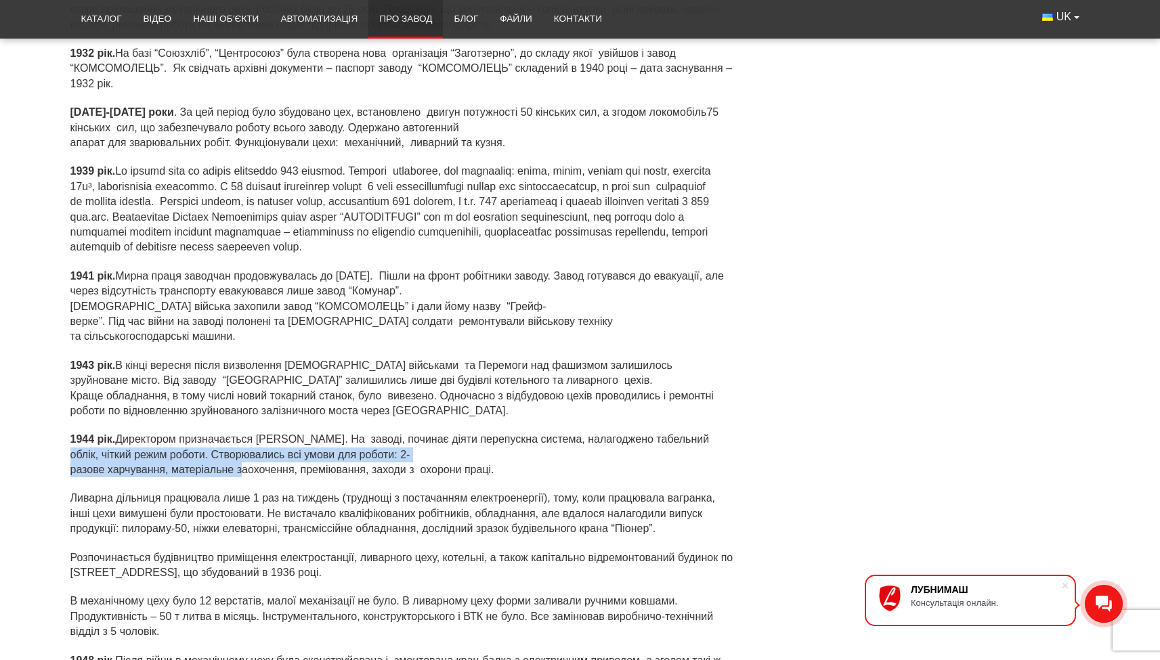
click at [192, 450] on p "1944 рік. Директором призначається [PERSON_NAME]. На заводі, починає діяти пере…" at bounding box center [402, 454] width 665 height 45
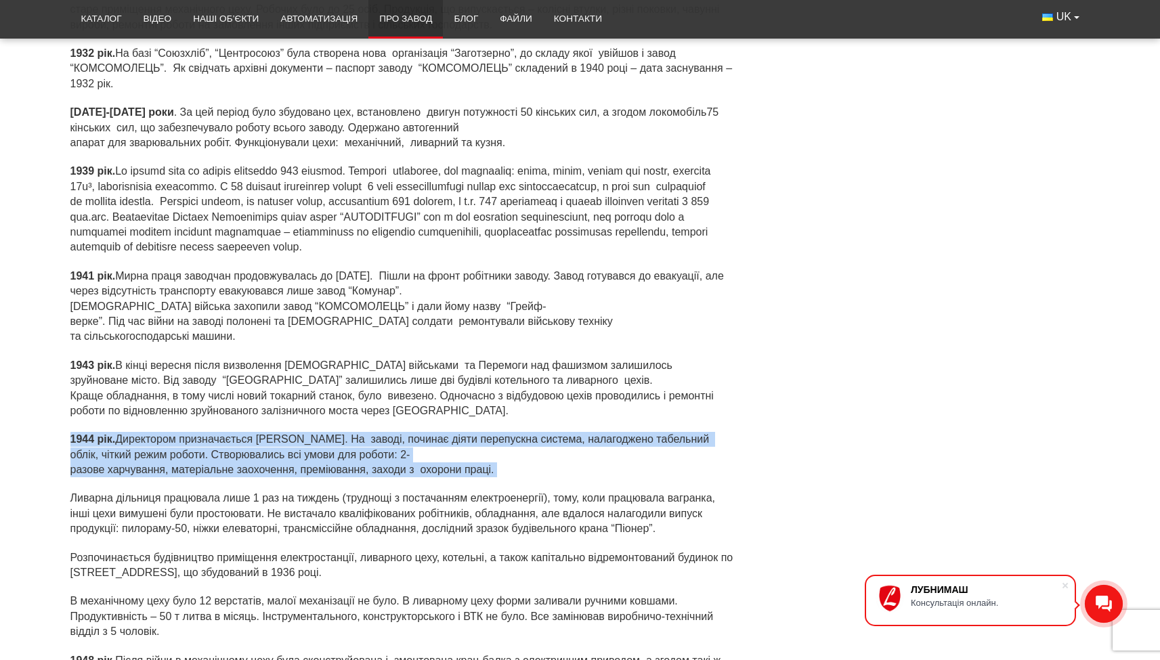
click at [192, 450] on p "1944 рік. Директором призначається [PERSON_NAME]. На заводі, починає діяти пере…" at bounding box center [402, 454] width 665 height 45
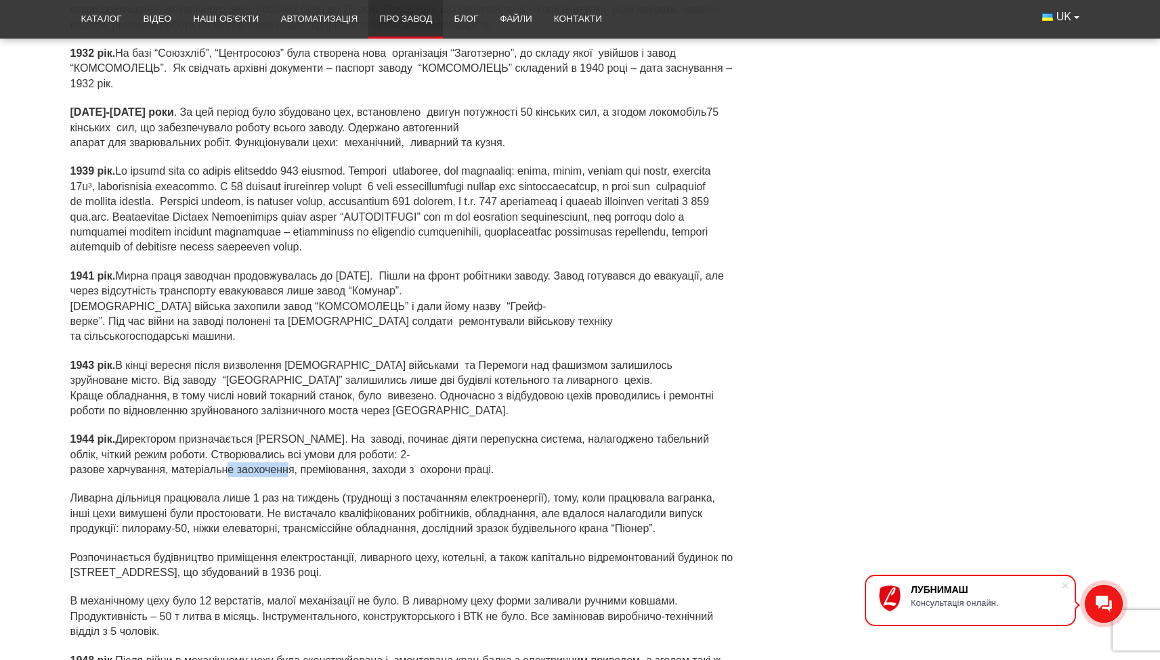
click at [192, 450] on p "1944 рік. Директором призначається [PERSON_NAME]. На заводі, починає діяти пере…" at bounding box center [402, 454] width 665 height 45
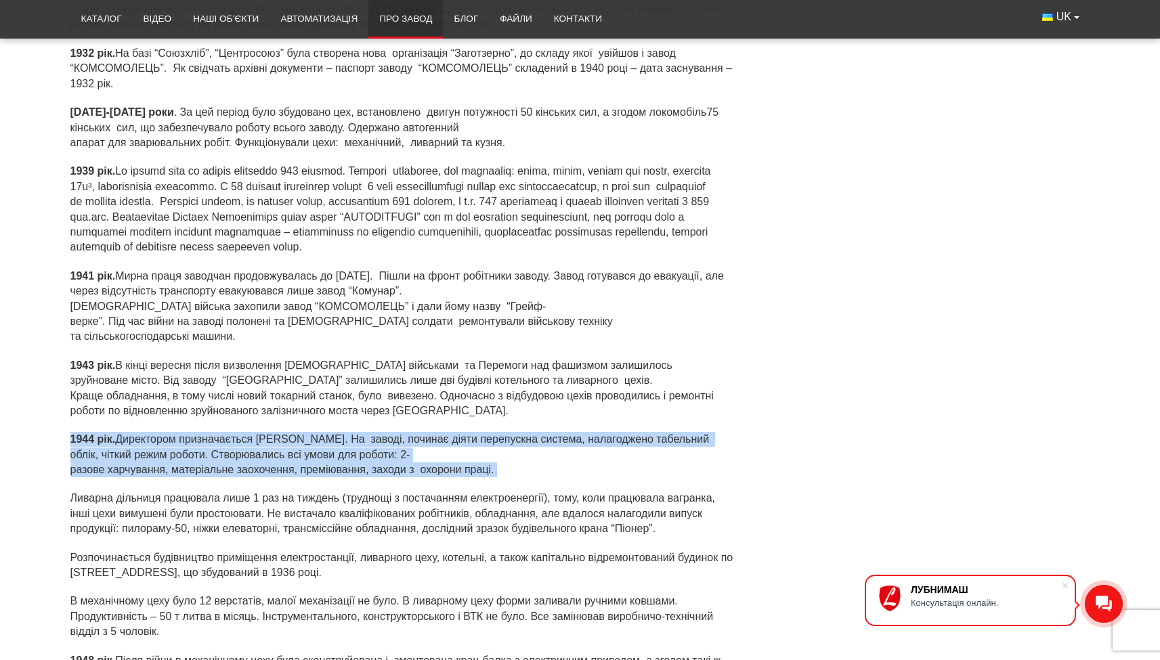
click at [192, 450] on p "1944 рік. Директором призначається [PERSON_NAME]. На заводі, починає діяти пере…" at bounding box center [402, 454] width 665 height 45
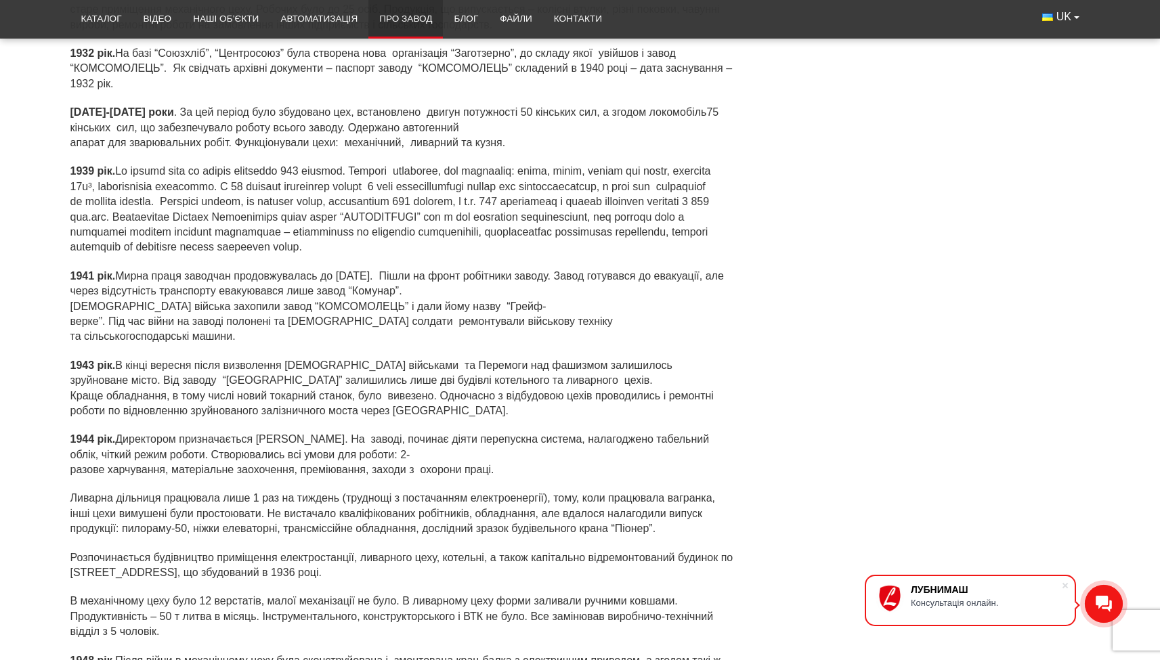
click at [100, 491] on p "Ливарна дільниця працювала лише 1 раз на тиждень (труднощі з постачанням електр…" at bounding box center [402, 513] width 665 height 45
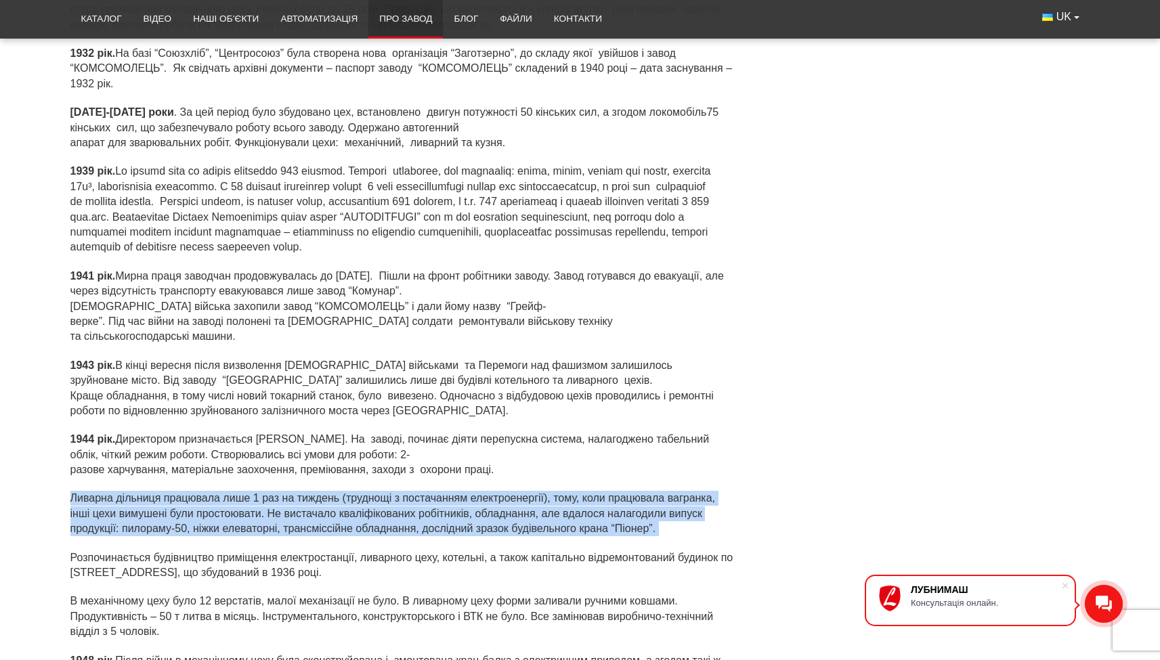
click at [100, 491] on p "Ливарна дільниця працювала лише 1 раз на тиждень (труднощі з постачанням електр…" at bounding box center [402, 513] width 665 height 45
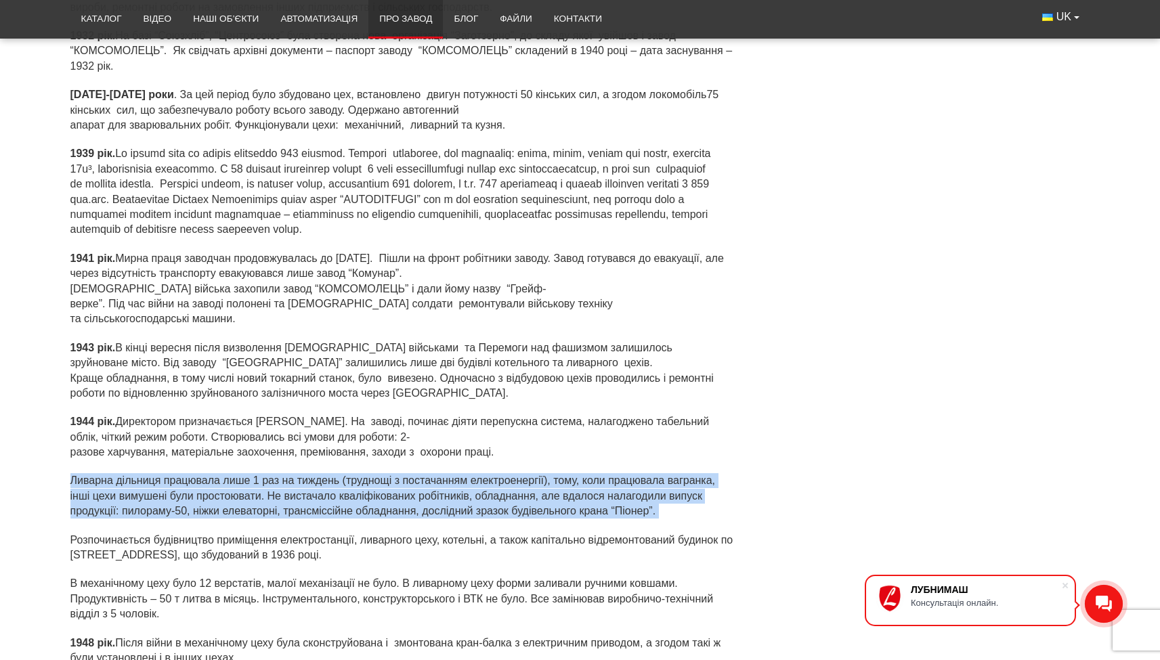
scroll to position [1295, 0]
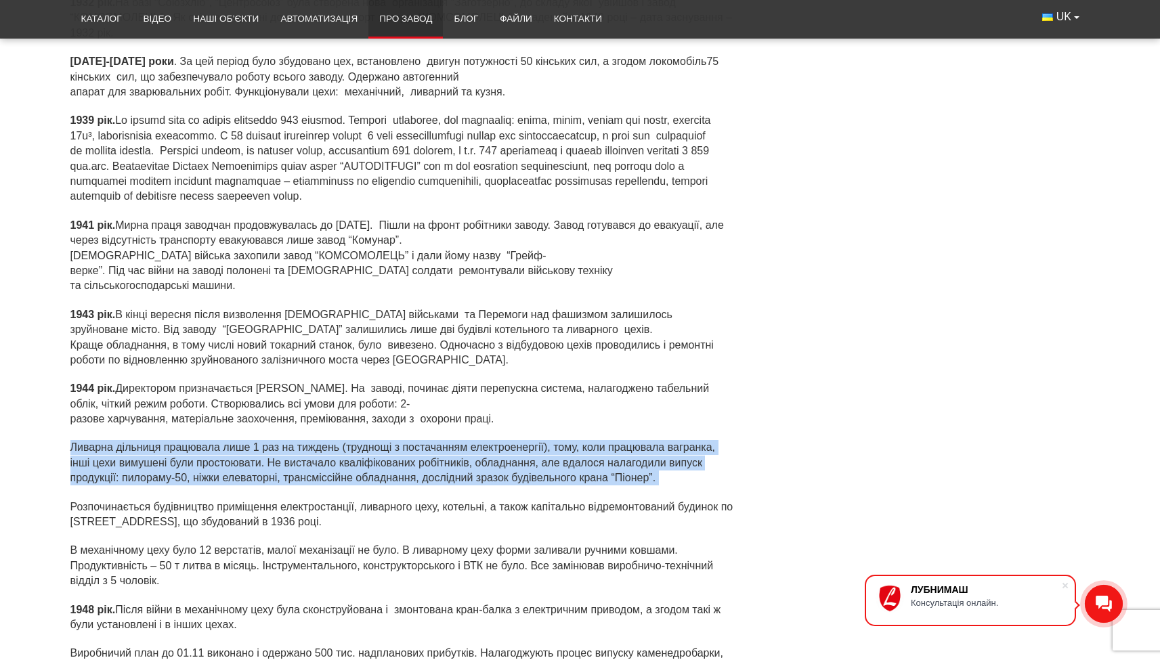
click at [103, 442] on p "Ливарна дільниця працювала лише 1 раз на тиждень (труднощі з постачанням електр…" at bounding box center [402, 462] width 665 height 45
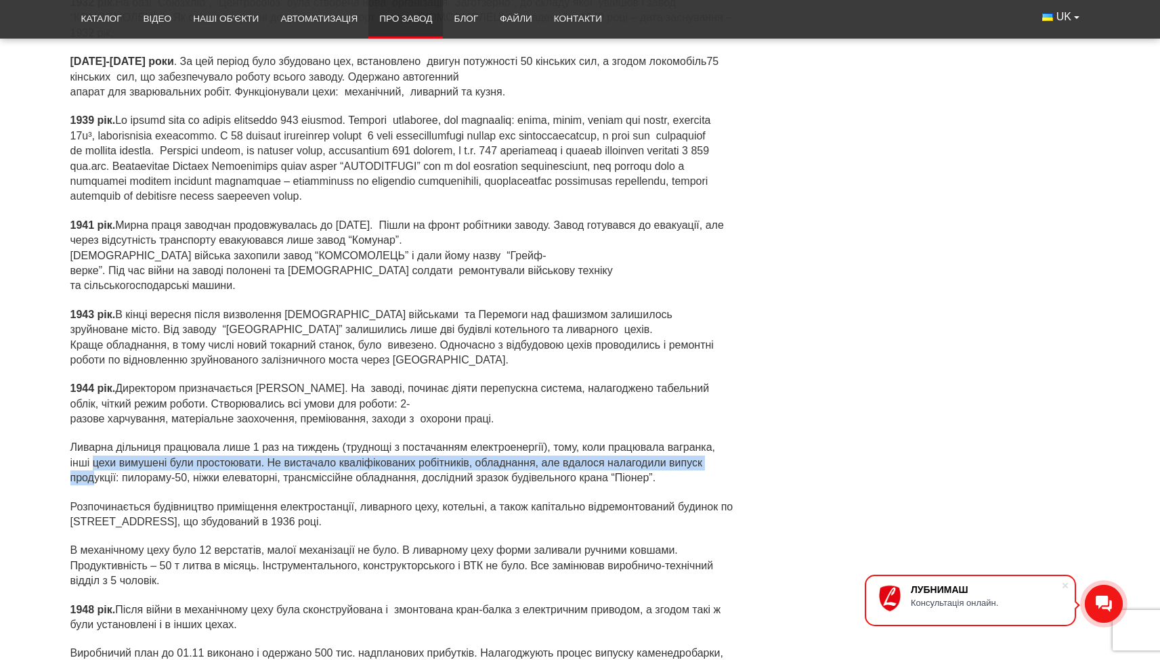
drag, startPoint x: 92, startPoint y: 447, endPoint x: 93, endPoint y: 454, distance: 7.5
click at [93, 454] on p "Ливарна дільниця працювала лише 1 раз на тиждень (труднощі з постачанням електр…" at bounding box center [402, 462] width 665 height 45
click at [125, 448] on p "Ливарна дільниця працювала лише 1 раз на тиждень (труднощі з постачанням електр…" at bounding box center [402, 462] width 665 height 45
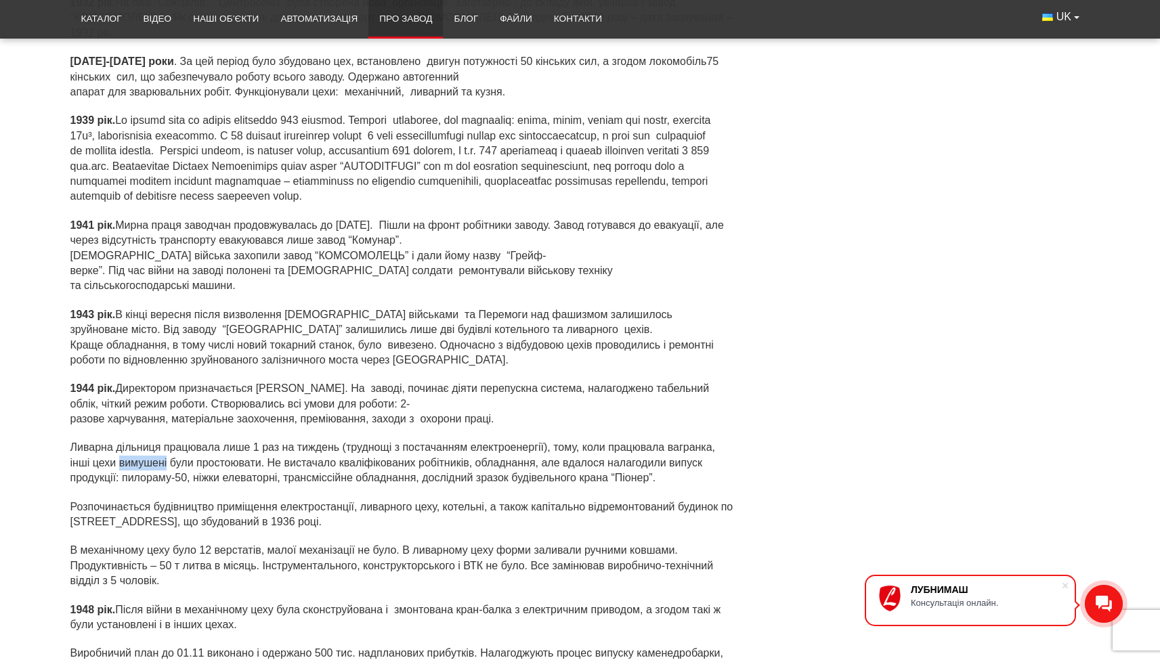
click at [125, 448] on p "Ливарна дільниця працювала лише 1 раз на тиждень (труднощі з постачанням електр…" at bounding box center [402, 462] width 665 height 45
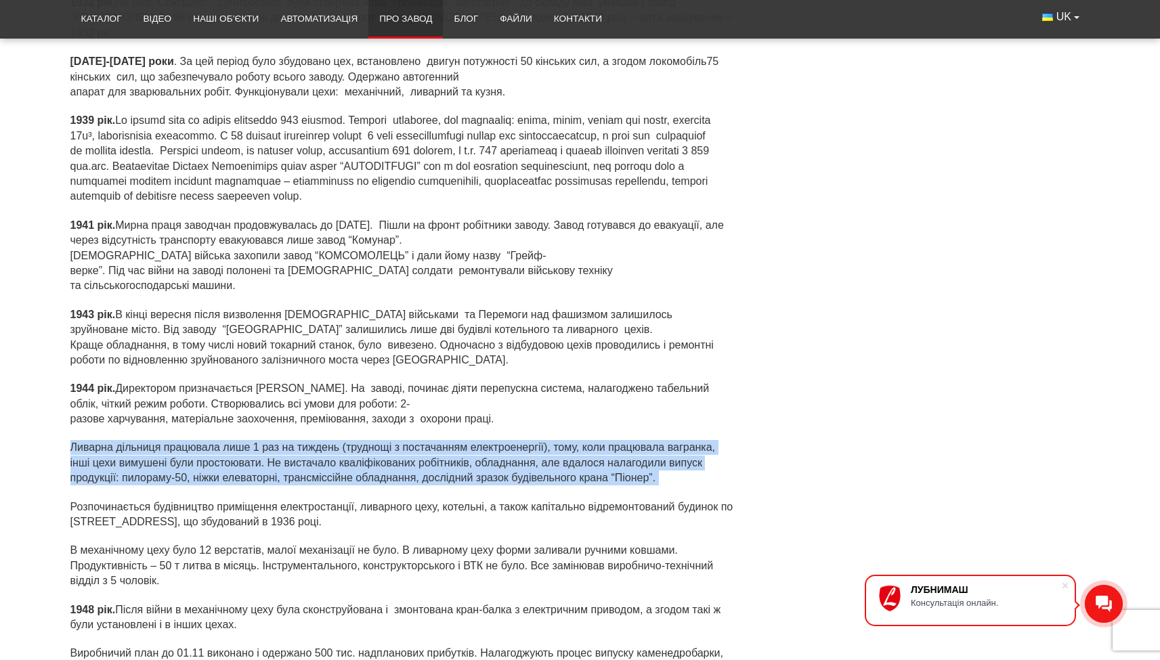
click at [125, 448] on p "Ливарна дільниця працювала лише 1 раз на тиждень (труднощі з постачанням електр…" at bounding box center [402, 462] width 665 height 45
click at [126, 454] on p "Ливарна дільниця працювала лише 1 раз на тиждень (труднощі з постачанням електр…" at bounding box center [402, 462] width 665 height 45
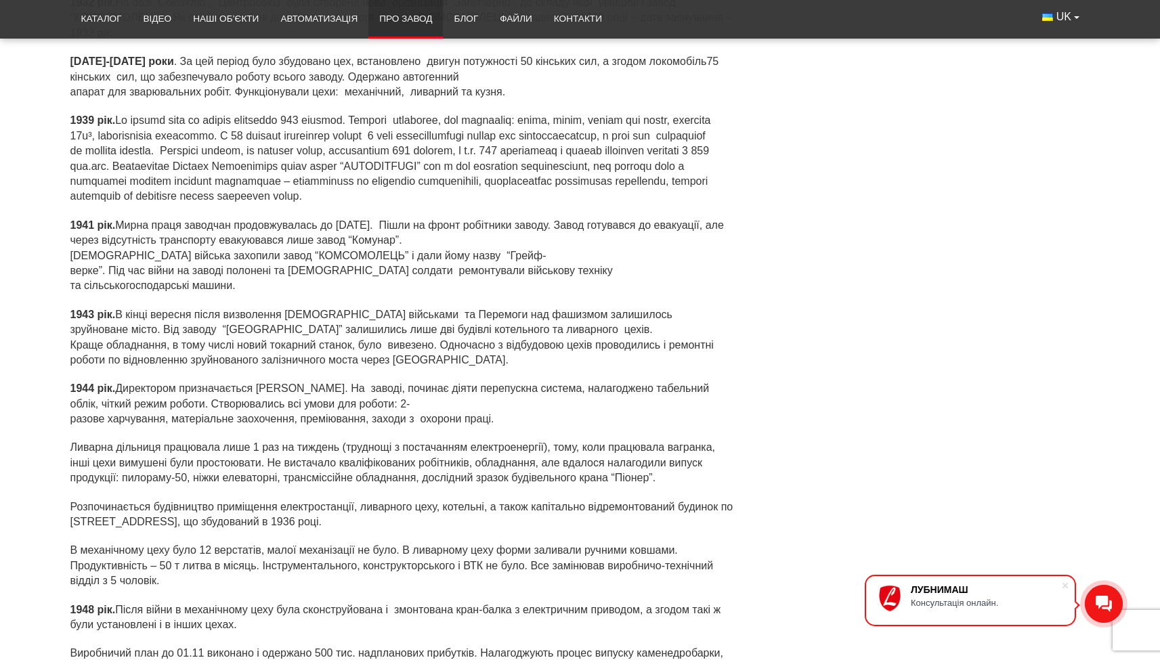
click at [124, 458] on p "Ливарна дільниця працювала лише 1 раз на тиждень (труднощі з постачанням електр…" at bounding box center [402, 462] width 665 height 45
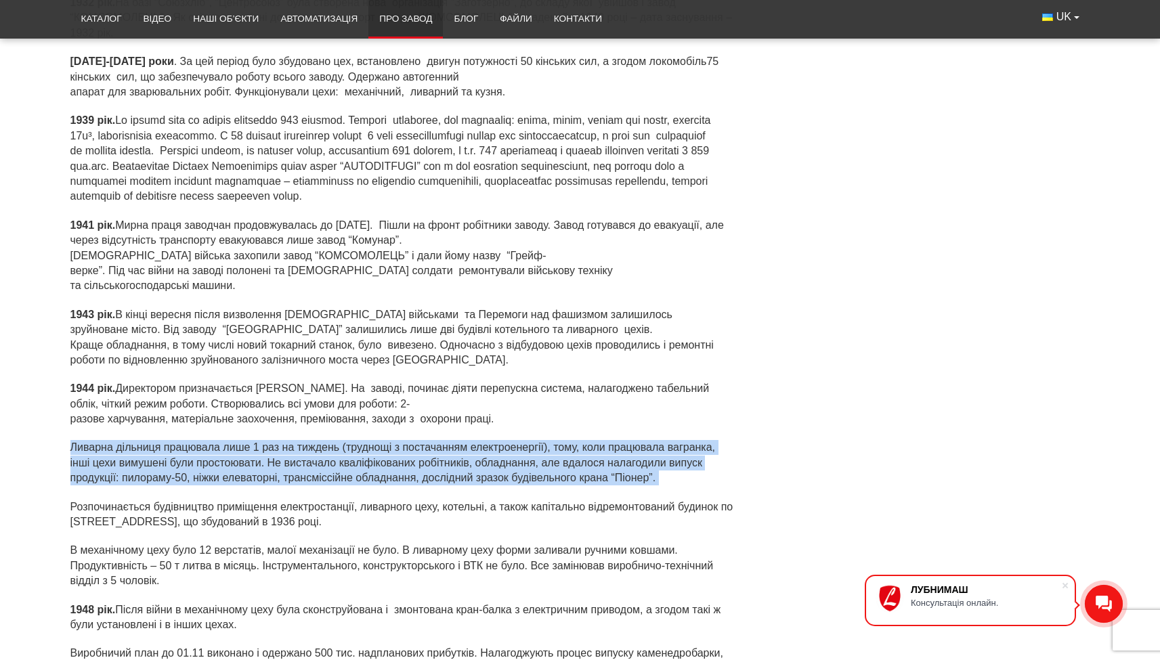
click at [124, 458] on p "Ливарна дільниця працювала лише 1 раз на тиждень (труднощі з постачанням електр…" at bounding box center [402, 462] width 665 height 45
click at [170, 442] on p "Ливарна дільниця працювала лише 1 раз на тиждень (труднощі з постачанням електр…" at bounding box center [402, 462] width 665 height 45
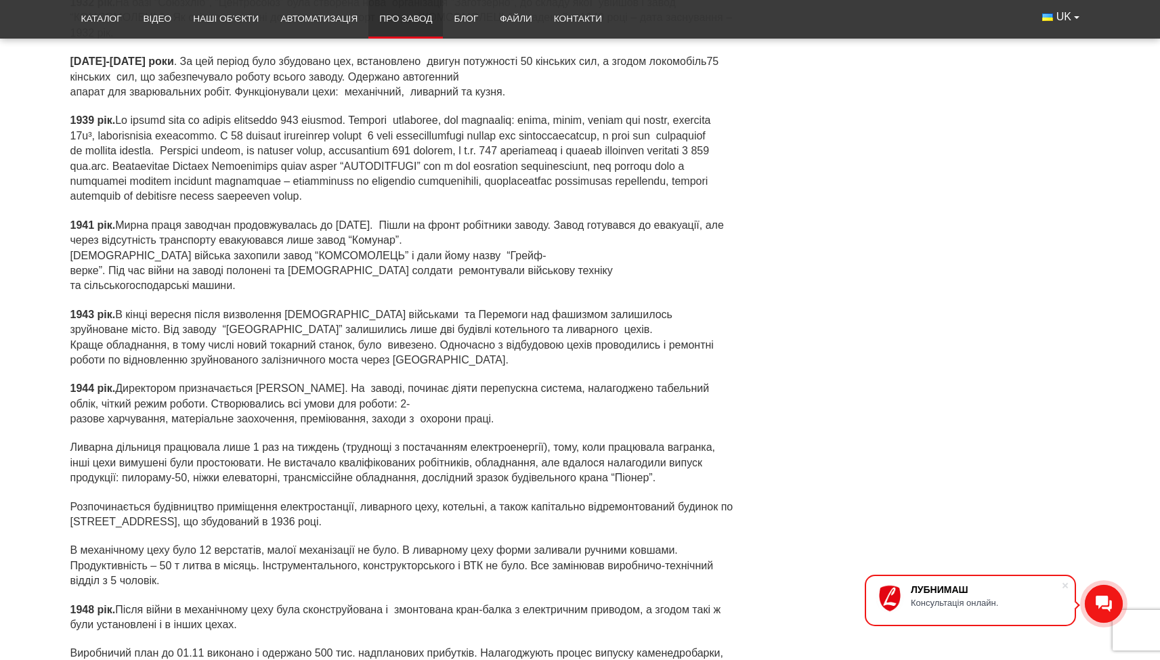
click at [158, 500] on p "Розпочинається будівництво приміщення електростанції, ливарного цеху, котельні,…" at bounding box center [402, 515] width 665 height 30
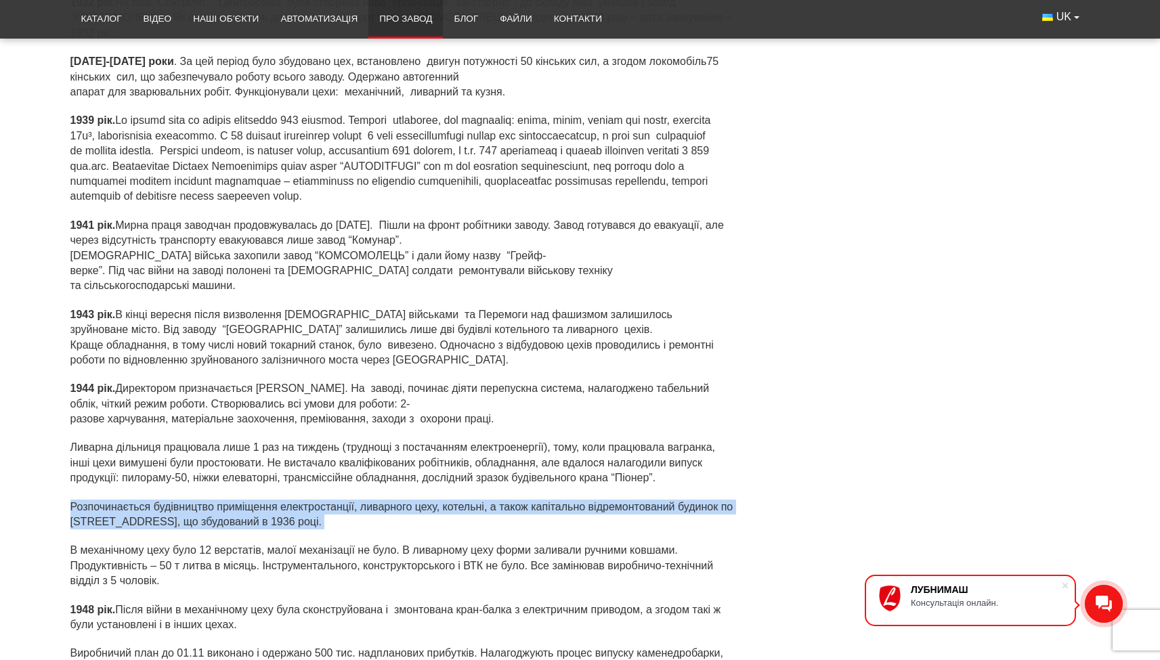
click at [158, 500] on p "Розпочинається будівництво приміщення електростанції, ливарного цеху, котельні,…" at bounding box center [402, 515] width 665 height 30
click at [145, 500] on p "Розпочинається будівництво приміщення електростанції, ливарного цеху, котельні,…" at bounding box center [402, 515] width 665 height 30
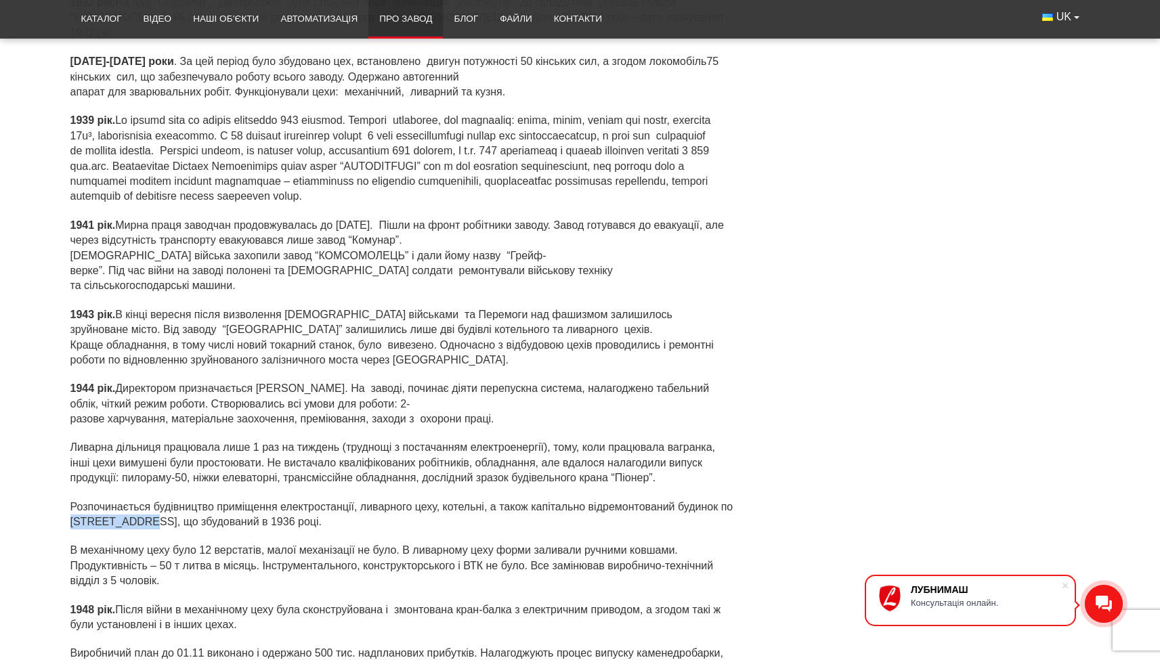
click at [145, 500] on p "Розпочинається будівництво приміщення електростанції, ливарного цеху, котельні,…" at bounding box center [402, 515] width 665 height 30
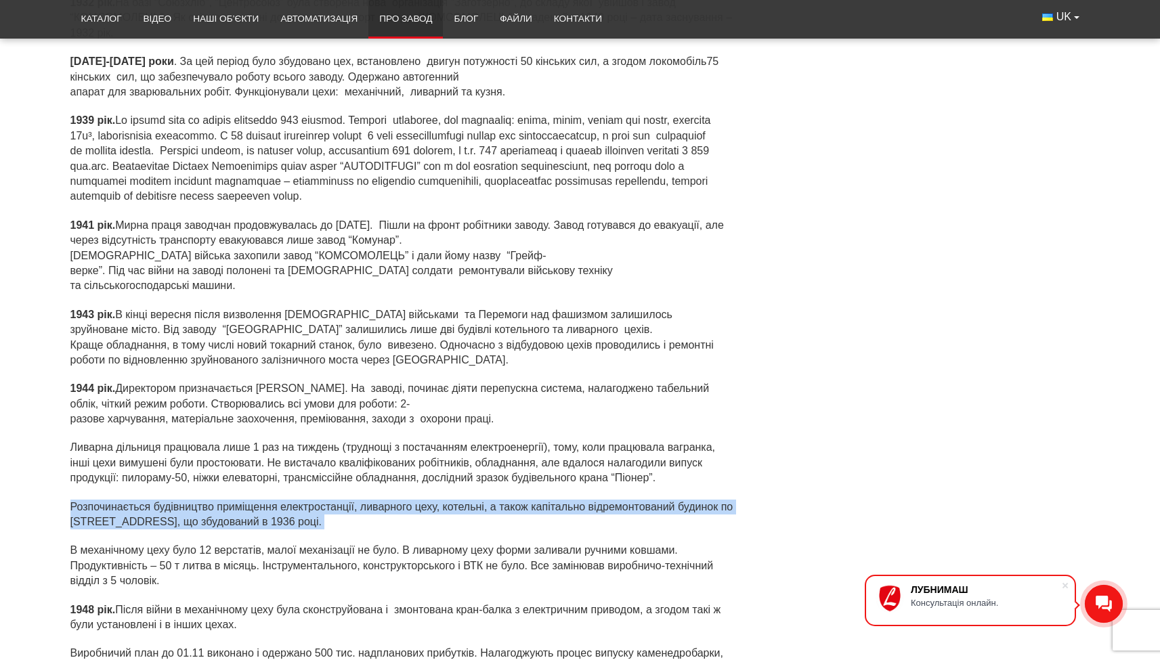
click at [145, 500] on p "Розпочинається будівництво приміщення електростанції, ливарного цеху, котельні,…" at bounding box center [402, 515] width 665 height 30
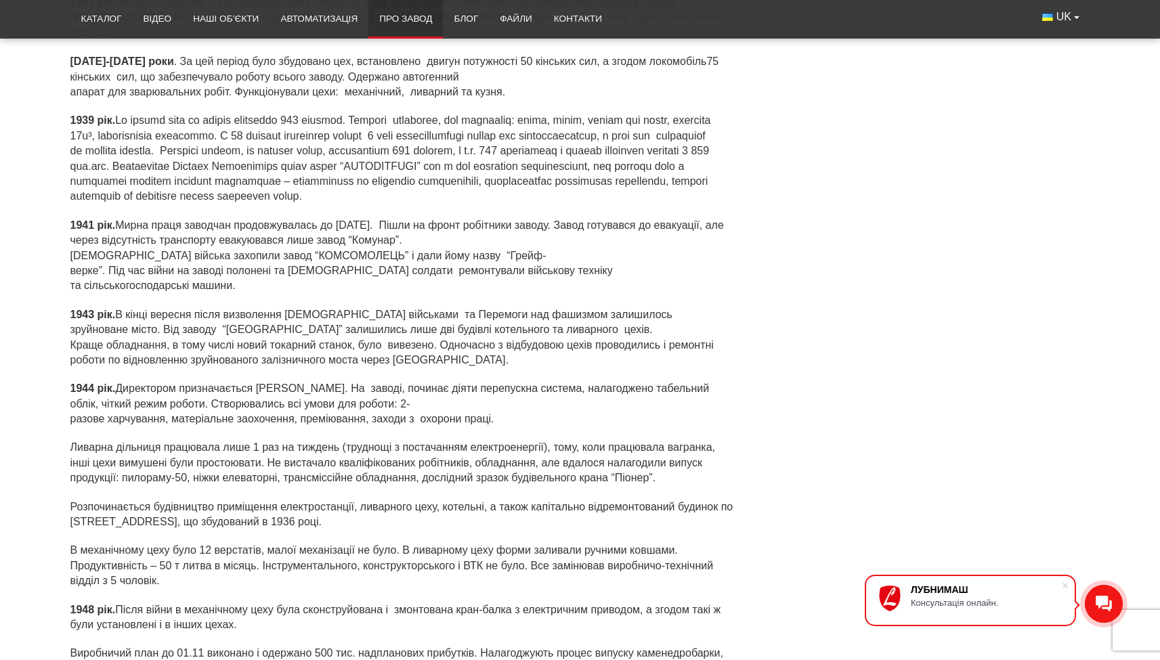
click at [116, 543] on p "В механічному цеху було 12 верстатів, малої механізації не було. В ливарному це…" at bounding box center [402, 565] width 665 height 45
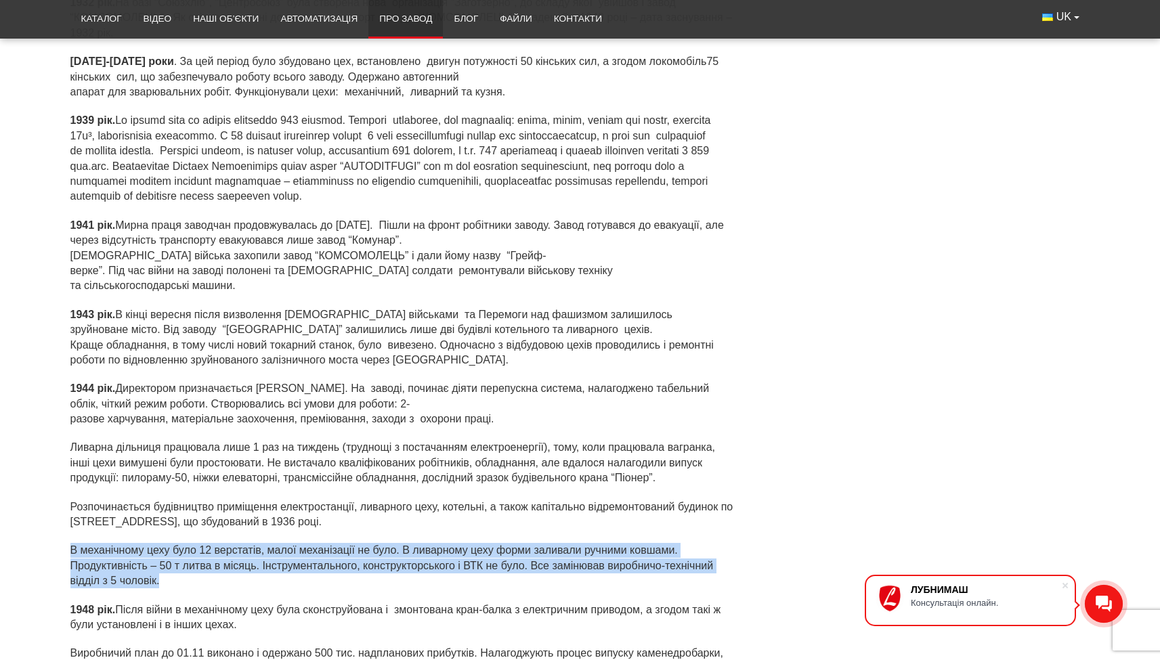
click at [116, 543] on p "В механічному цеху було 12 верстатів, малої механізації не було. В ливарному це…" at bounding box center [402, 565] width 665 height 45
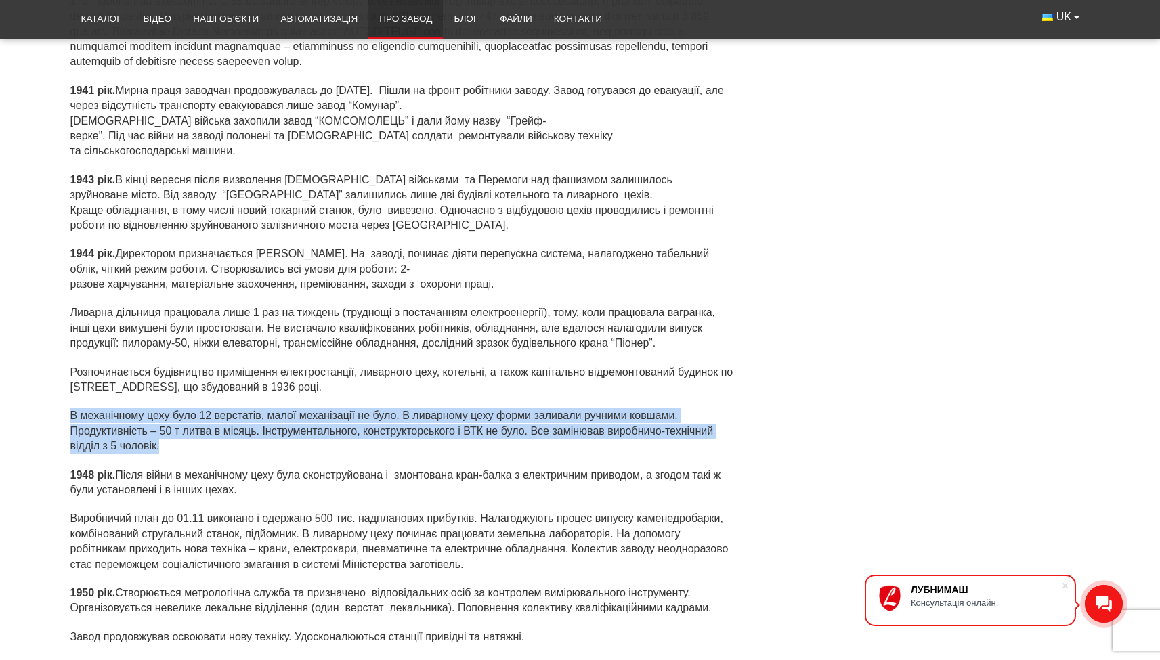
scroll to position [1600, 0]
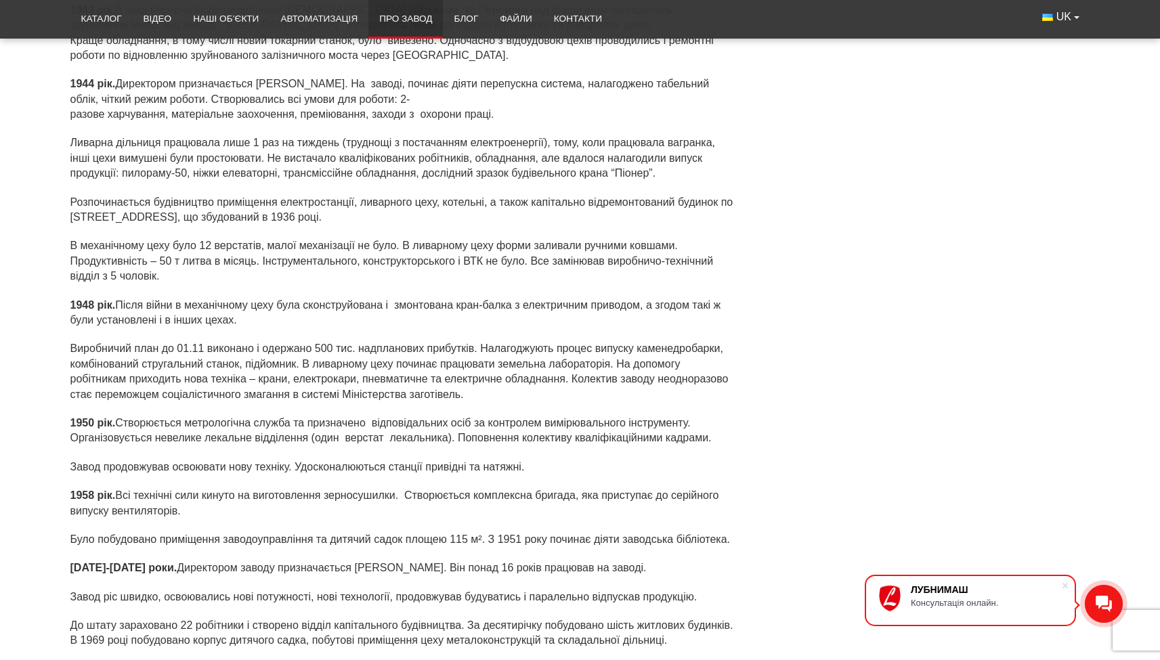
click at [219, 416] on p "1950 рік. Створюється метрологічна служба та призначено відповідальних осіб за …" at bounding box center [402, 431] width 665 height 30
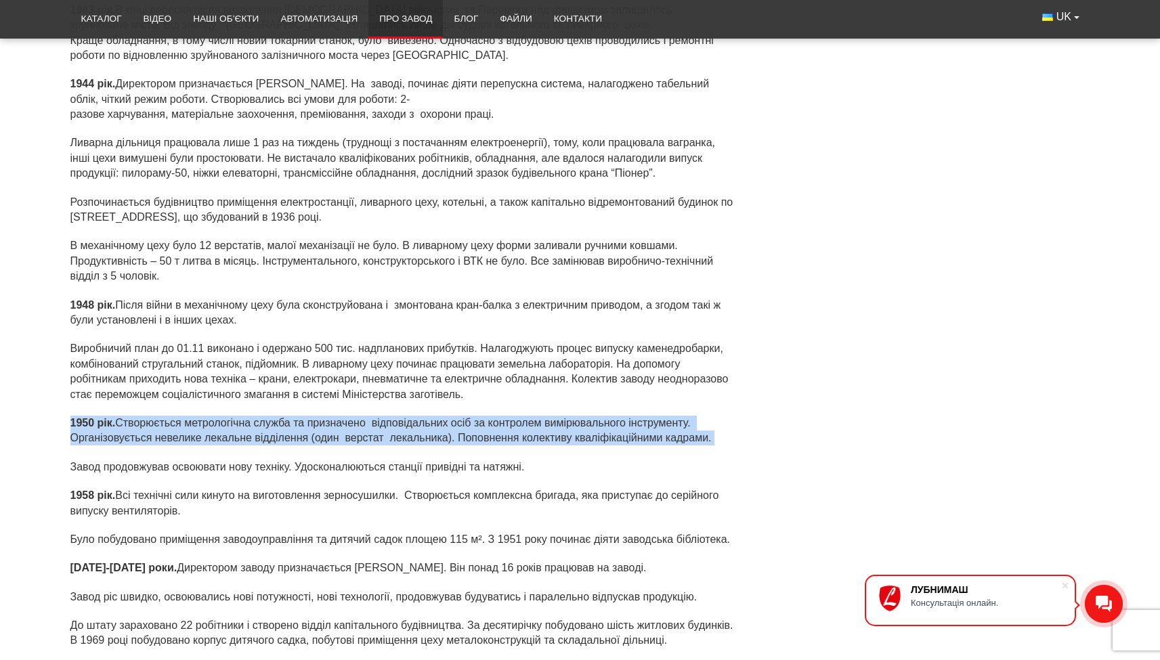
click at [219, 416] on p "1950 рік. Створюється метрологічна служба та призначено відповідальних осіб за …" at bounding box center [402, 431] width 665 height 30
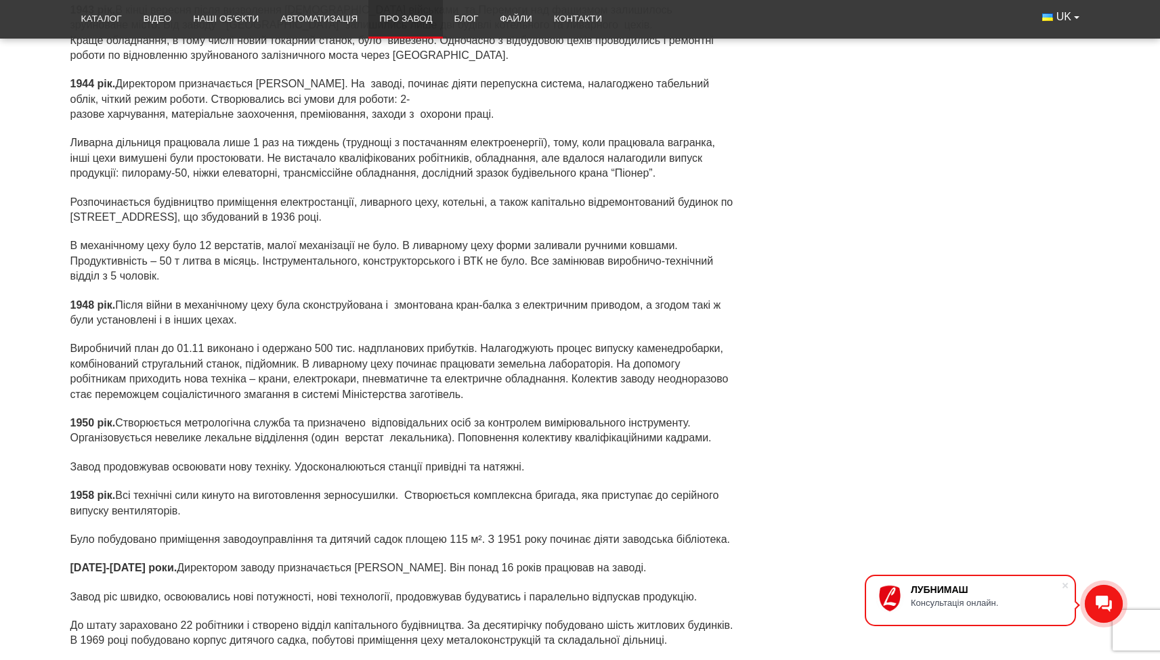
click at [198, 455] on div "[DEMOGRAPHIC_DATA]. Після війни в механічному цеху була сконструйована і змонто…" at bounding box center [402, 590] width 665 height 584
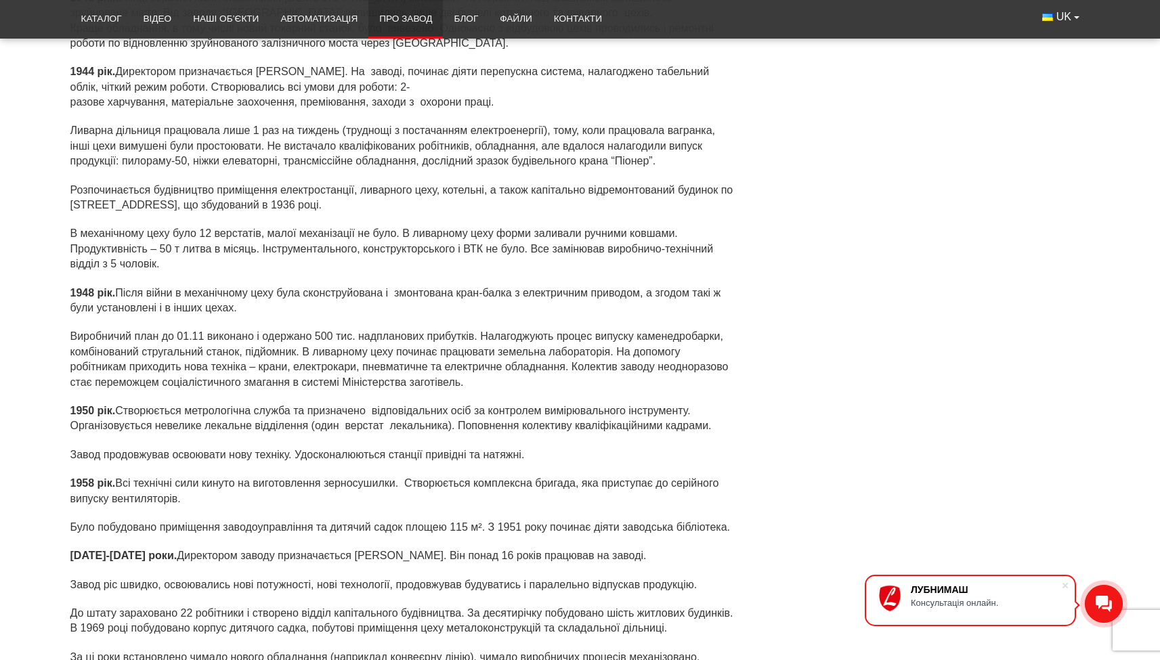
click at [208, 554] on p "[DATE]-[DATE] роки. Директором заводу призначається [PERSON_NAME]. Він понад 16…" at bounding box center [402, 555] width 665 height 15
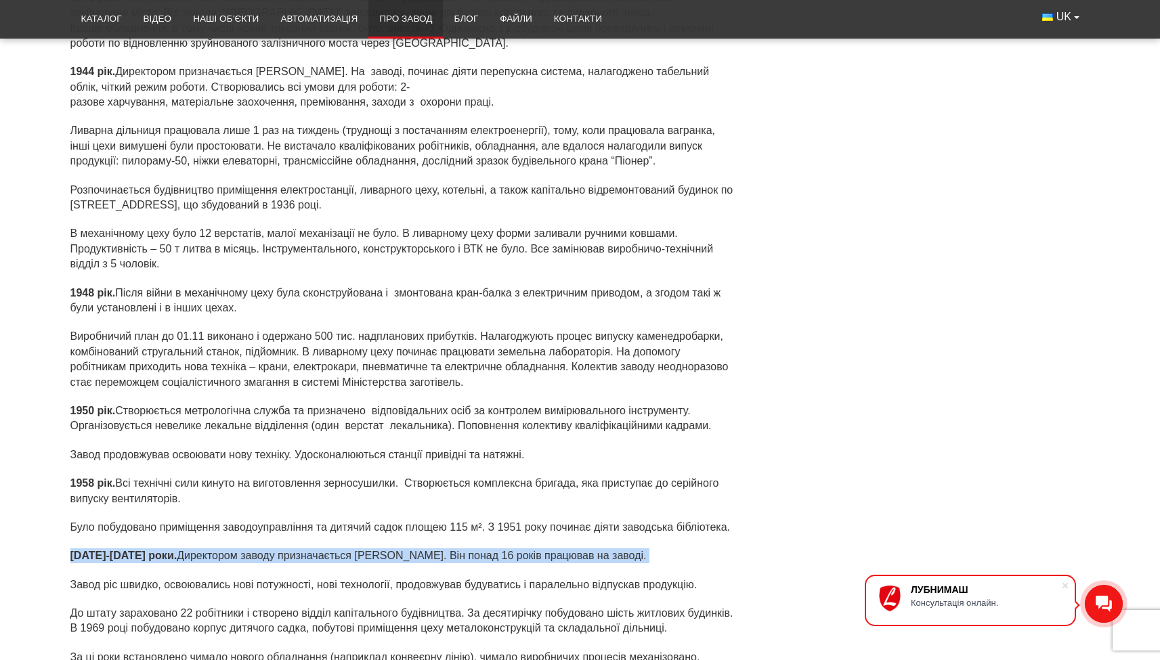
click at [208, 554] on p "[DATE]-[DATE] роки. Директором заводу призначається [PERSON_NAME]. Він понад 16…" at bounding box center [402, 555] width 665 height 15
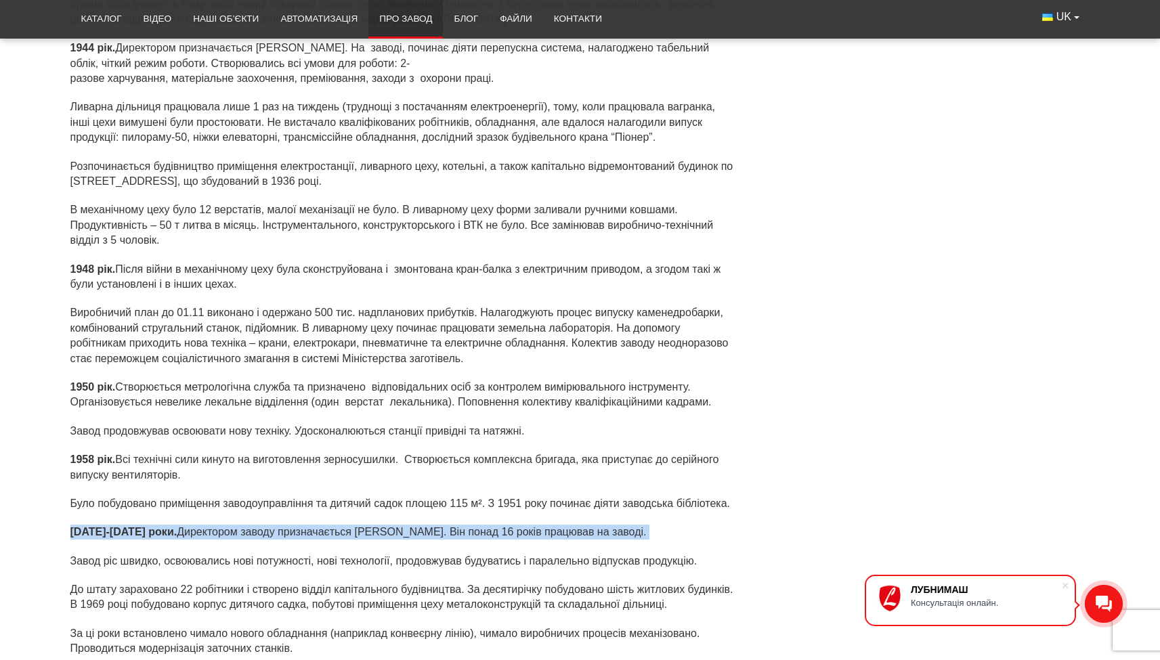
scroll to position [1687, 0]
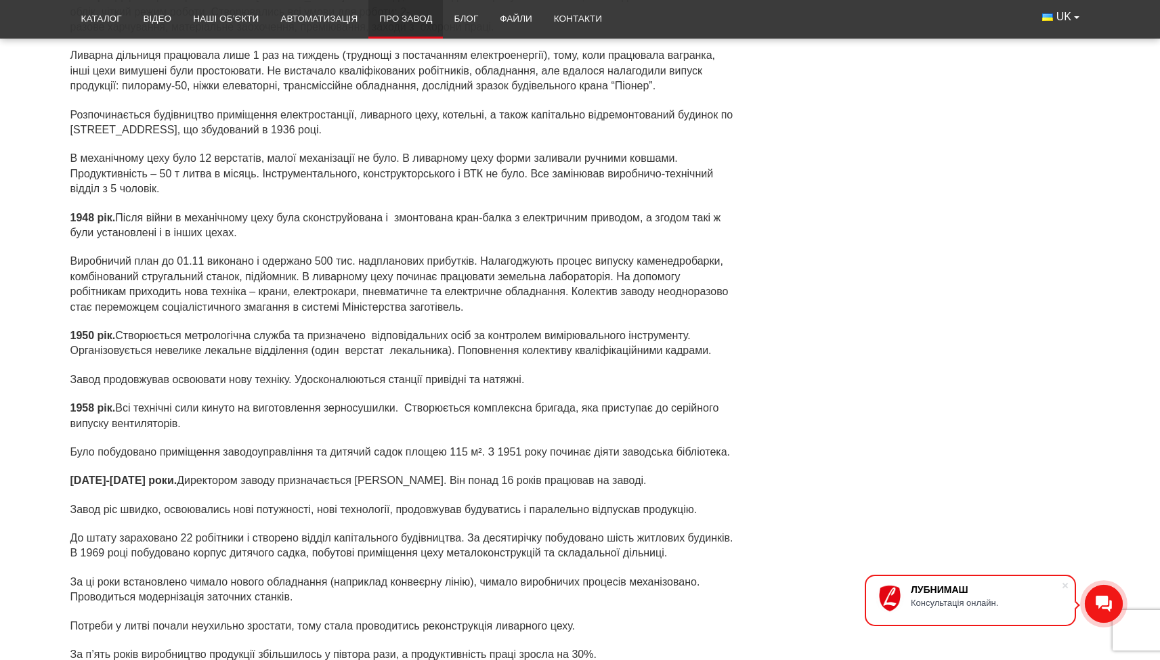
click at [115, 502] on p "Завод ріс швидко, освоювались нові потужності, нові технології, продовжував буд…" at bounding box center [402, 509] width 665 height 15
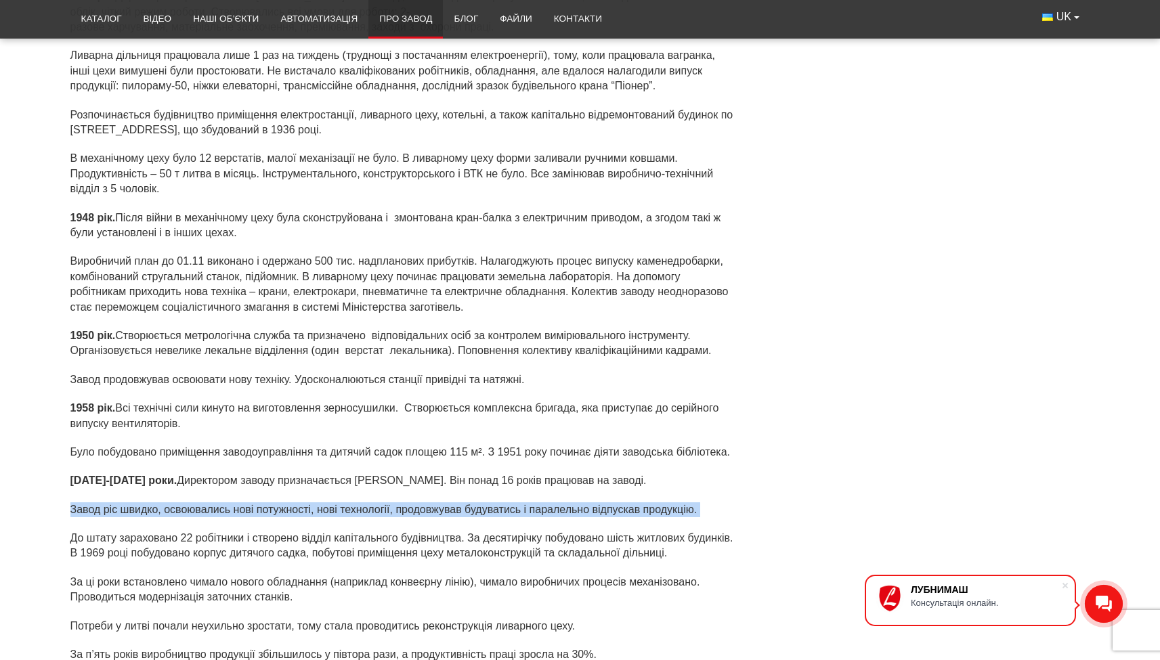
click at [115, 502] on p "Завод ріс швидко, освоювались нові потужності, нові технології, продовжував буд…" at bounding box center [402, 509] width 665 height 15
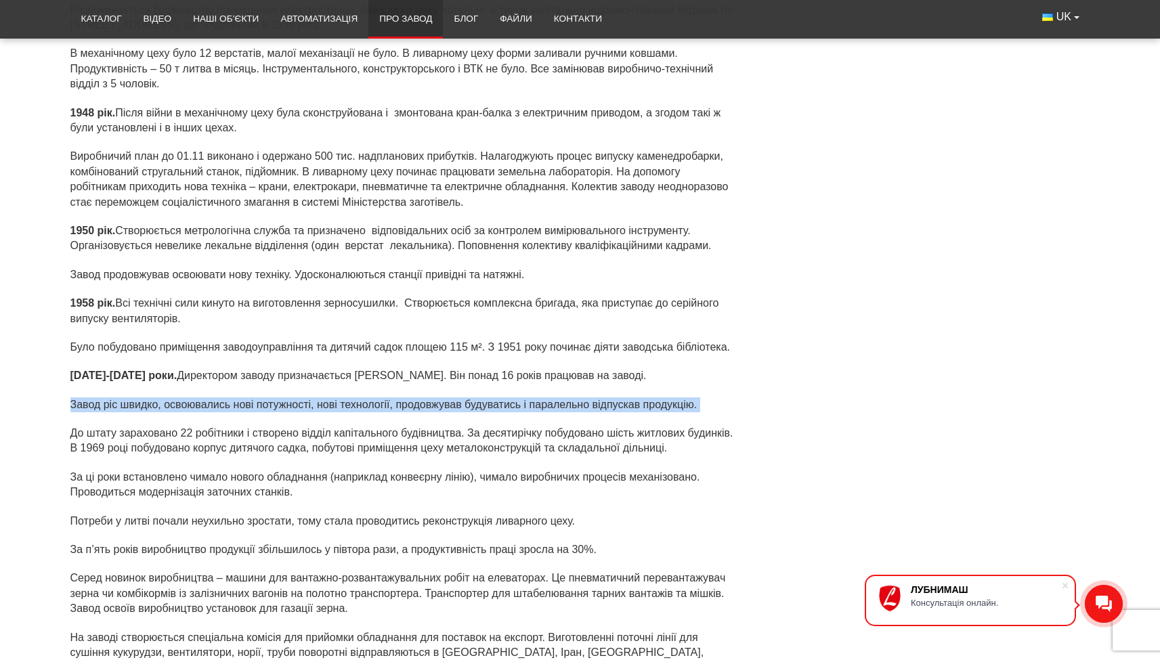
scroll to position [1892, 0]
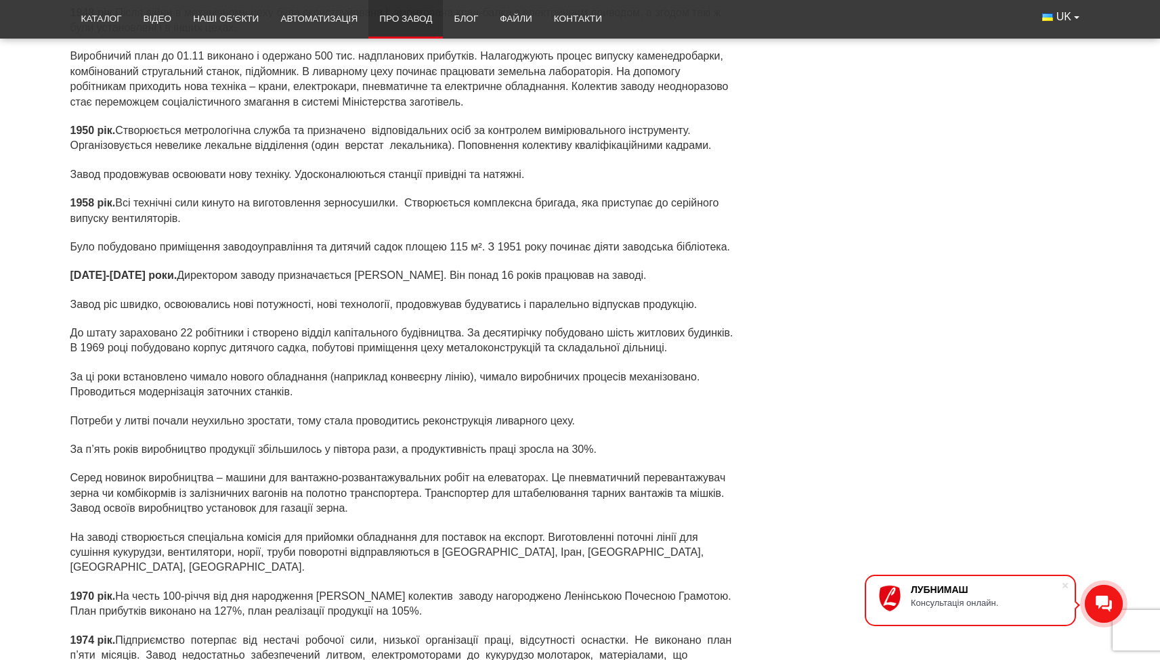
click at [97, 337] on p "До штату зараховано 22 робітники і створено відділ капітального будівництва. За…" at bounding box center [402, 341] width 665 height 30
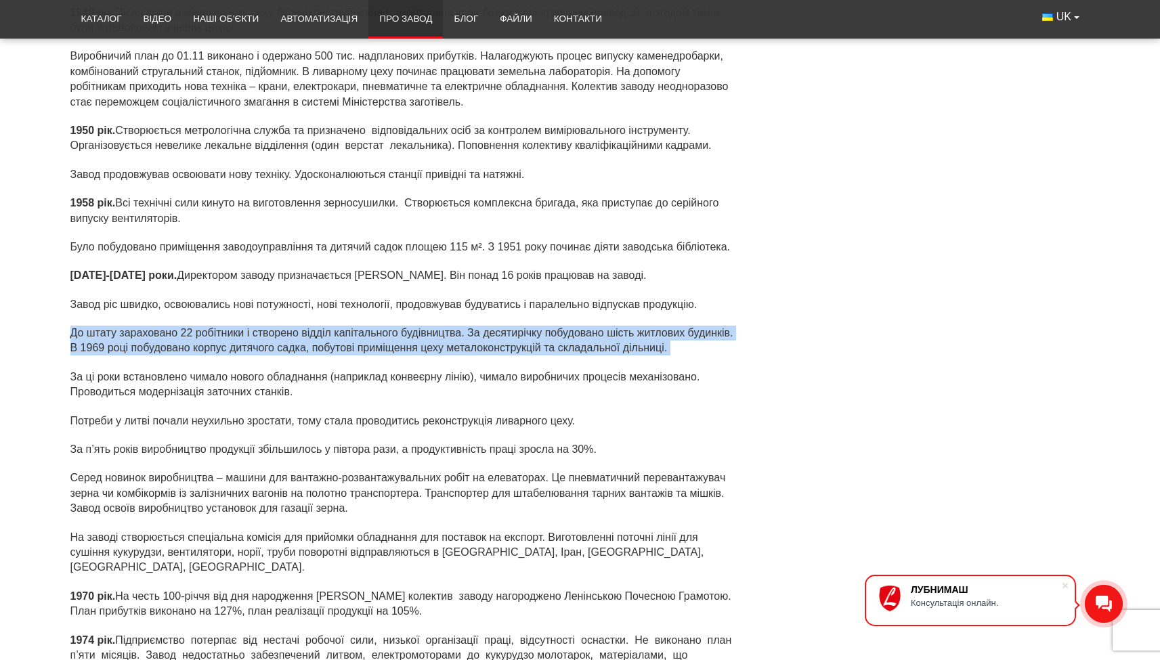
click at [97, 337] on p "До штату зараховано 22 робітники і створено відділ капітального будівництва. За…" at bounding box center [402, 341] width 665 height 30
click at [97, 339] on p "До штату зараховано 22 робітники і створено відділ капітального будівництва. За…" at bounding box center [402, 341] width 665 height 30
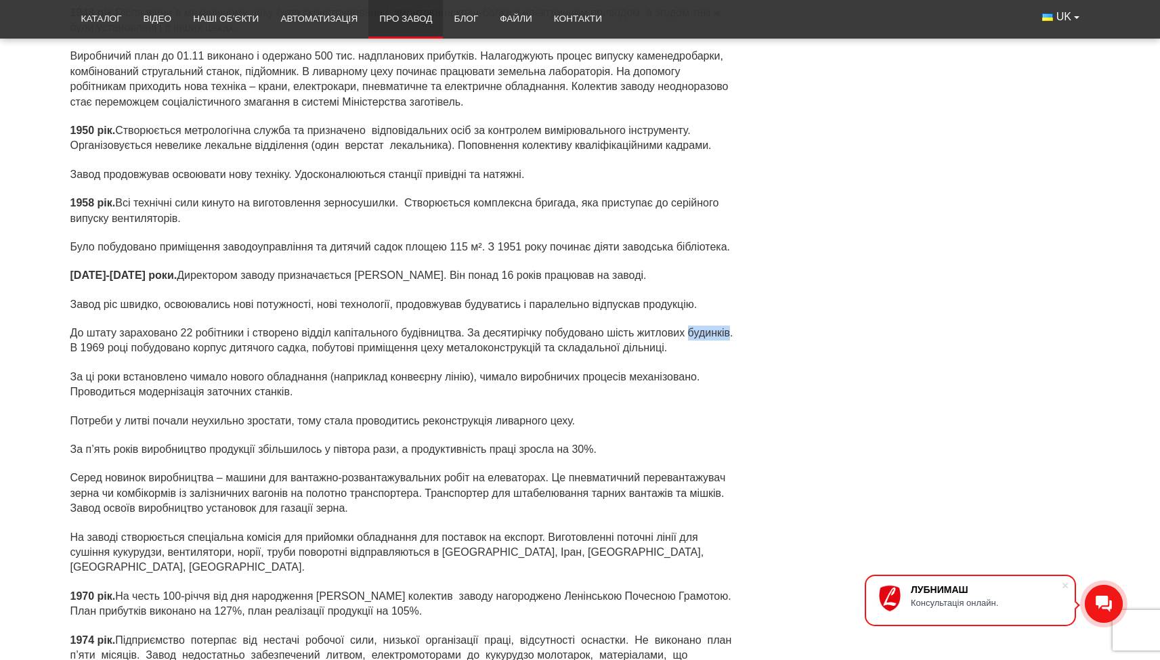
click at [97, 339] on p "До штату зараховано 22 робітники і створено відділ капітального будівництва. За…" at bounding box center [402, 341] width 665 height 30
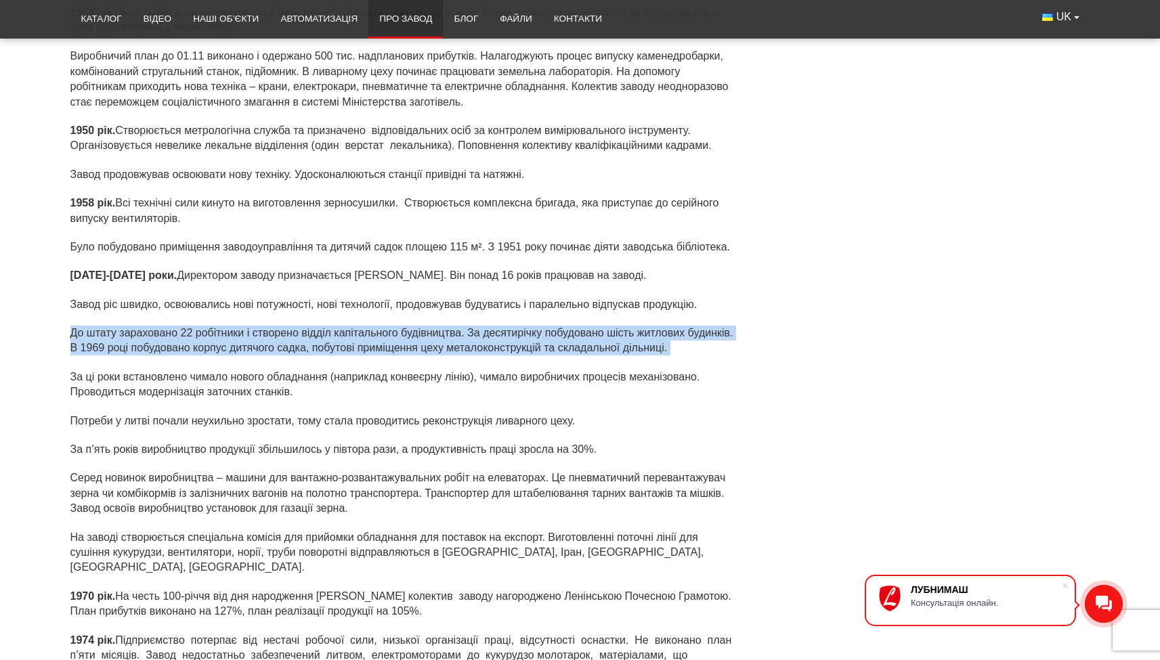
click at [97, 339] on p "До штату зараховано 22 робітники і створено відділ капітального будівництва. За…" at bounding box center [402, 341] width 665 height 30
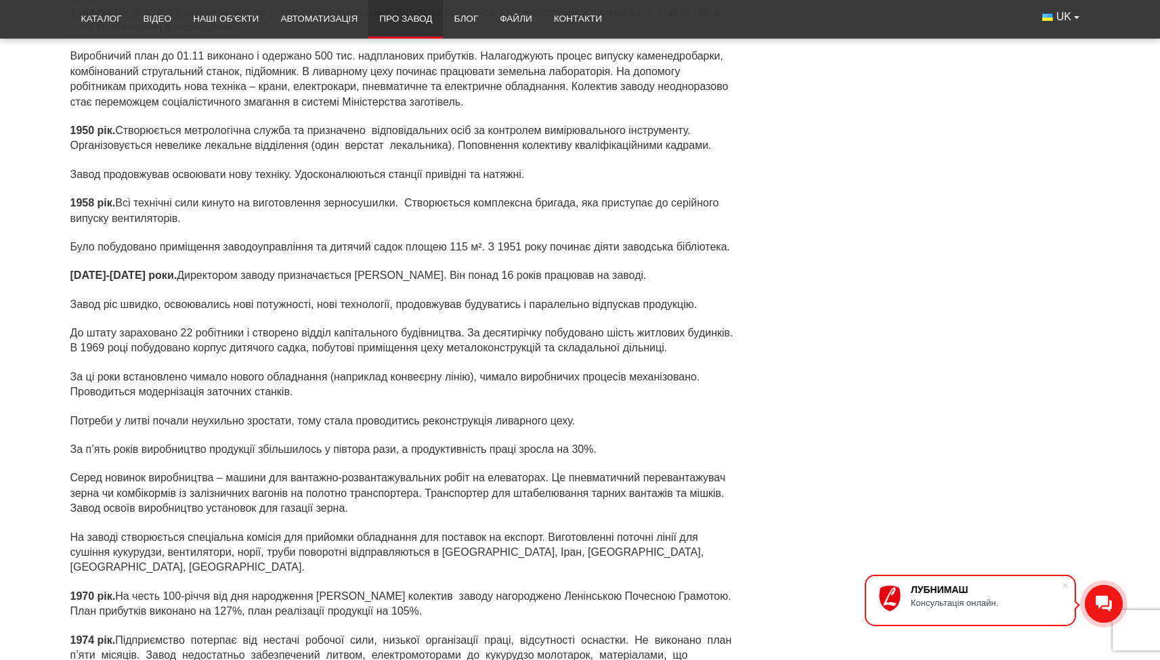
click at [87, 380] on p "За ці роки встановлено чимало нового обладнання (наприклад конвеєрну лінію), чи…" at bounding box center [402, 385] width 665 height 30
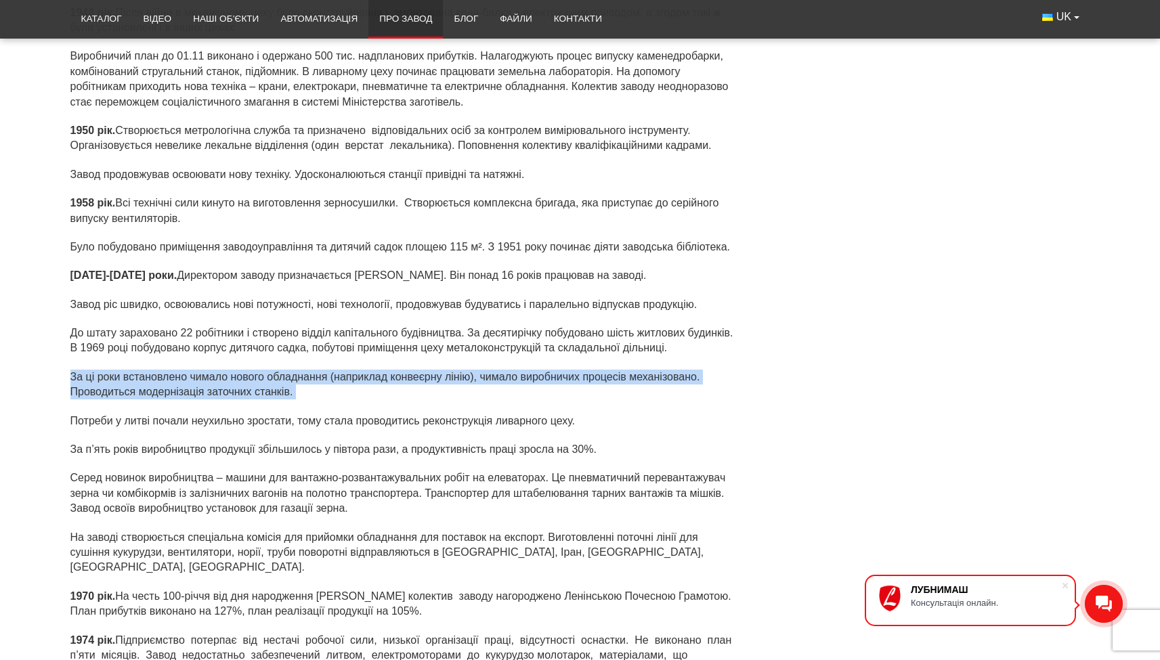
click at [87, 380] on p "За ці роки встановлено чимало нового обладнання (наприклад конвеєрну лінію), чи…" at bounding box center [402, 385] width 665 height 30
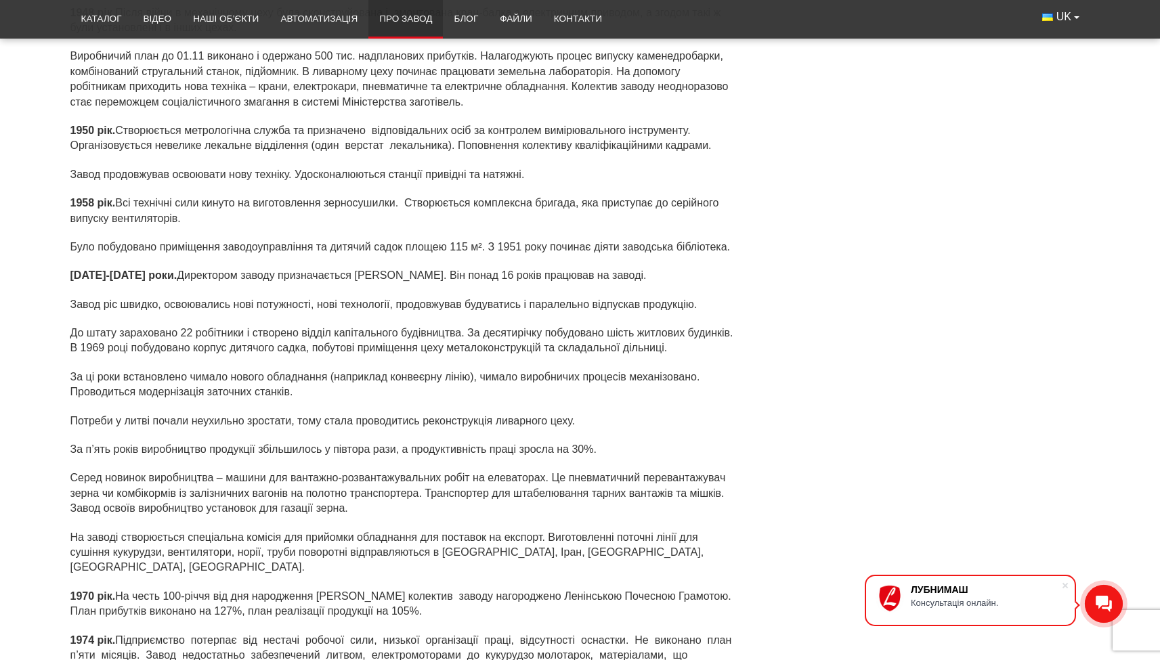
click at [130, 433] on div "[DEMOGRAPHIC_DATA]. Після війни в механічному цеху була сконструйована і змонто…" at bounding box center [402, 297] width 665 height 584
click at [128, 422] on div "[DEMOGRAPHIC_DATA]. Після війни в механічному цеху була сконструйована і змонто…" at bounding box center [402, 297] width 665 height 584
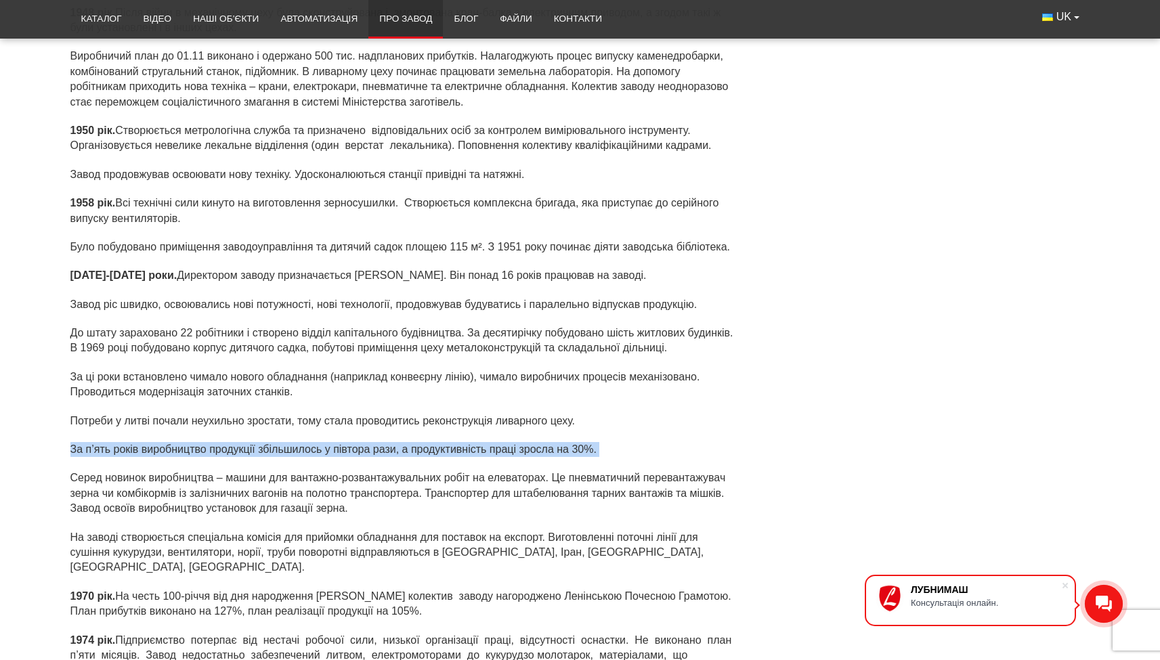
click at [128, 422] on div "[DEMOGRAPHIC_DATA]. Після війни в механічному цеху була сконструйована і змонто…" at bounding box center [402, 297] width 665 height 584
click at [129, 442] on p "За п’ять років виробництво продукції збільшилось у півтора рази, а продуктивніс…" at bounding box center [402, 449] width 665 height 15
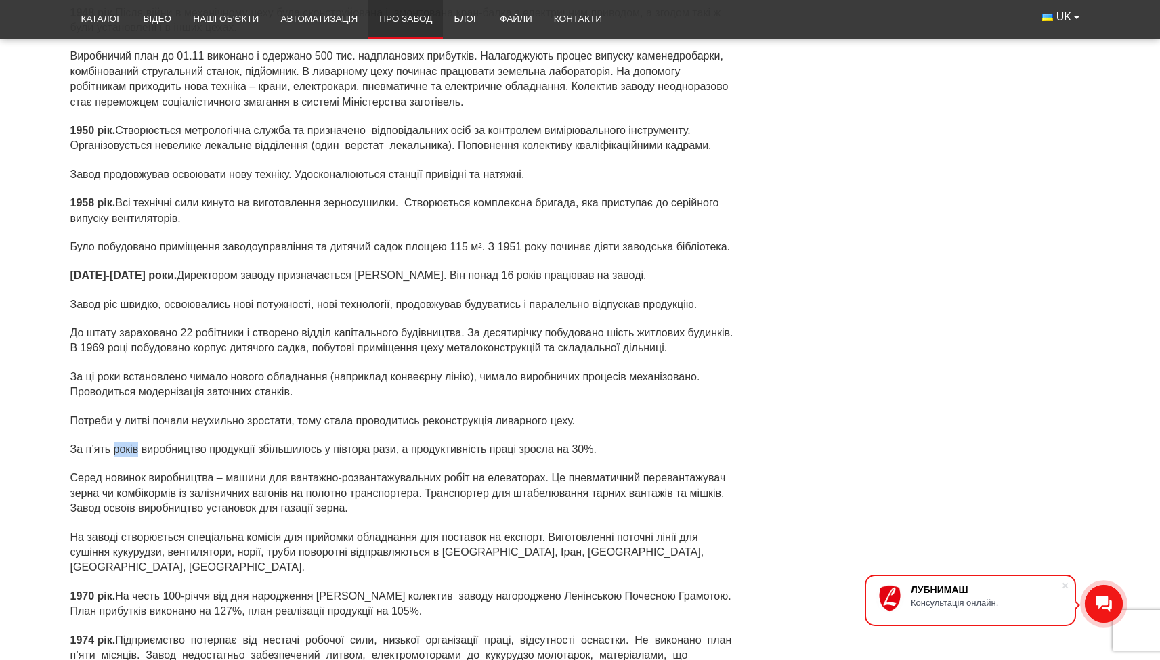
click at [129, 442] on p "За п’ять років виробництво продукції збільшилось у півтора рази, а продуктивніс…" at bounding box center [402, 449] width 665 height 15
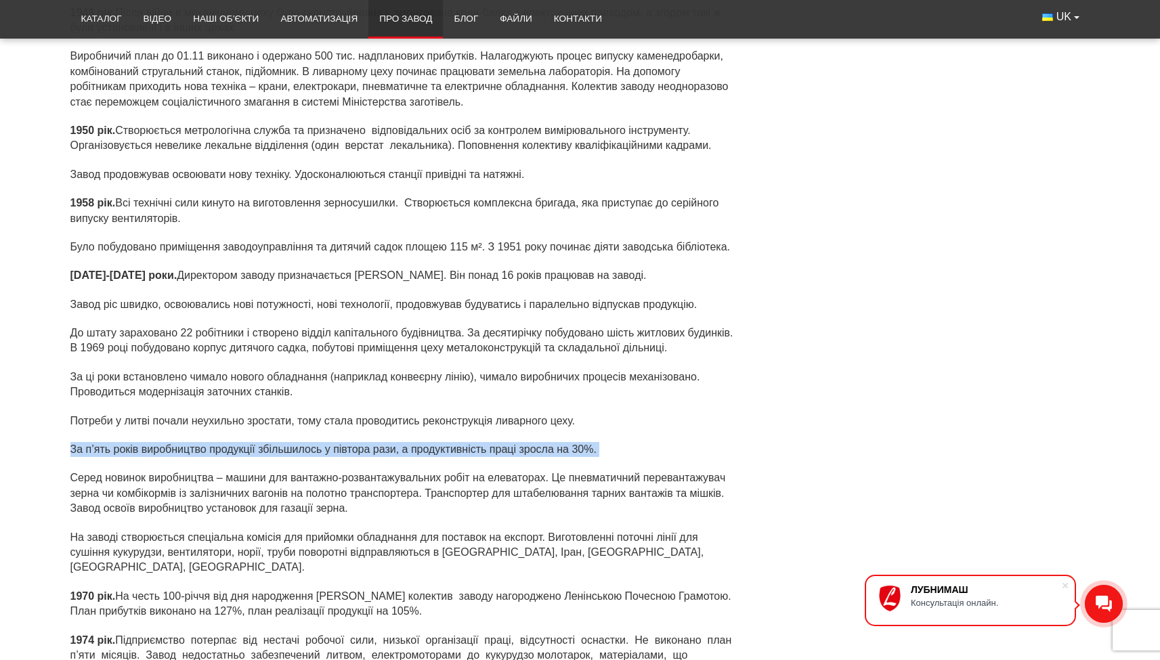
click at [129, 442] on p "За п’ять років виробництво продукції збільшилось у півтора рази, а продуктивніс…" at bounding box center [402, 449] width 665 height 15
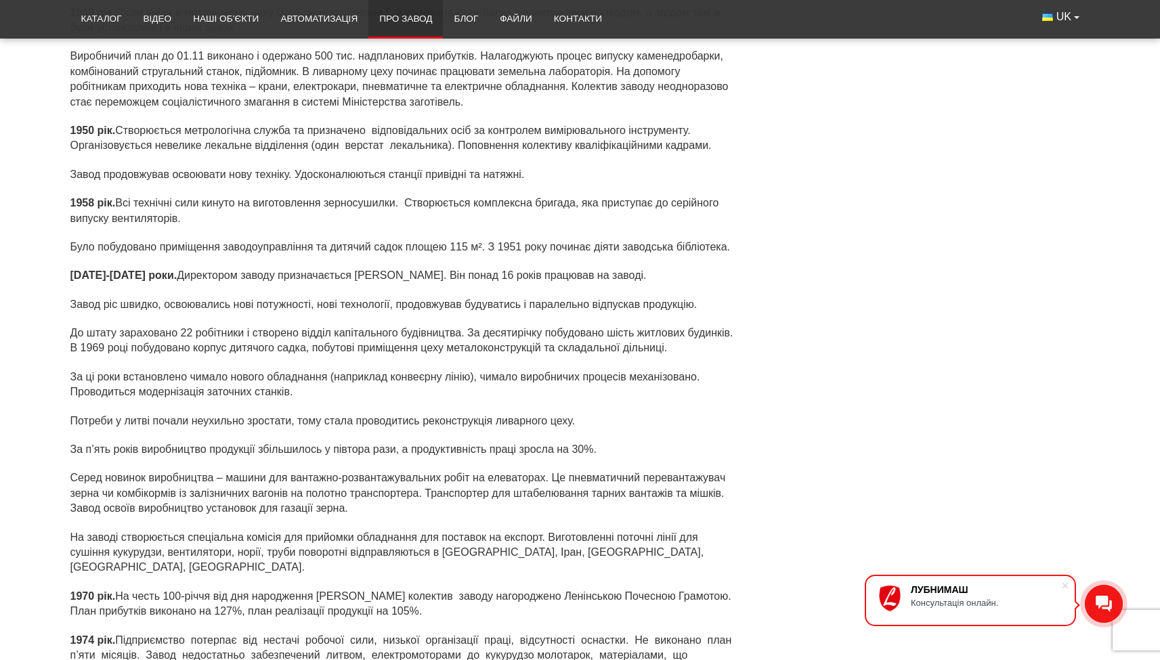
click at [105, 502] on p "Серед новинок виробництва – машини для вантажно-розвантажувальних робіт на елев…" at bounding box center [402, 492] width 665 height 45
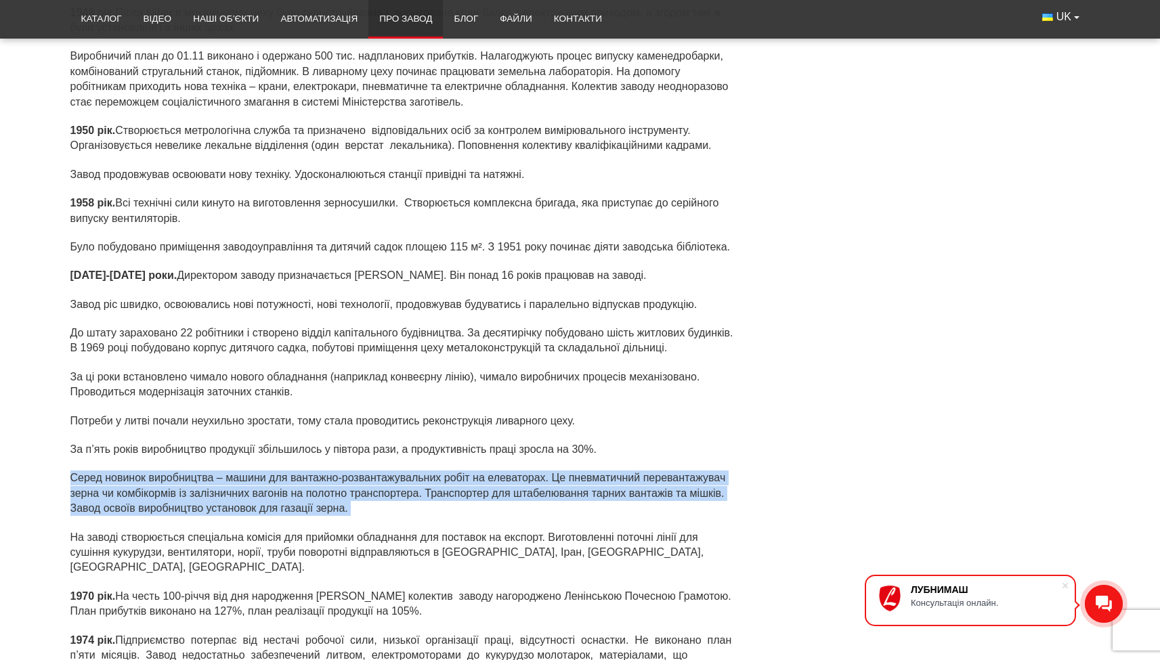
click at [105, 502] on p "Серед новинок виробництва – машини для вантажно-розвантажувальних робіт на елев…" at bounding box center [402, 492] width 665 height 45
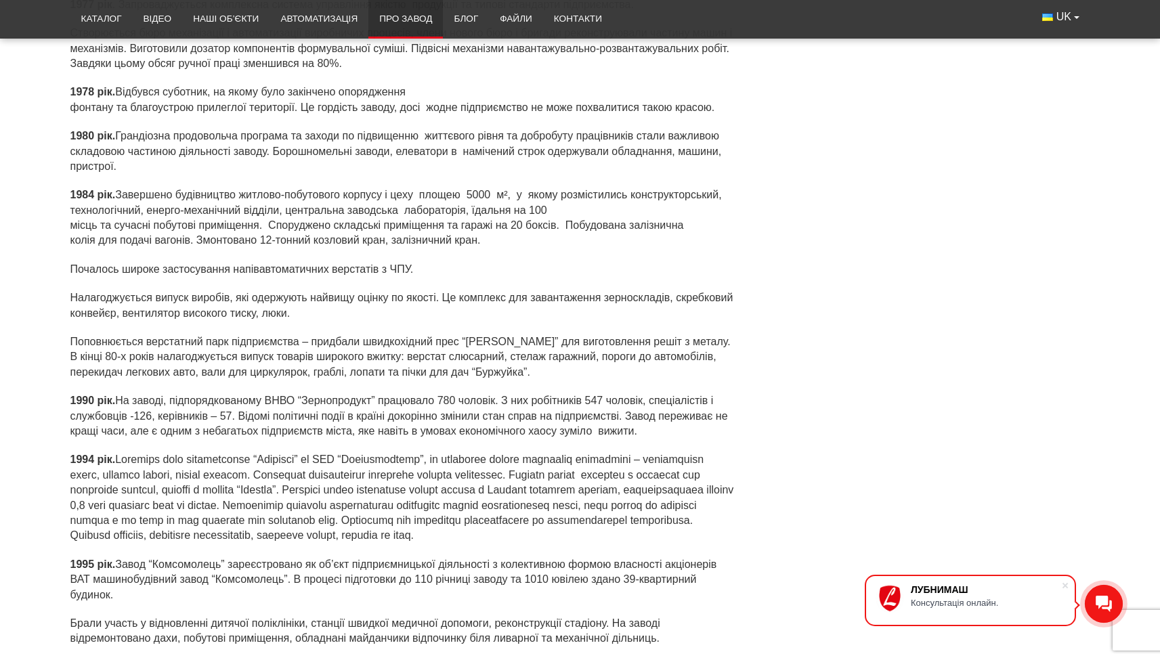
scroll to position [2729, 0]
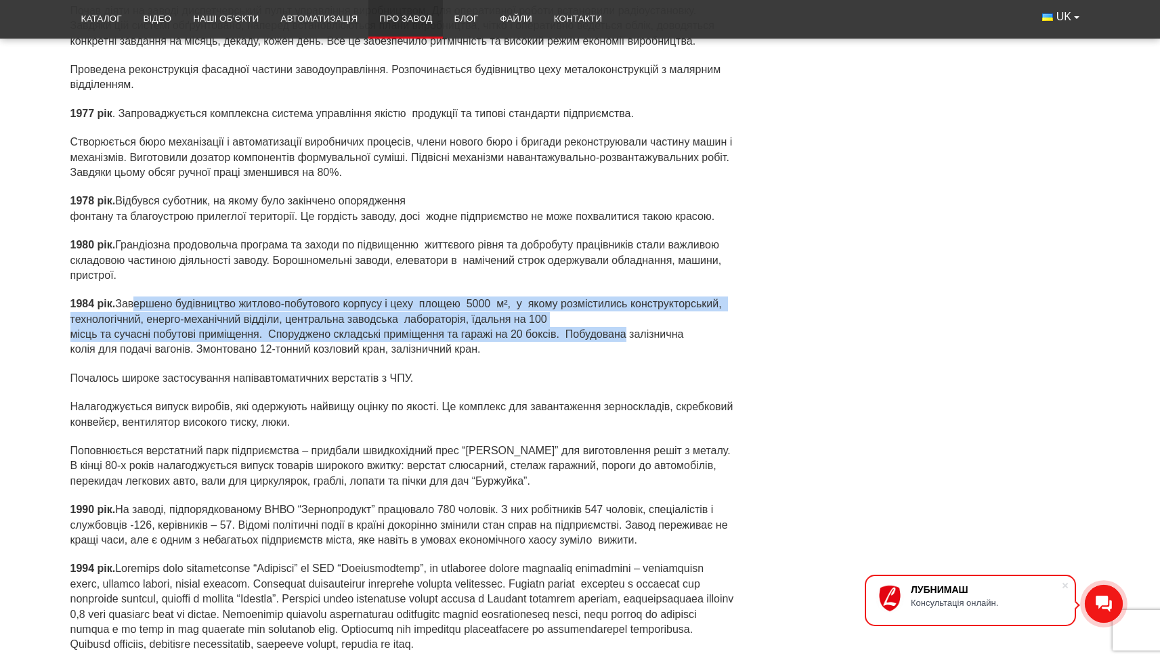
drag, startPoint x: 130, startPoint y: 288, endPoint x: 125, endPoint y: 324, distance: 36.2
click at [125, 324] on p "1984 рік. Завершено будівництво житлово-побутового корпусу і цеху площею 5000 м…" at bounding box center [402, 326] width 665 height 61
click at [125, 325] on p "1984 рік. Завершено будівництво житлово-побутового корпусу і цеху площею 5000 м…" at bounding box center [402, 326] width 665 height 61
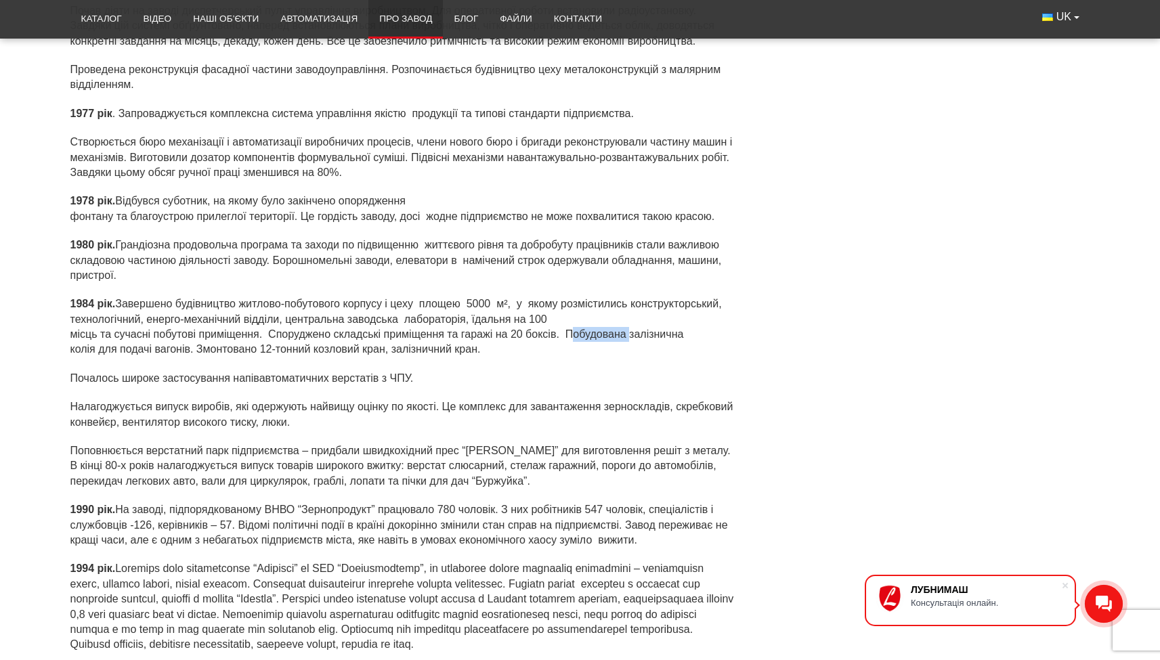
click at [125, 325] on p "1984 рік. Завершено будівництво житлово-побутового корпусу і цеху площею 5000 м…" at bounding box center [402, 326] width 665 height 61
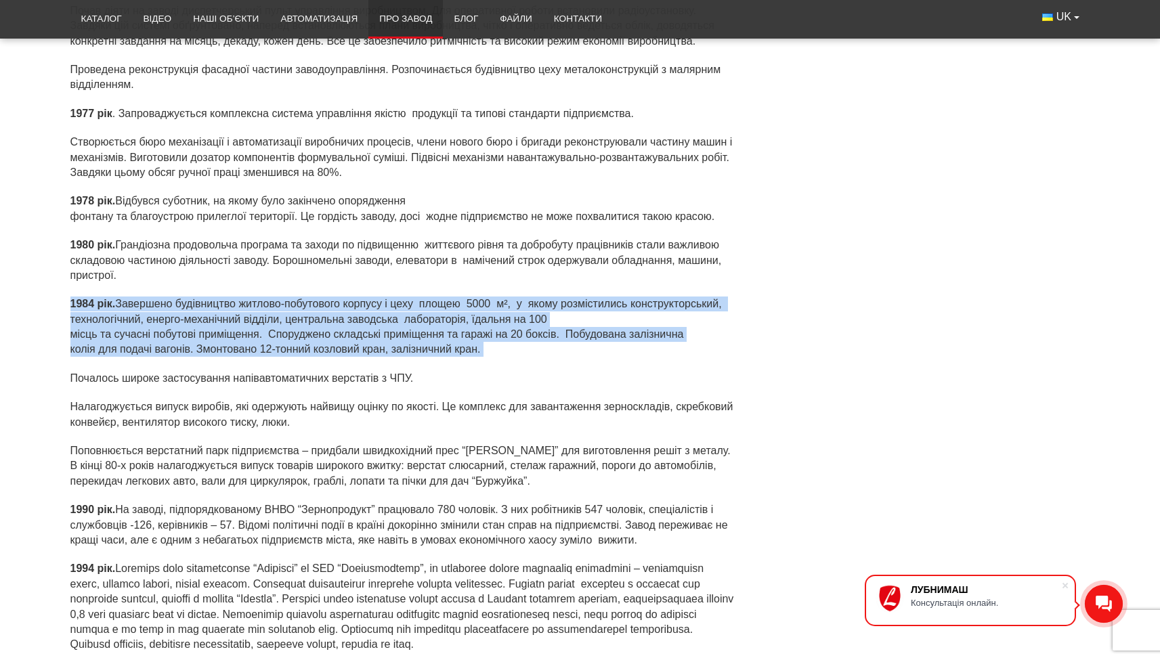
click at [125, 325] on p "1984 рік. Завершено будівництво житлово-побутового корпусу і цеху площею 5000 м…" at bounding box center [402, 326] width 665 height 61
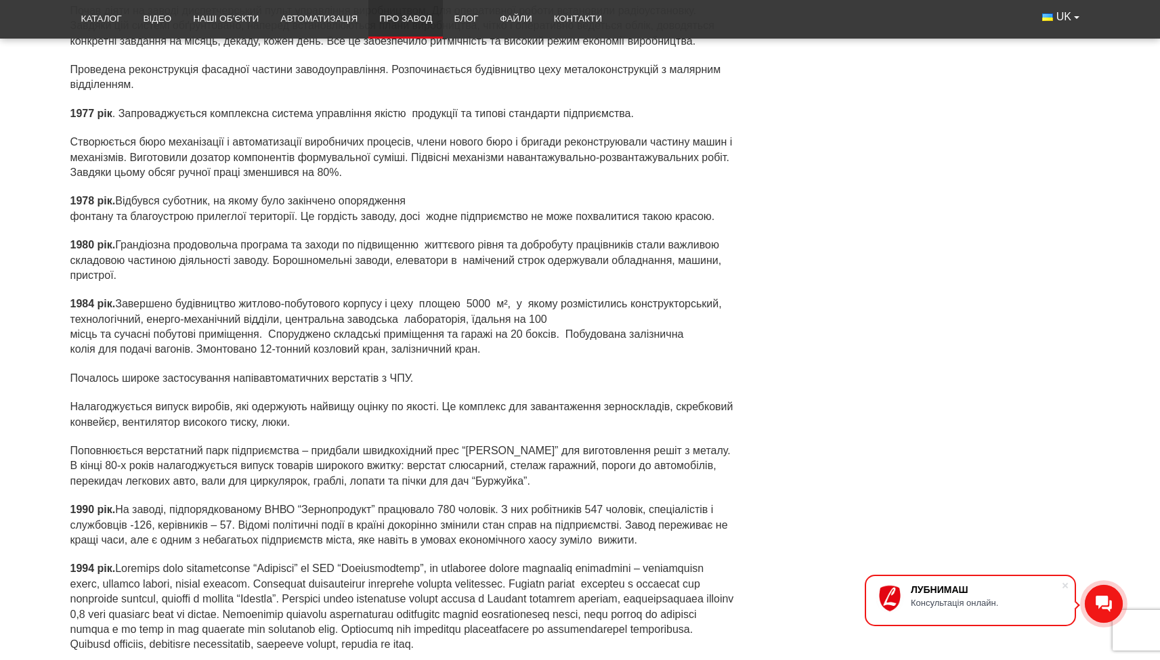
click at [144, 445] on p "Поповнюється верстатний парк підприємства – придбали швидкохідний прес “[PERSON…" at bounding box center [402, 465] width 665 height 45
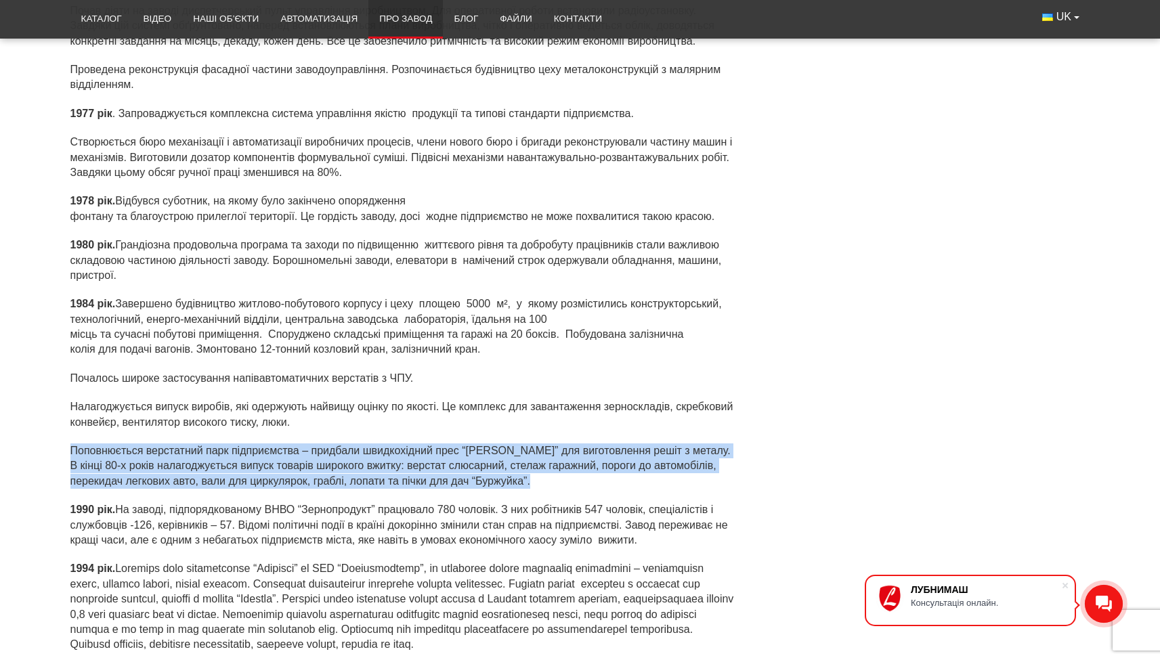
click at [144, 445] on p "Поповнюється верстатний парк підприємства – придбали швидкохідний прес “[PERSON…" at bounding box center [402, 465] width 665 height 45
click at [164, 477] on div "1977 рік . Запроваджується комплексна система управління якістю продукції та ти…" at bounding box center [402, 304] width 665 height 396
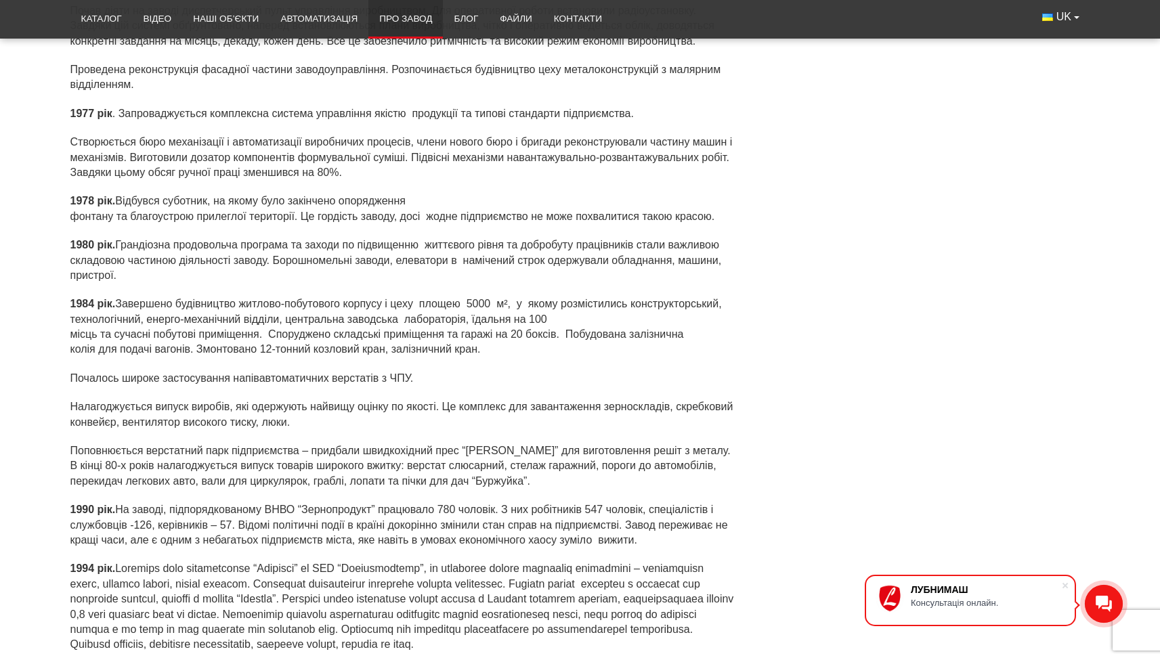
click at [172, 502] on p "1990 рік. На заводі, підпорядкованому ВНВО “Зернопродукт” працювало 780 чоловік…" at bounding box center [402, 524] width 665 height 45
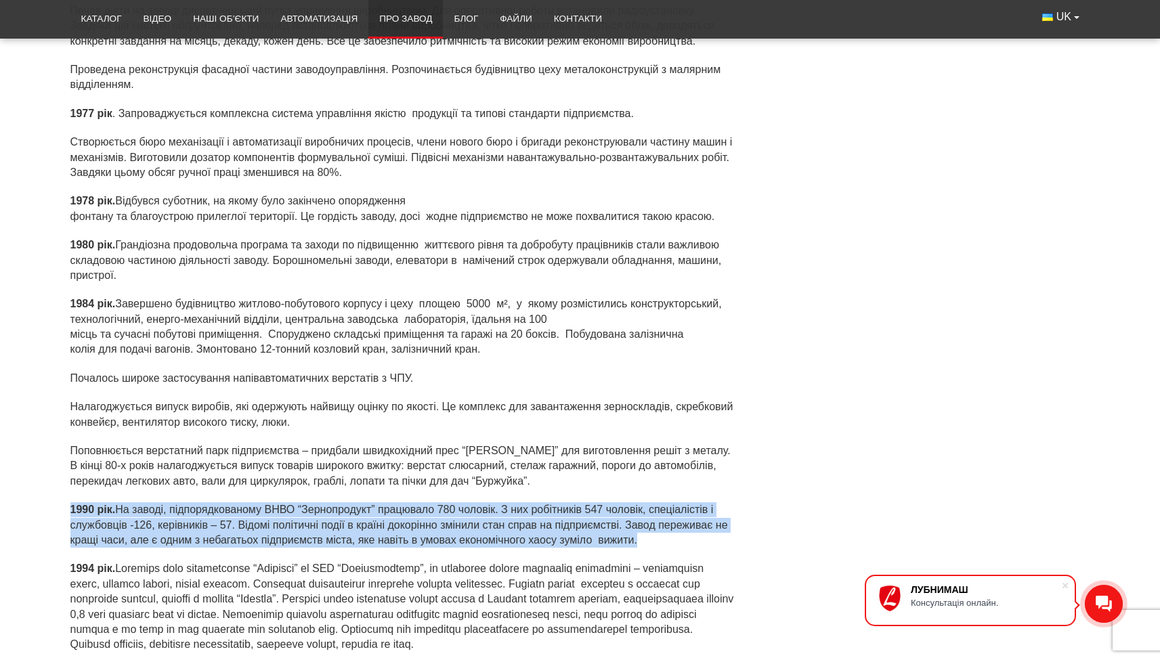
click at [172, 502] on p "1990 рік. На заводі, підпорядкованому ВНВО “Зернопродукт” працювало 780 чоловік…" at bounding box center [402, 524] width 665 height 45
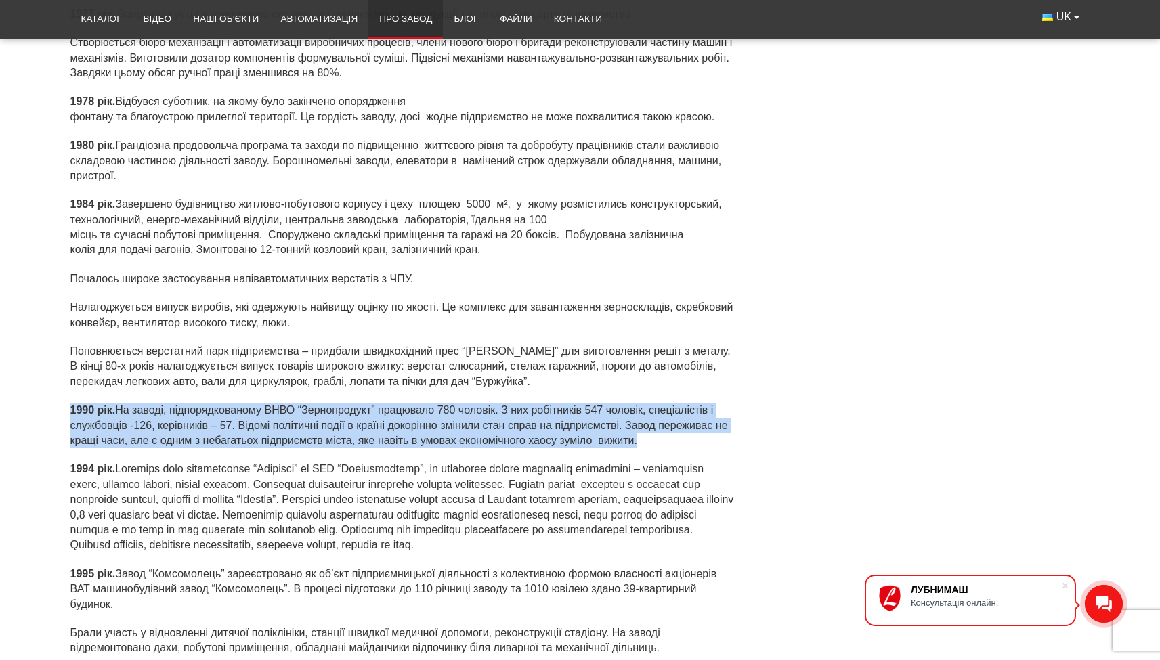
scroll to position [2919, 0]
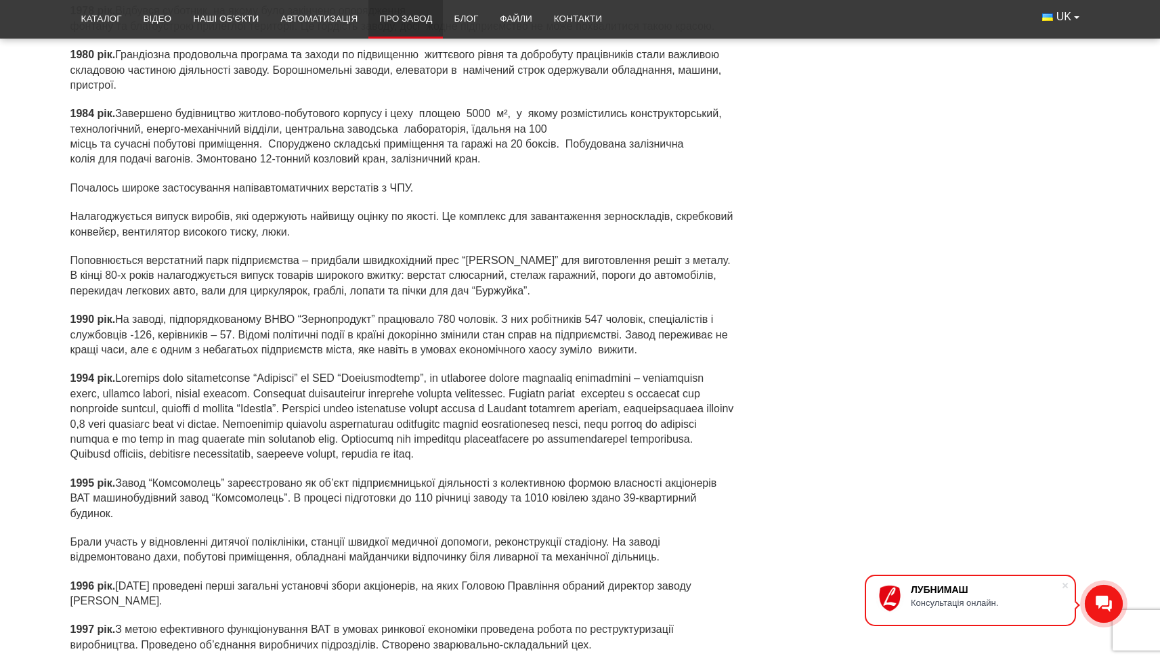
click at [126, 372] on p "1994 рік." at bounding box center [402, 416] width 665 height 91
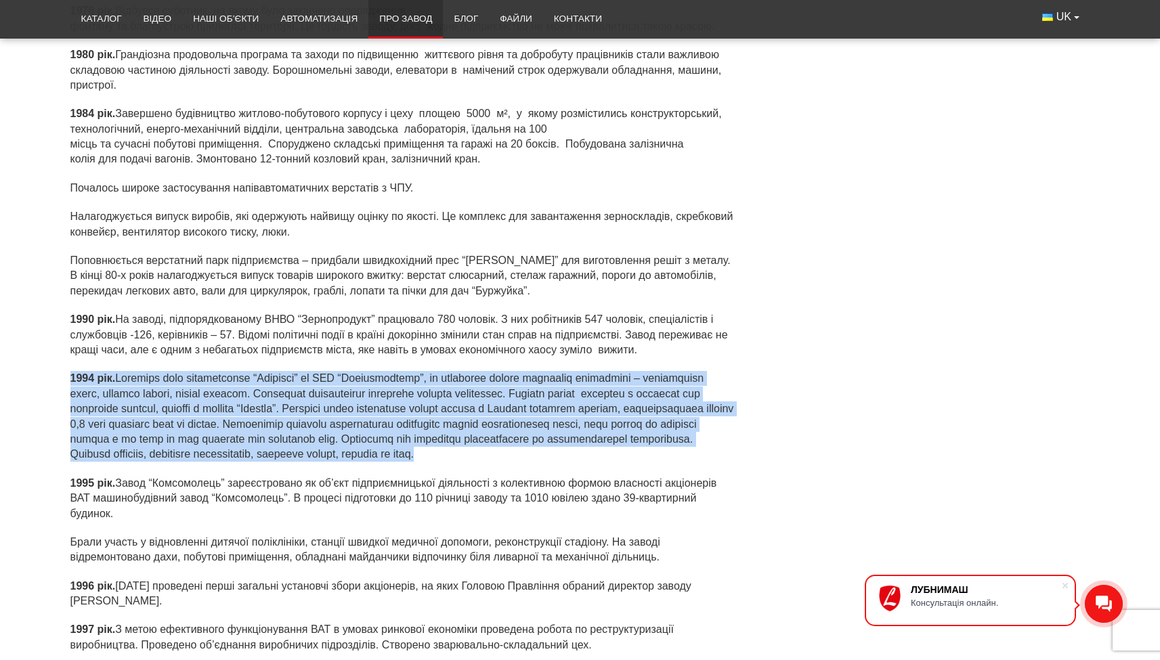
click at [126, 372] on p "1994 рік." at bounding box center [402, 416] width 665 height 91
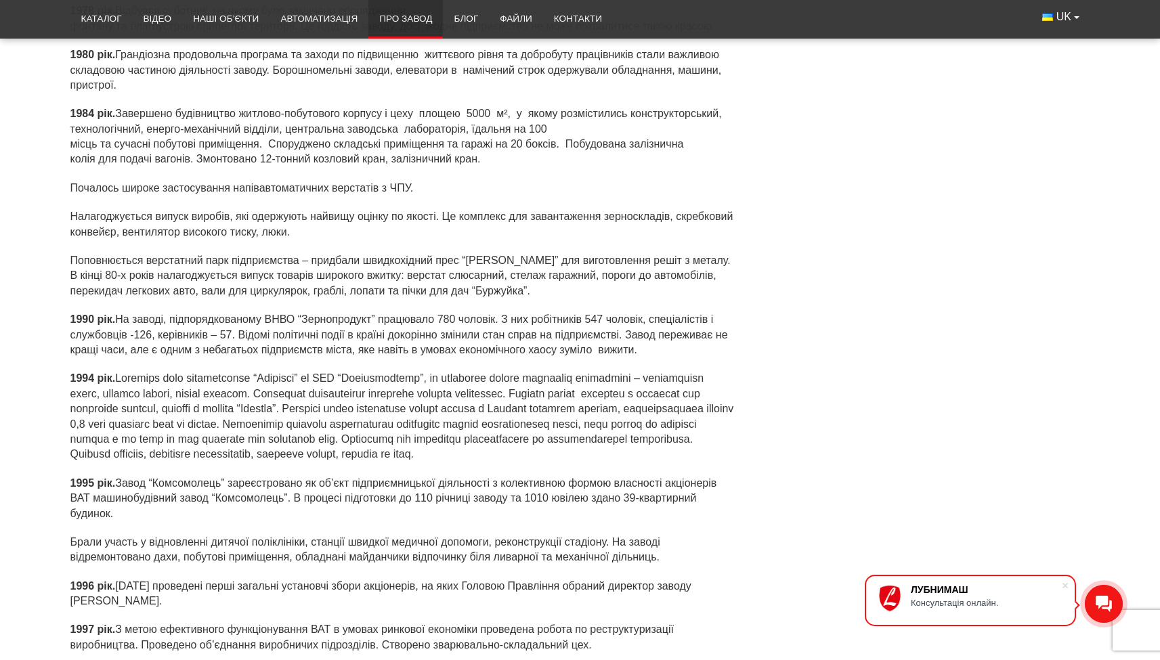
click at [124, 484] on p "1995 рік. Завод “Комсомолець” зареєстровано як об’єкт підприємницької діяльност…" at bounding box center [402, 498] width 665 height 45
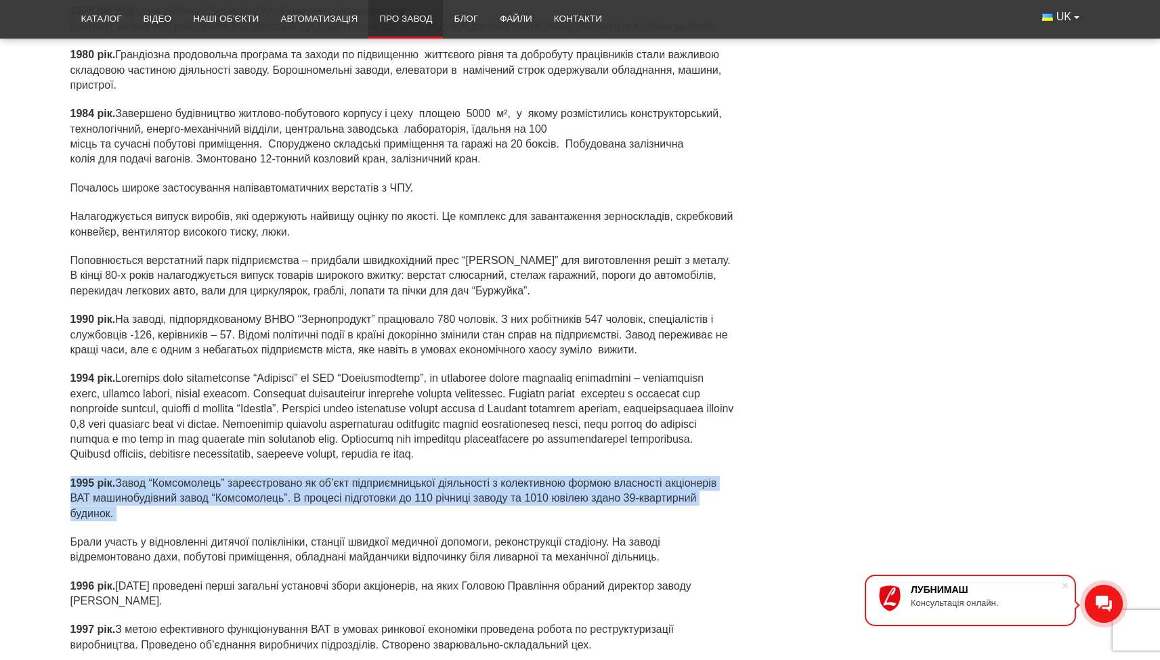
click at [124, 484] on p "1995 рік. Завод “Комсомолець” зареєстровано як об’єкт підприємницької діяльност…" at bounding box center [402, 498] width 665 height 45
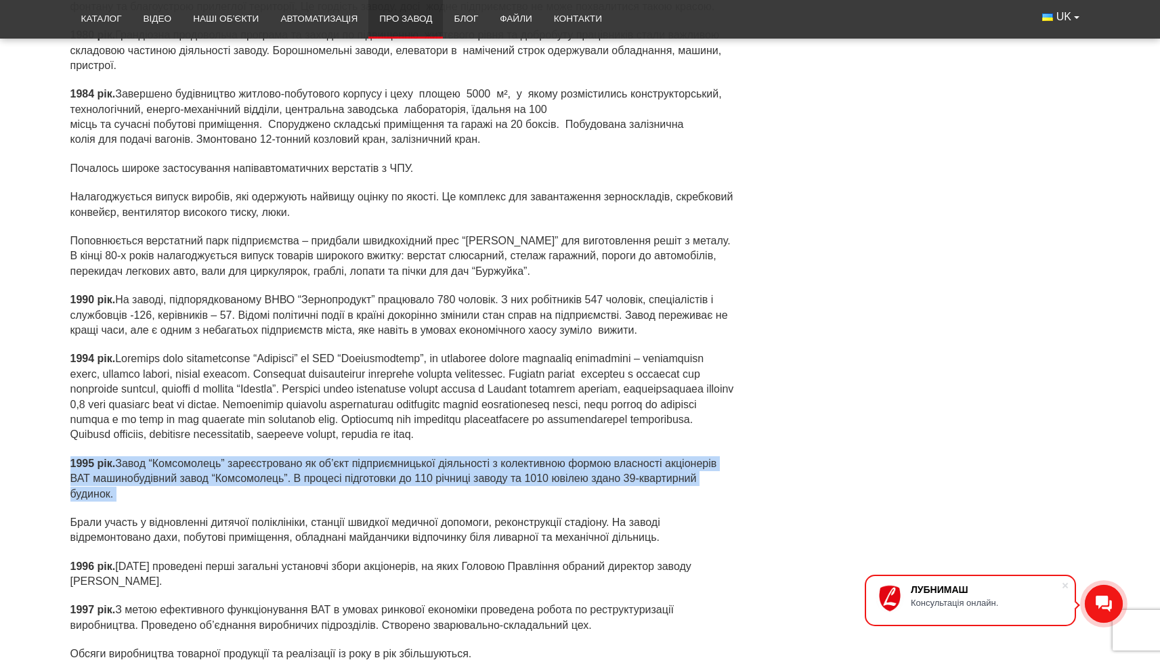
scroll to position [2976, 0]
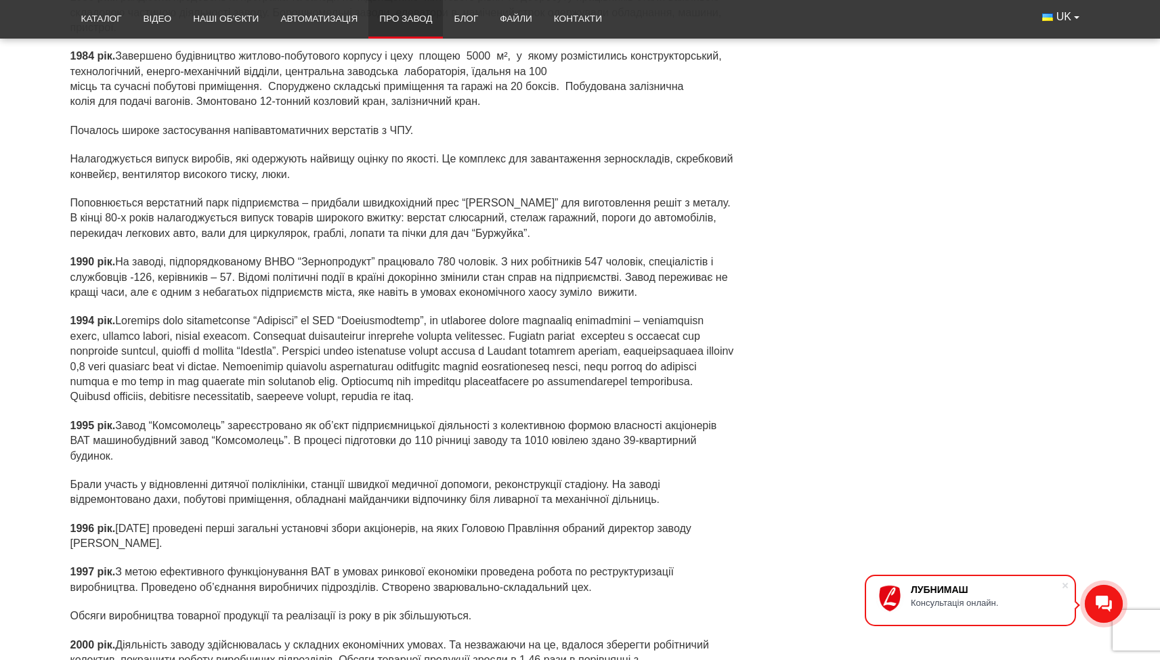
click at [124, 484] on p "Брали участь у відновленні дитячої поліклініки, станції швидкої медичної допомо…" at bounding box center [402, 492] width 665 height 30
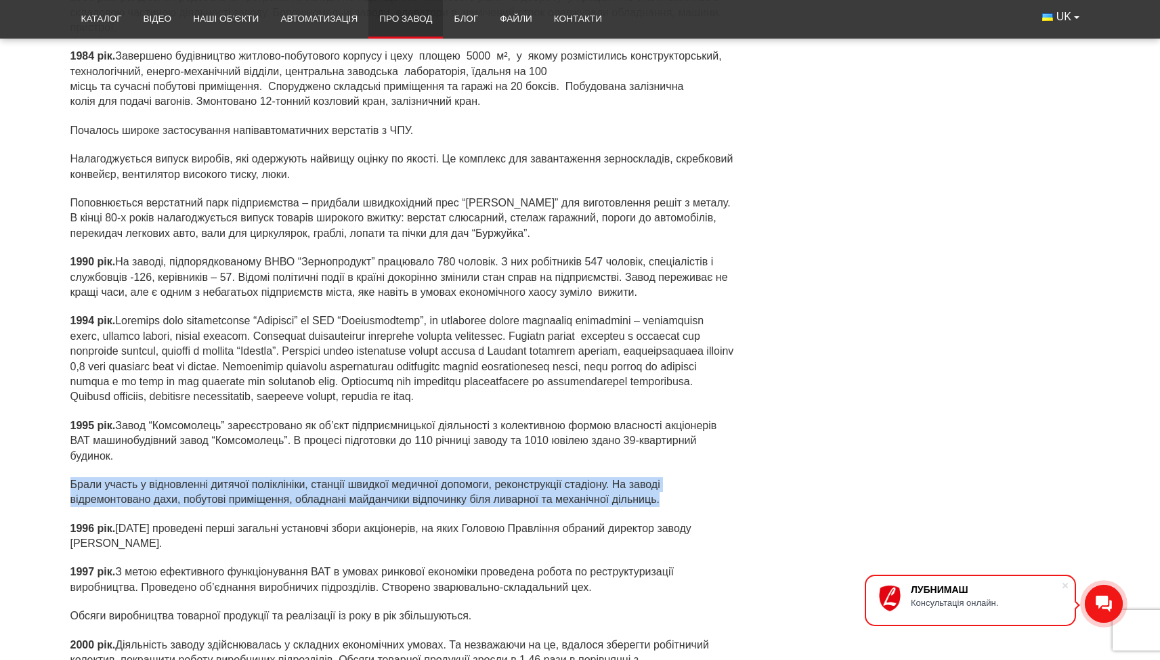
click at [124, 484] on p "Брали участь у відновленні дитячої поліклініки, станції швидкої медичної допомо…" at bounding box center [402, 492] width 665 height 30
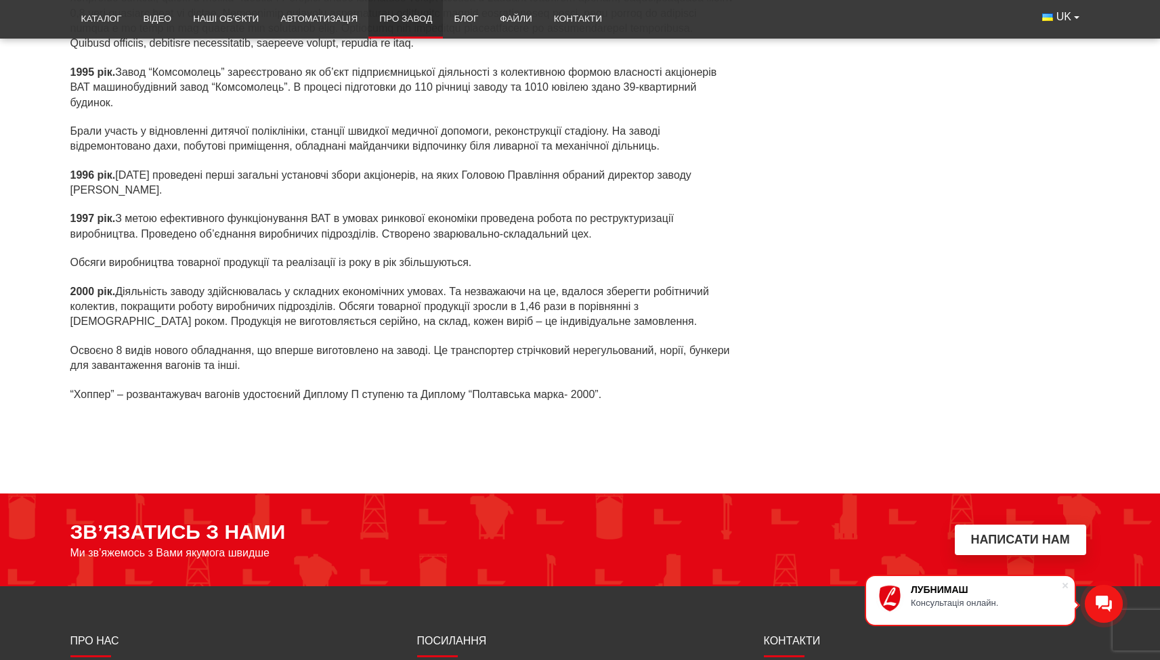
click at [132, 293] on p "2000 рік. Діяльність заводу здійснювалась у складних економічних умовах. Та нез…" at bounding box center [402, 306] width 665 height 45
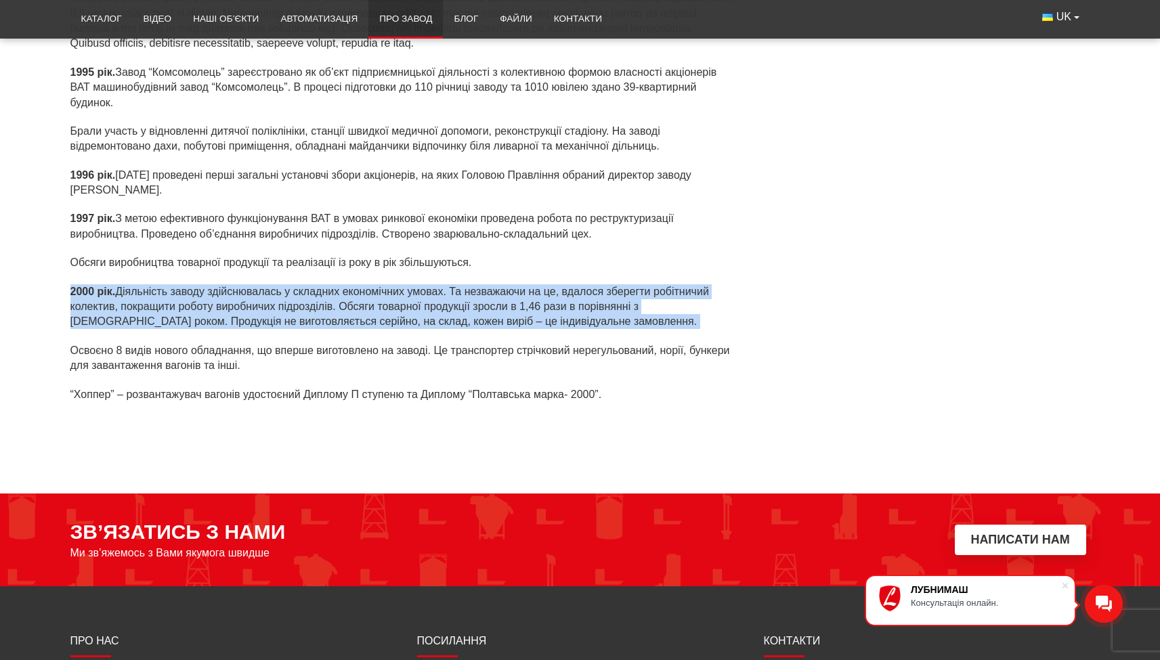
click at [132, 293] on p "2000 рік. Діяльність заводу здійснювалась у складних економічних умовах. Та нез…" at bounding box center [402, 306] width 665 height 45
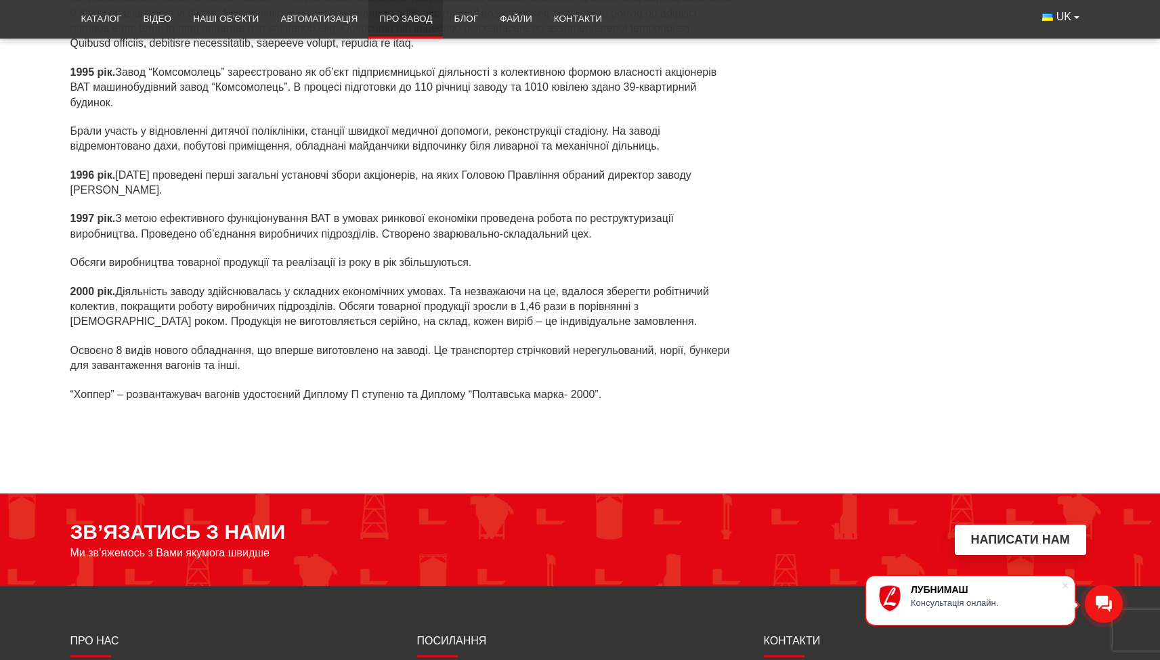
click at [115, 387] on p "“Хоппер” – розвантажувач вагонів удостоєний Диплому П ступеню та Диплому “Полта…" at bounding box center [402, 394] width 665 height 15
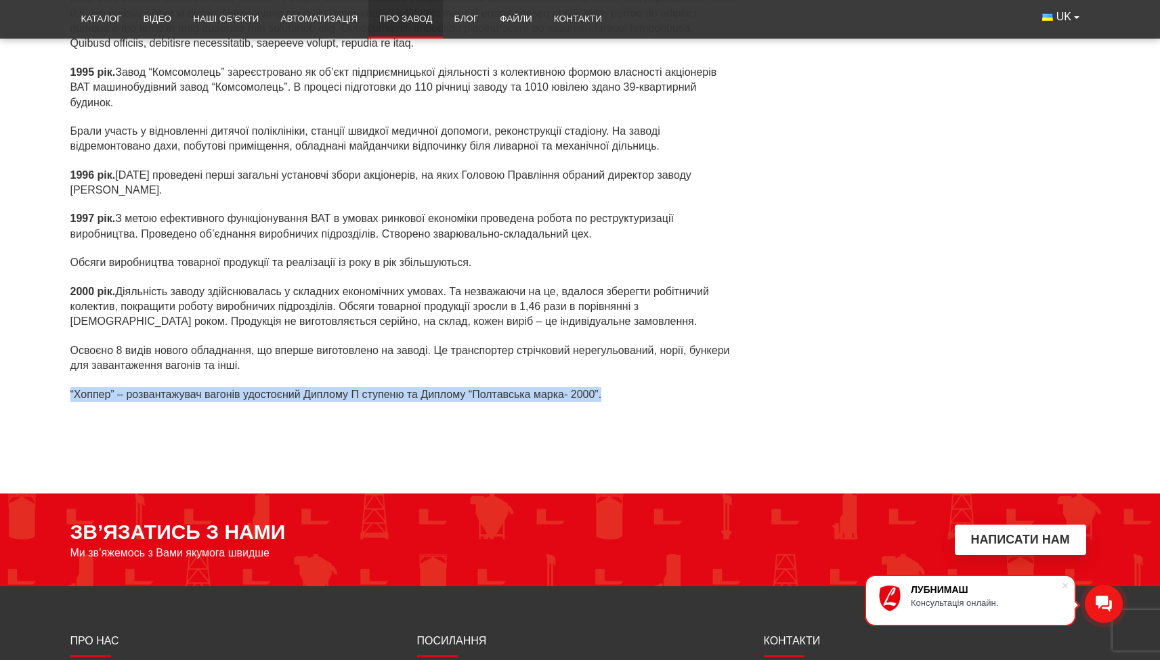
click at [115, 387] on p "“Хоппер” – розвантажувач вагонів удостоєний Диплому П ступеню та Диплому “Полта…" at bounding box center [402, 394] width 665 height 15
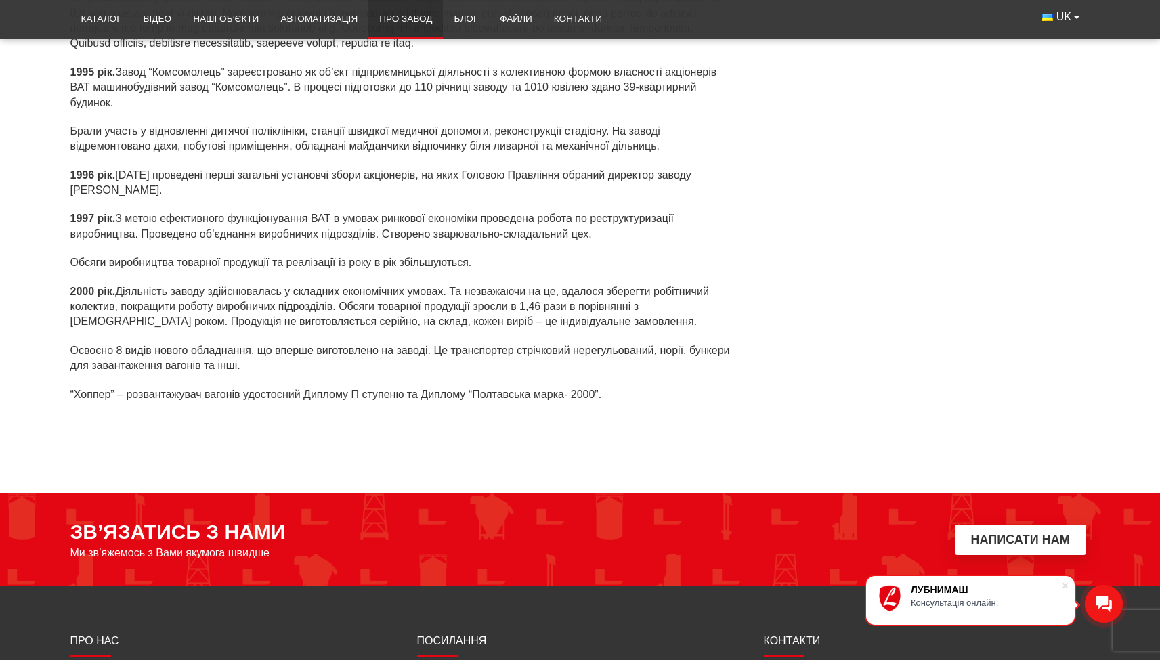
click at [111, 351] on p "Освоєно 8 видів нового обладнання, що вперше виготовлено на заводі. Це транспор…" at bounding box center [402, 358] width 665 height 30
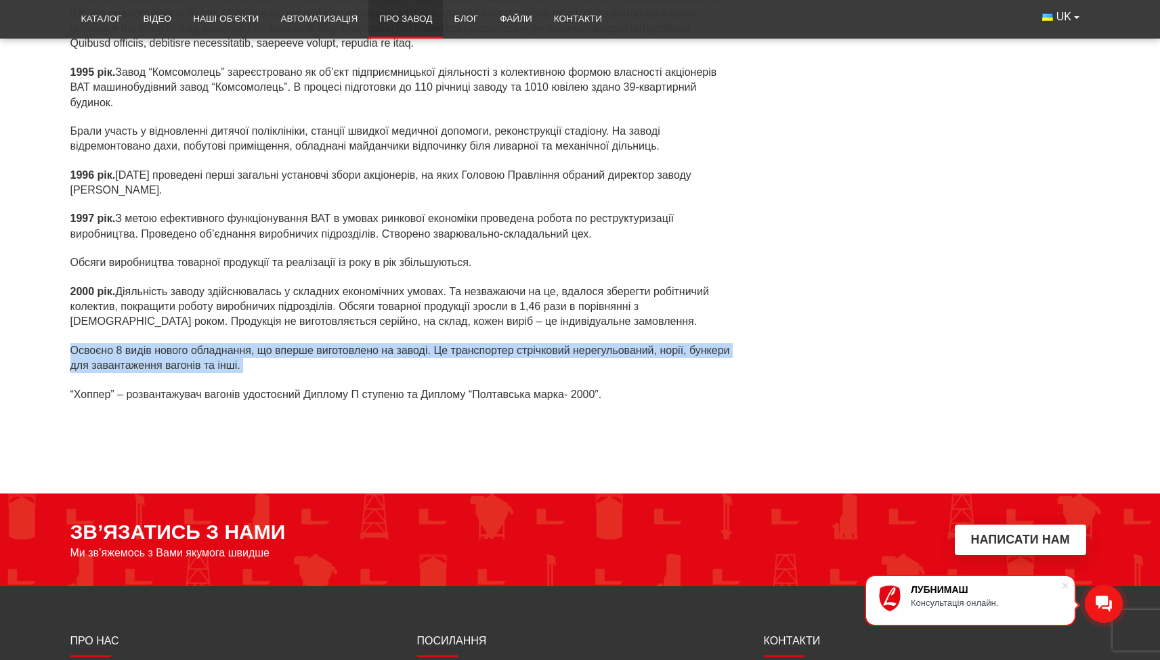
click at [111, 351] on p "Освоєно 8 видів нового обладнання, що вперше виготовлено на заводі. Це транспор…" at bounding box center [402, 358] width 665 height 30
